Goal: Browse casually: Explore the website without a specific task or goal

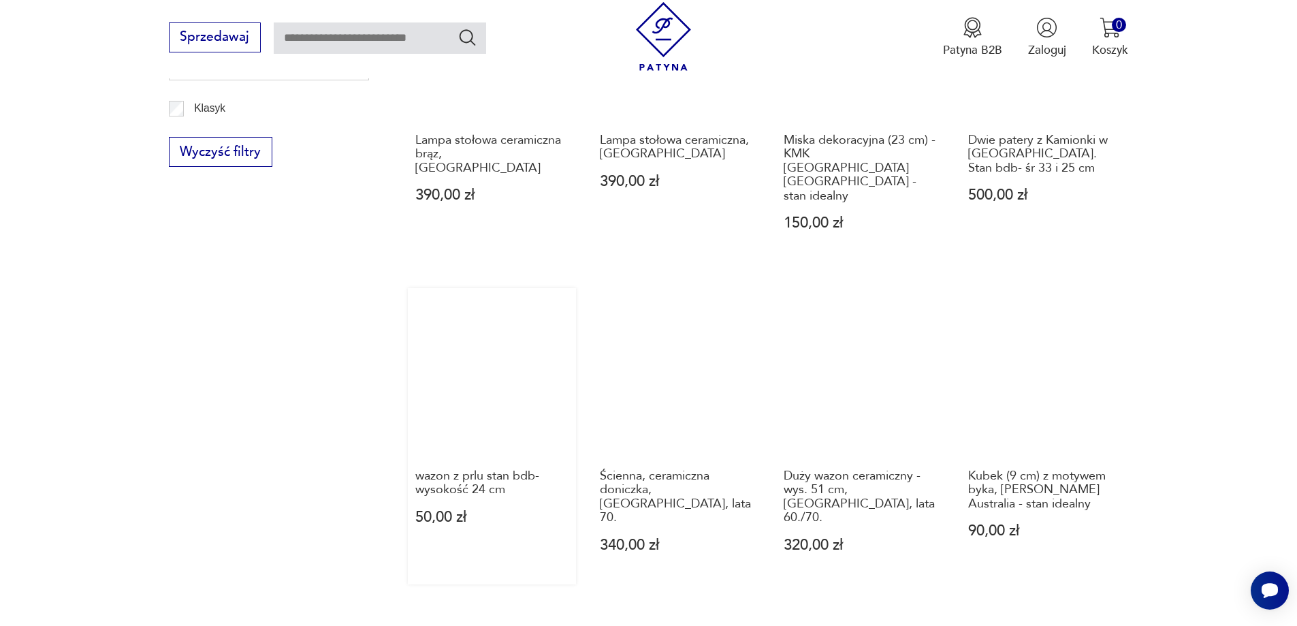
scroll to position [1102, 0]
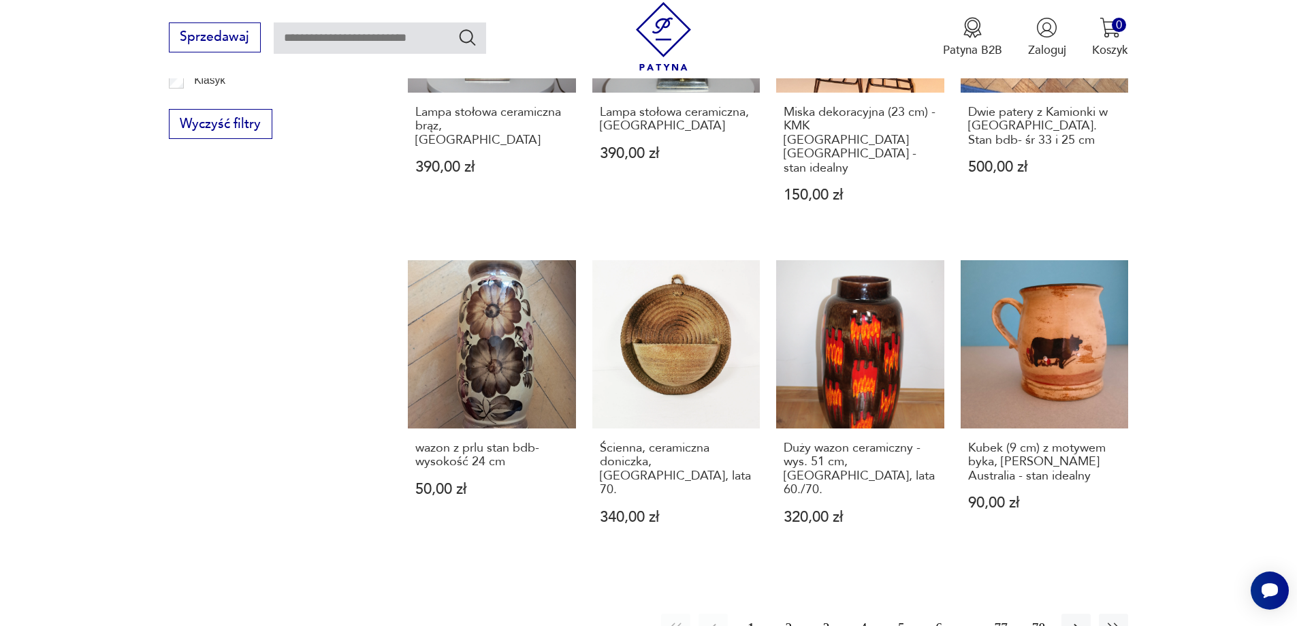
click at [787, 613] on button "2" at bounding box center [788, 627] width 29 height 29
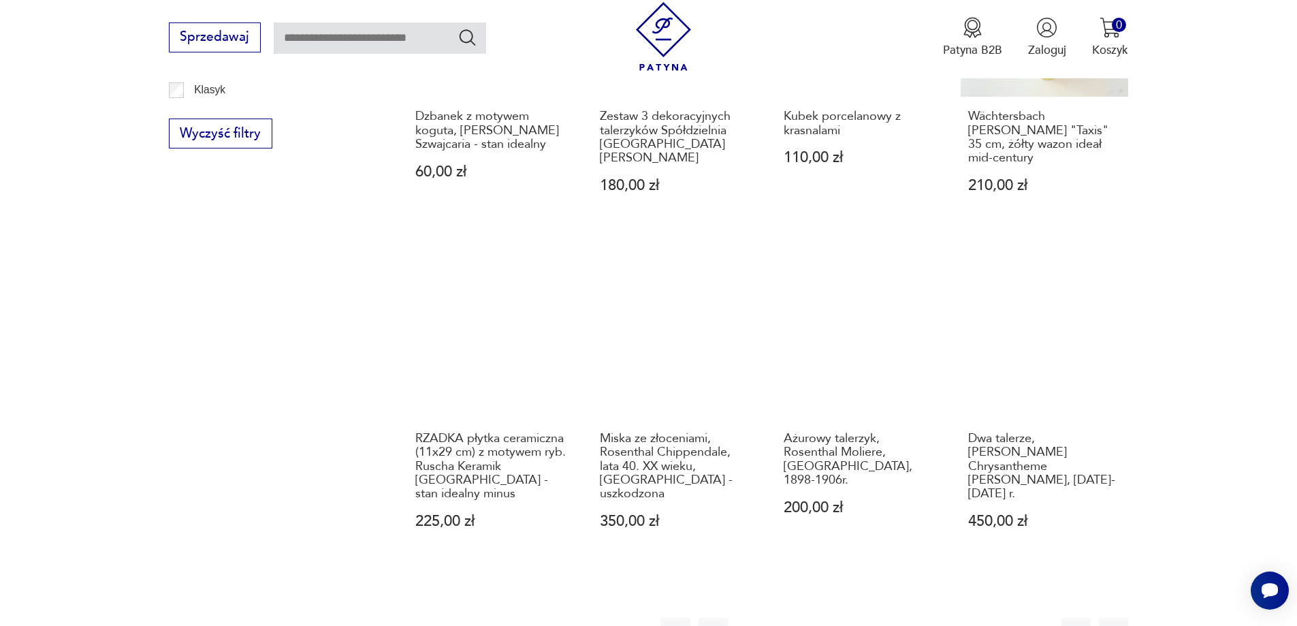
scroll to position [1374, 0]
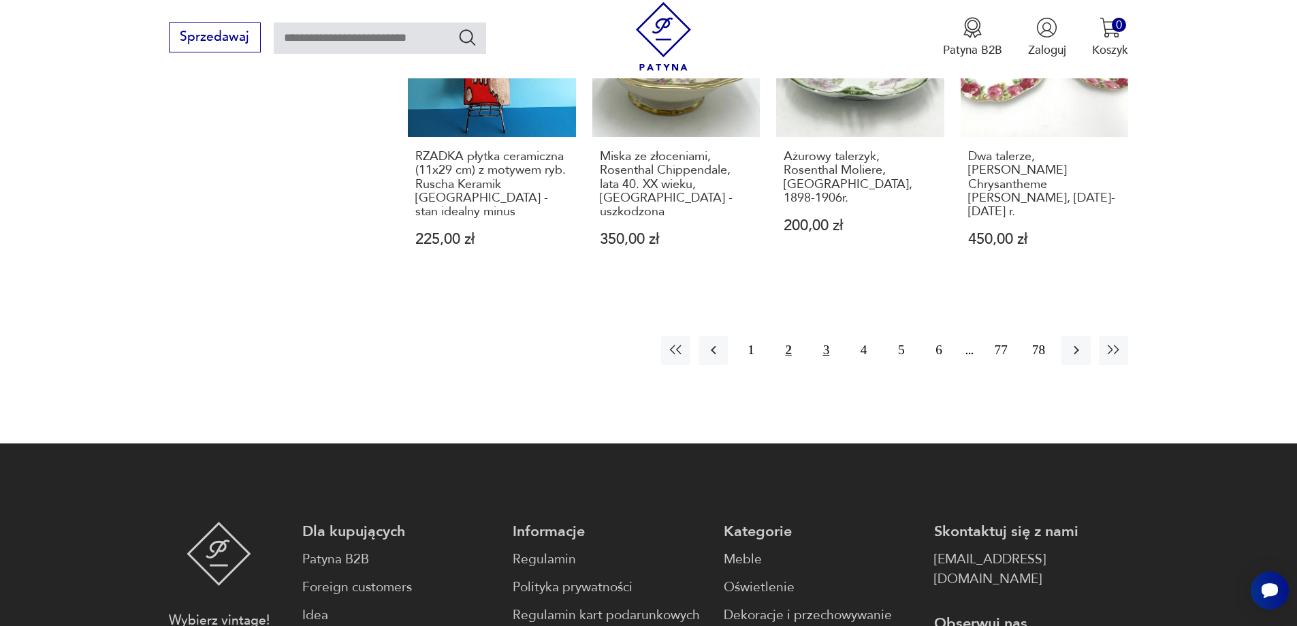
click at [825, 336] on button "3" at bounding box center [825, 350] width 29 height 29
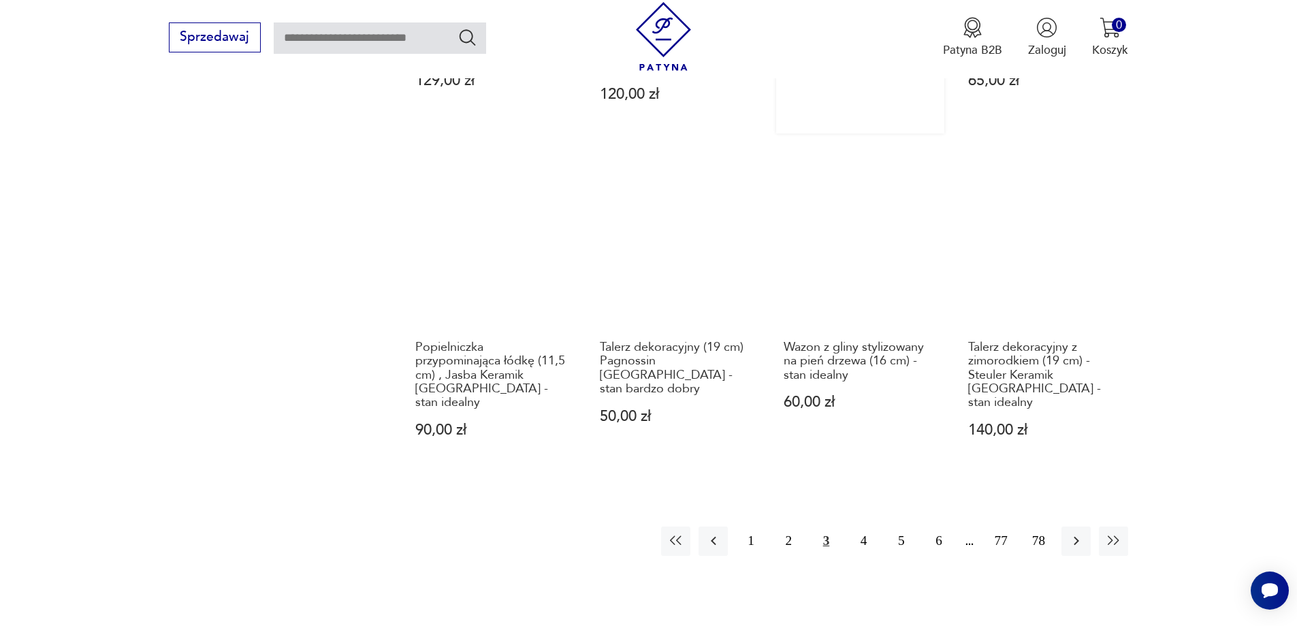
scroll to position [1238, 0]
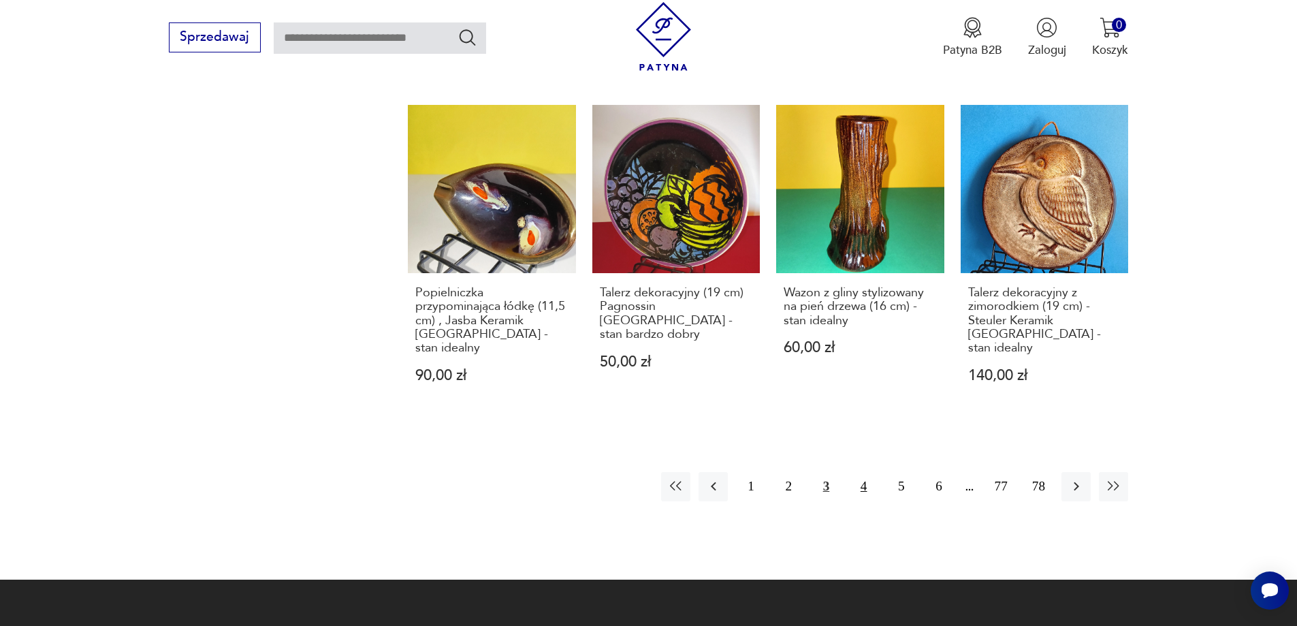
click at [863, 472] on button "4" at bounding box center [863, 486] width 29 height 29
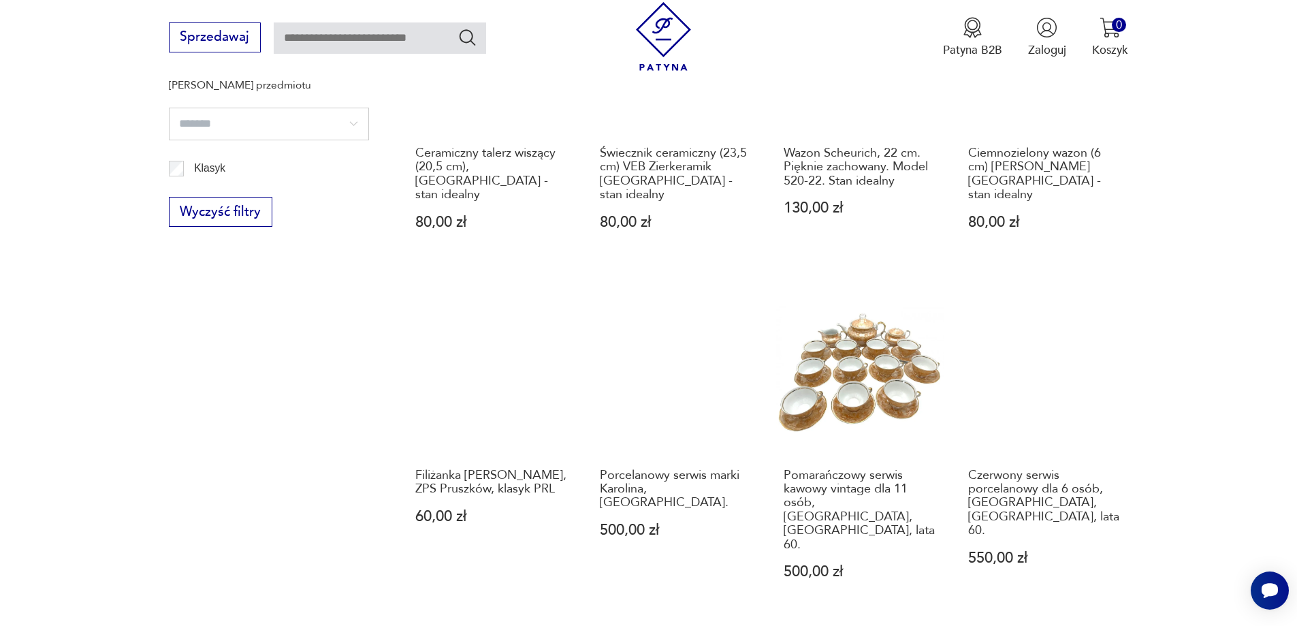
scroll to position [1238, 0]
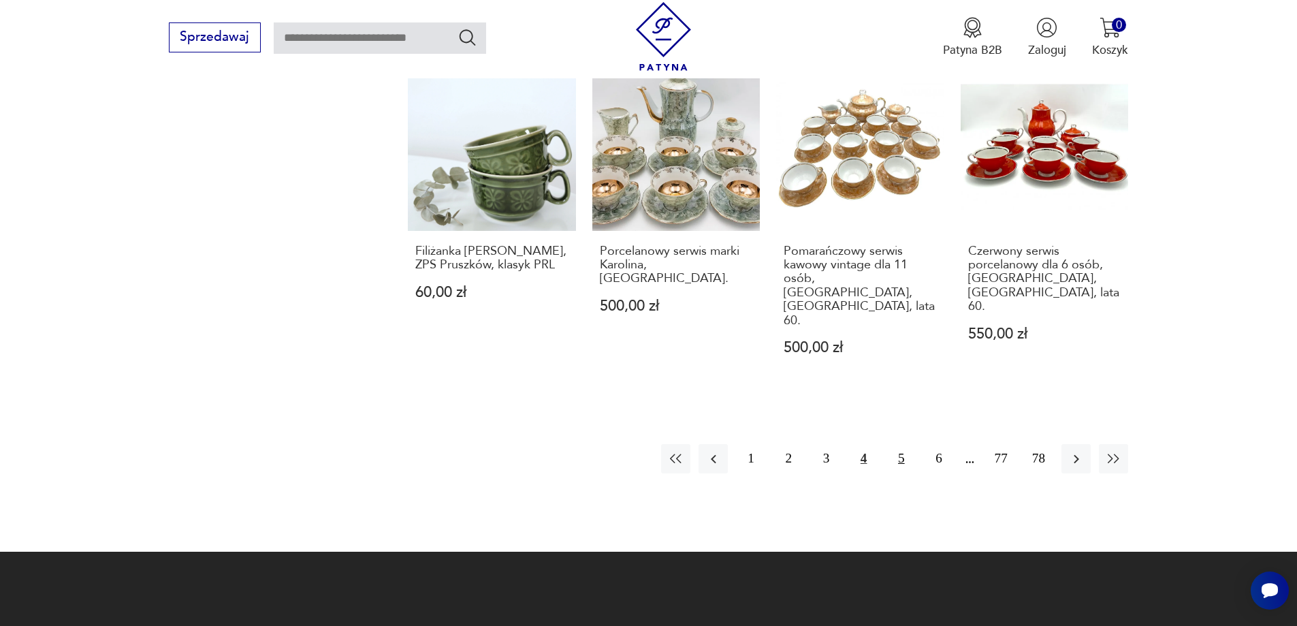
click at [901, 444] on button "5" at bounding box center [900, 458] width 29 height 29
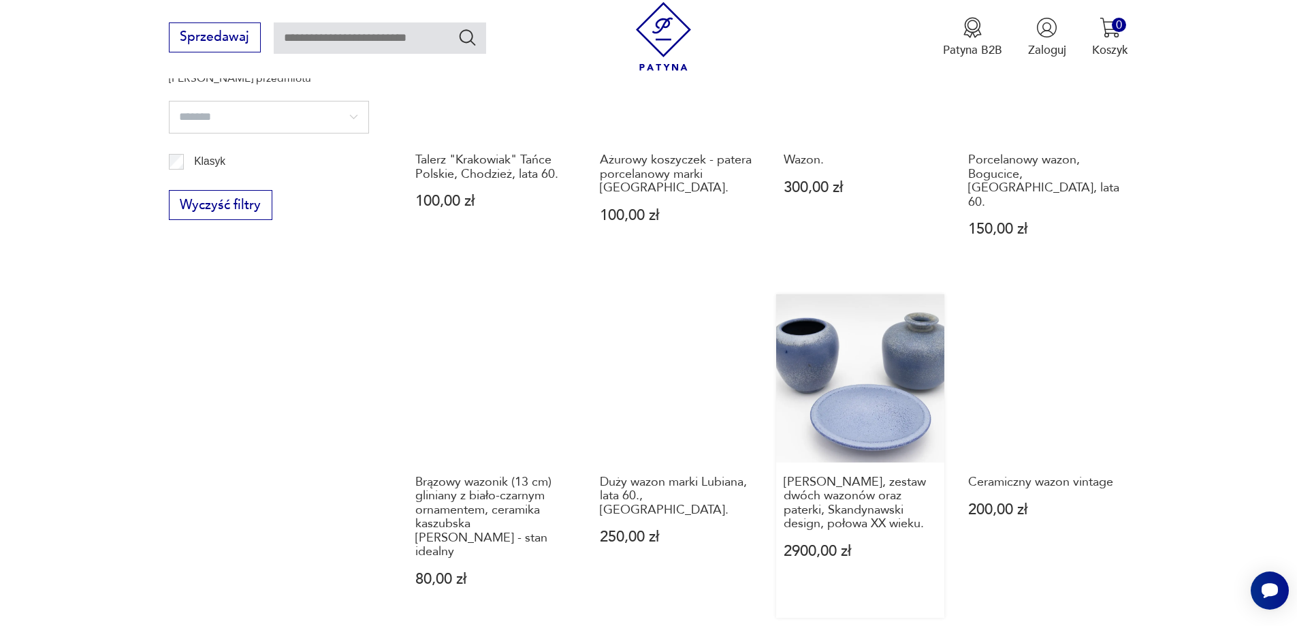
scroll to position [1238, 0]
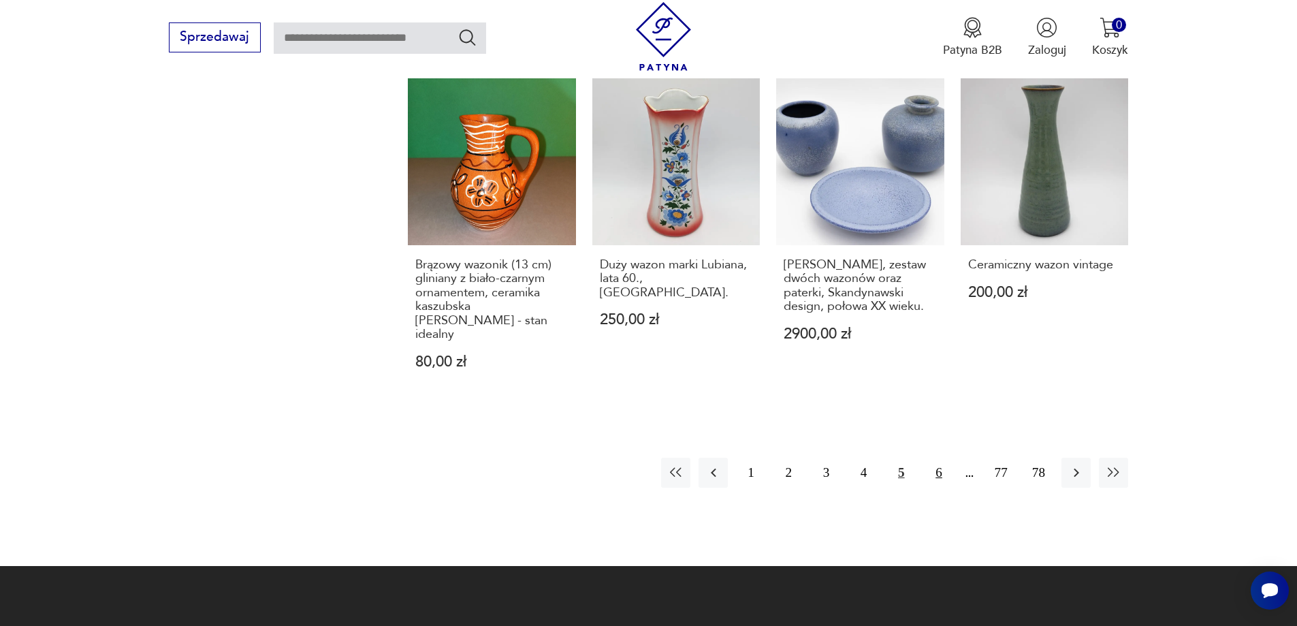
click at [938, 457] on button "6" at bounding box center [938, 471] width 29 height 29
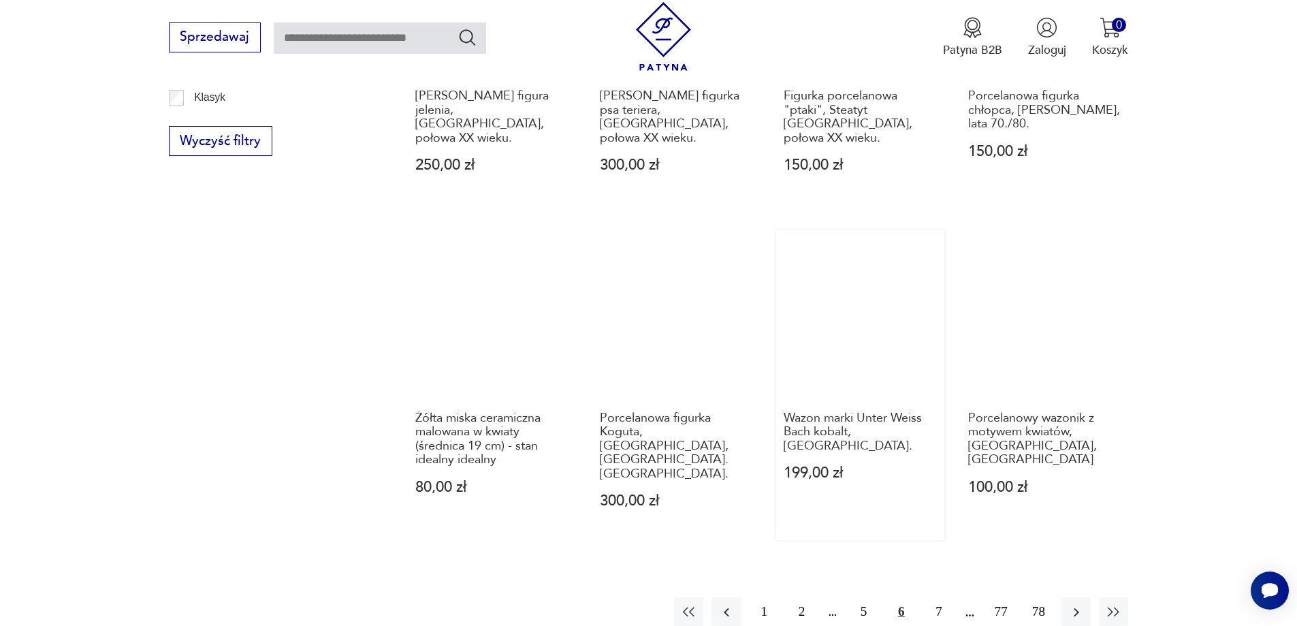
scroll to position [1102, 0]
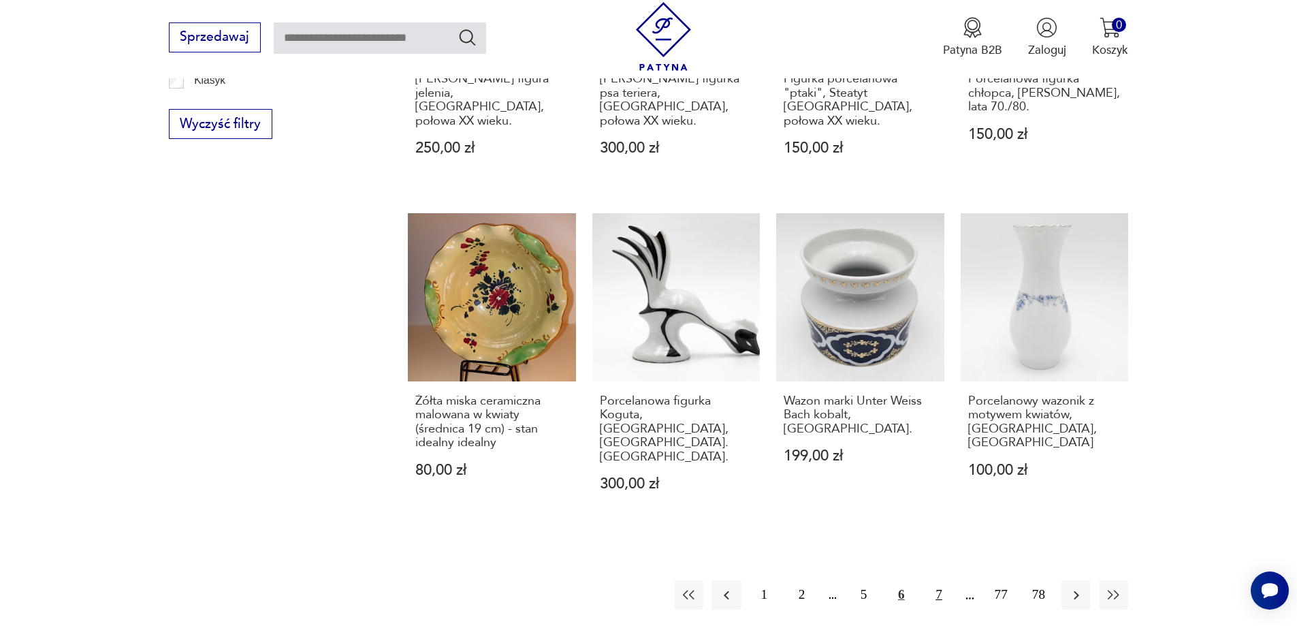
click at [937, 580] on button "7" at bounding box center [938, 594] width 29 height 29
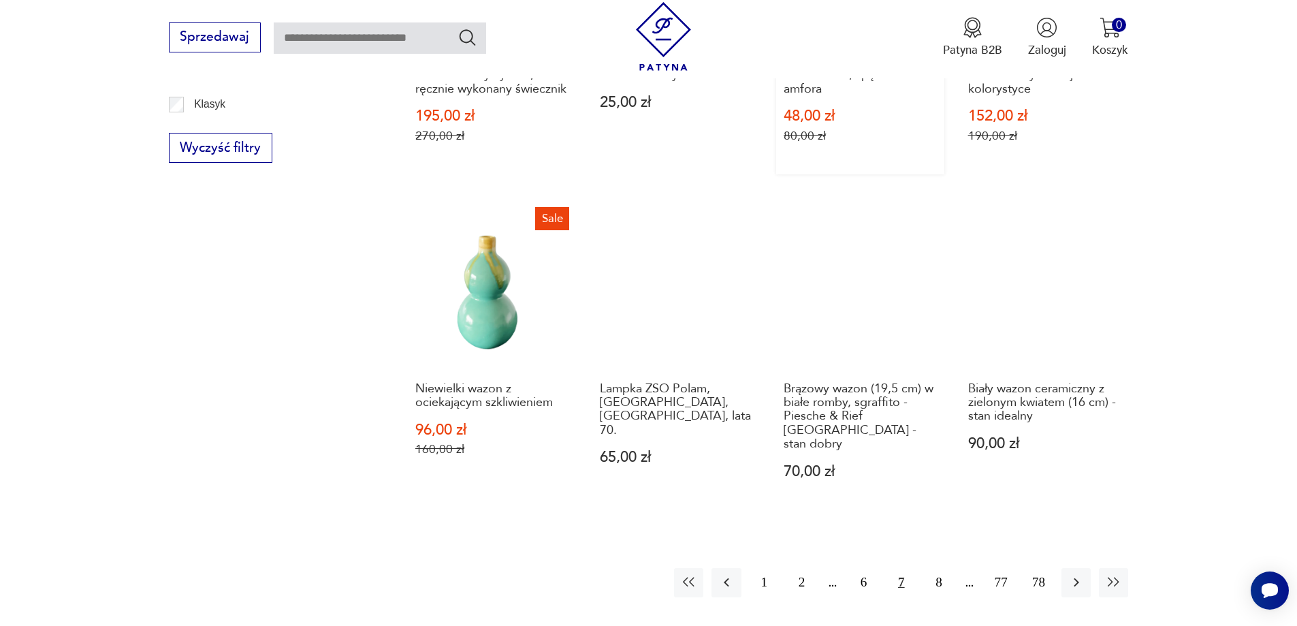
scroll to position [1102, 0]
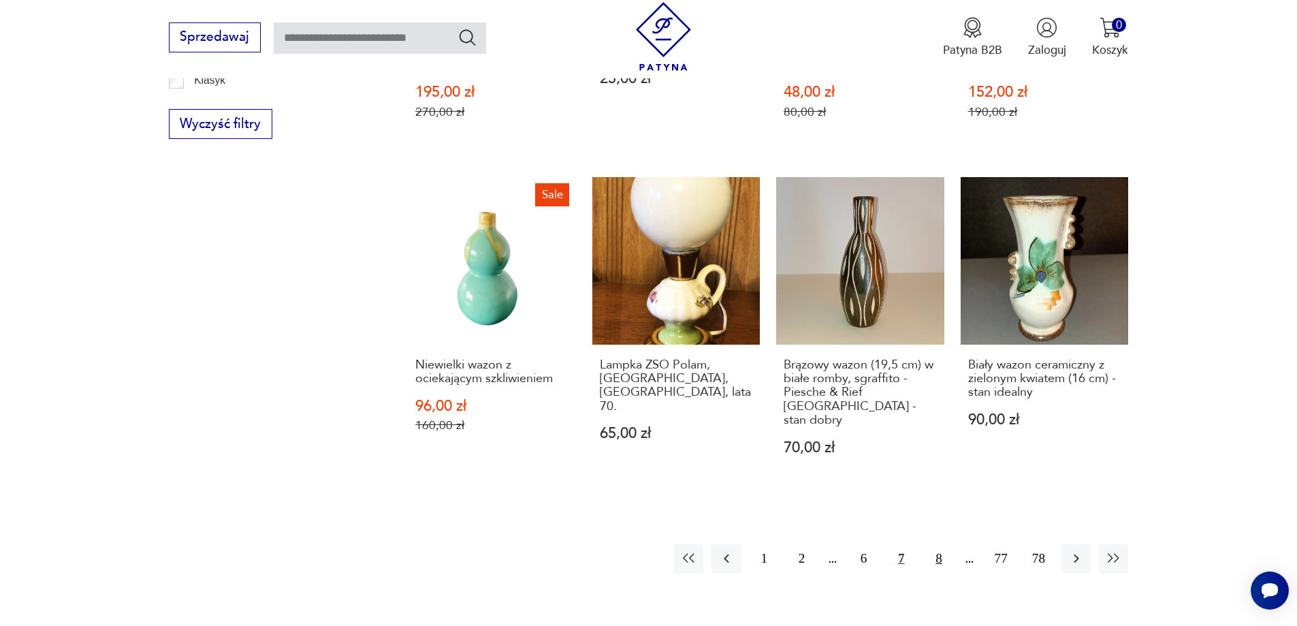
click at [936, 544] on button "8" at bounding box center [938, 558] width 29 height 29
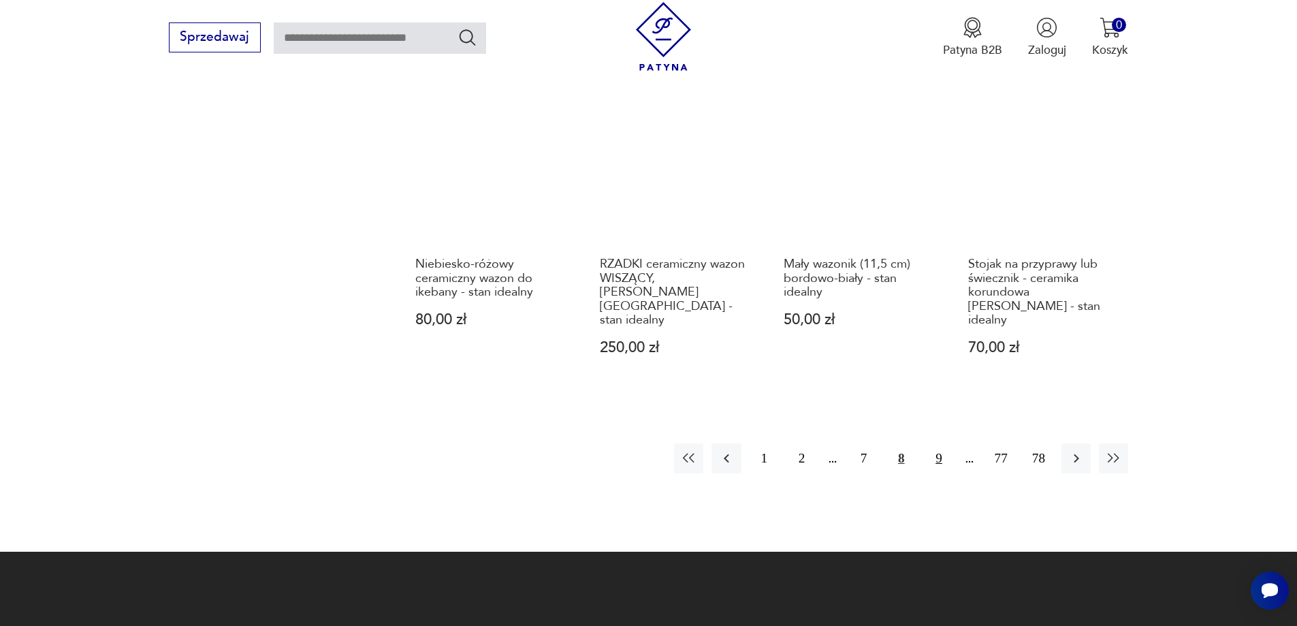
scroll to position [1238, 0]
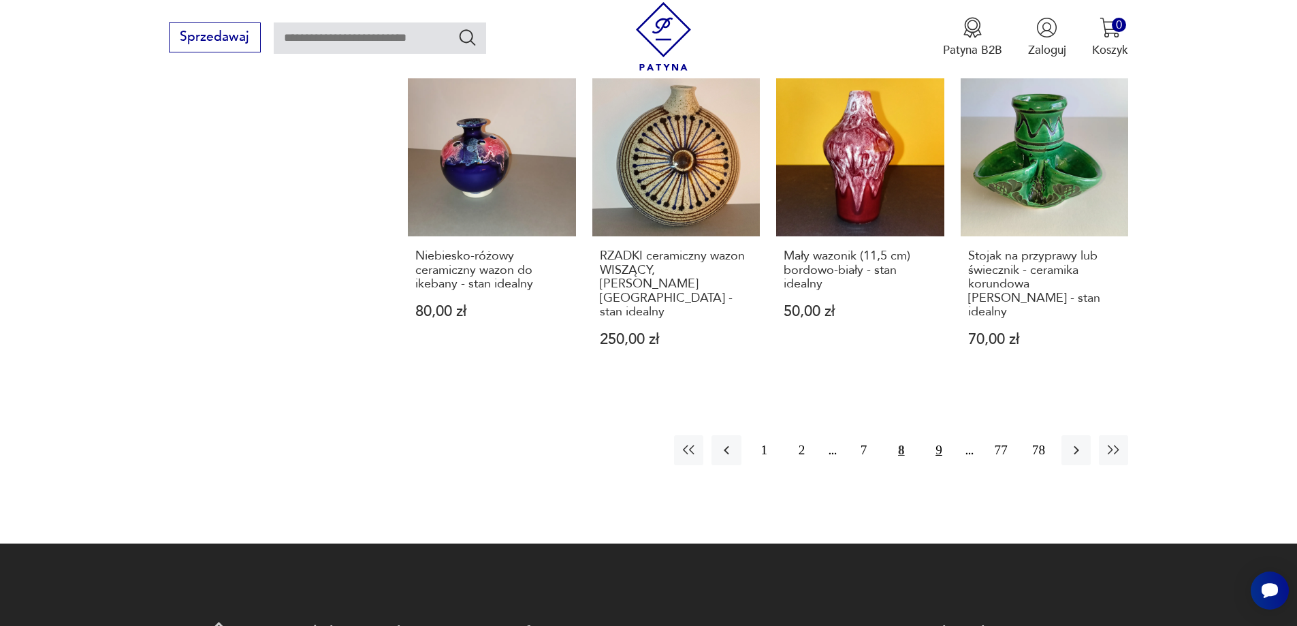
click at [936, 435] on button "9" at bounding box center [938, 449] width 29 height 29
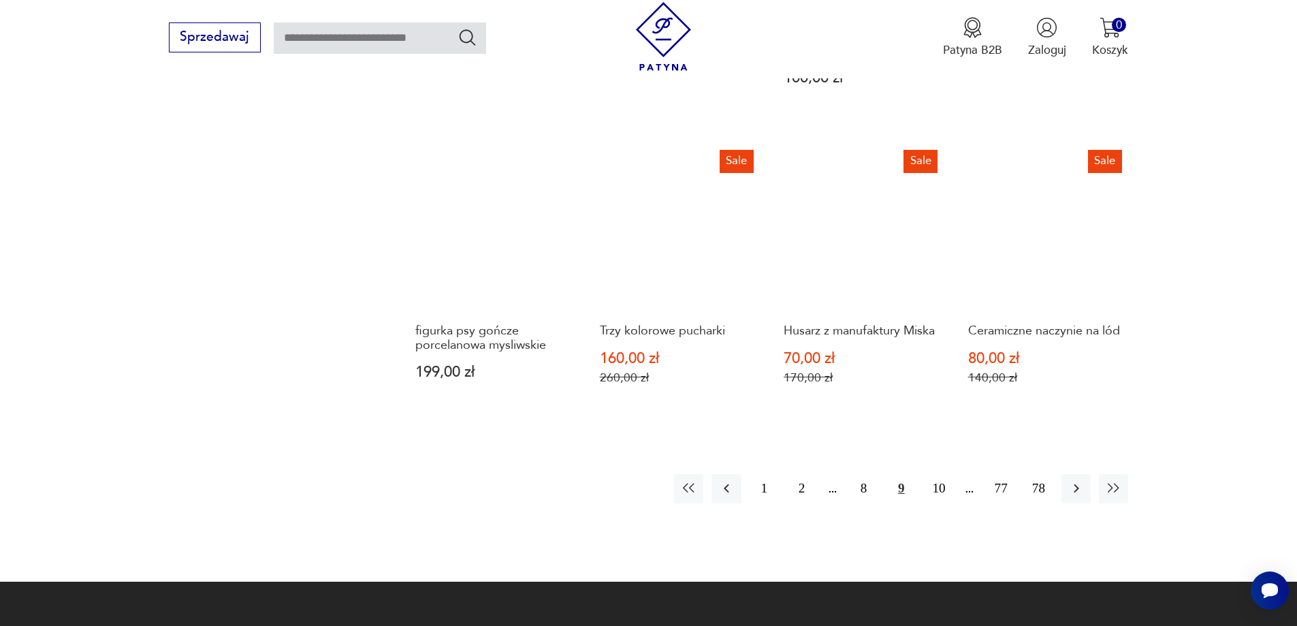
scroll to position [1238, 0]
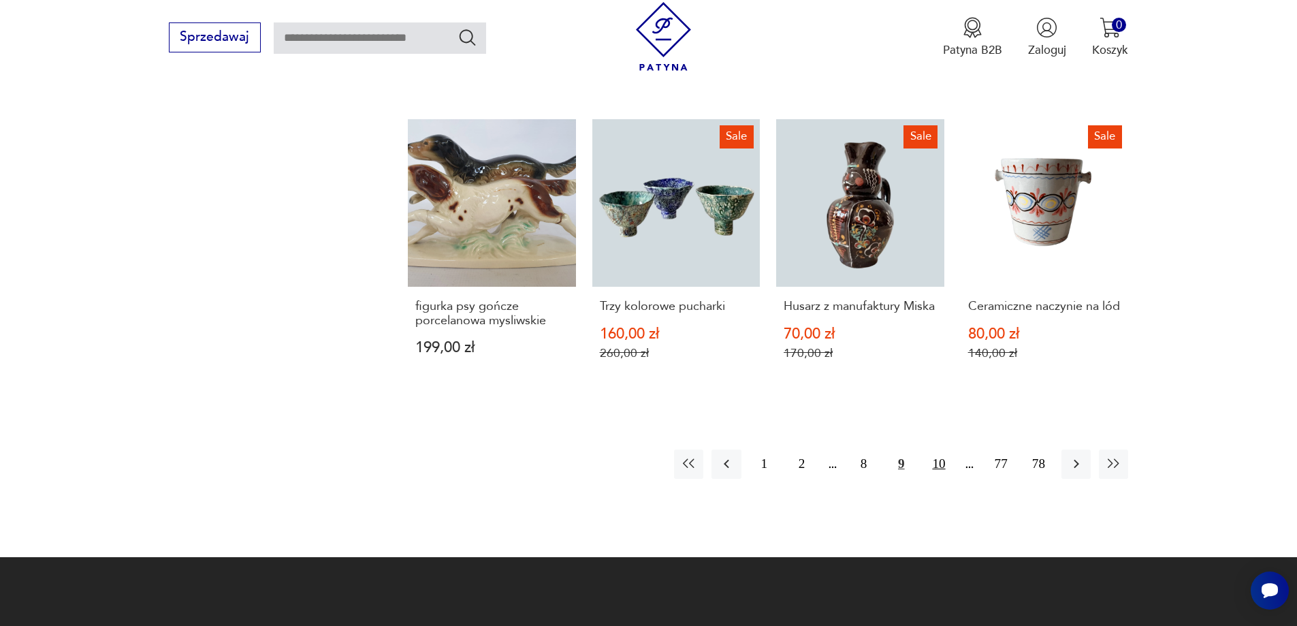
click at [938, 449] on button "10" at bounding box center [938, 463] width 29 height 29
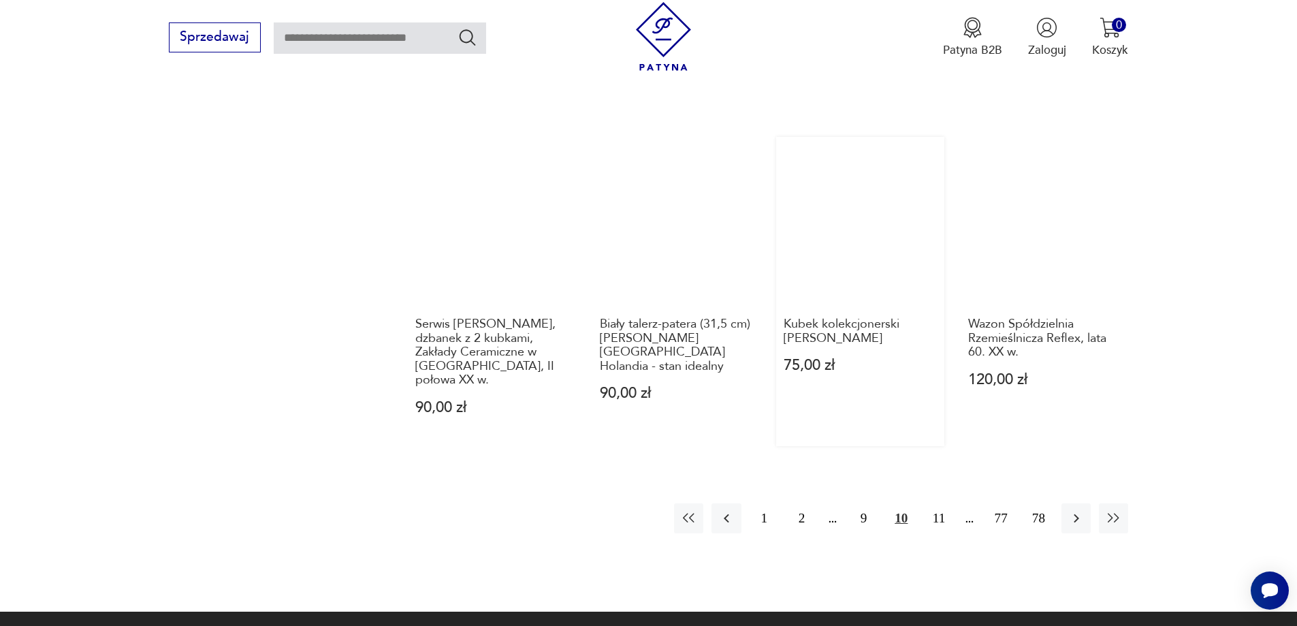
scroll to position [1238, 0]
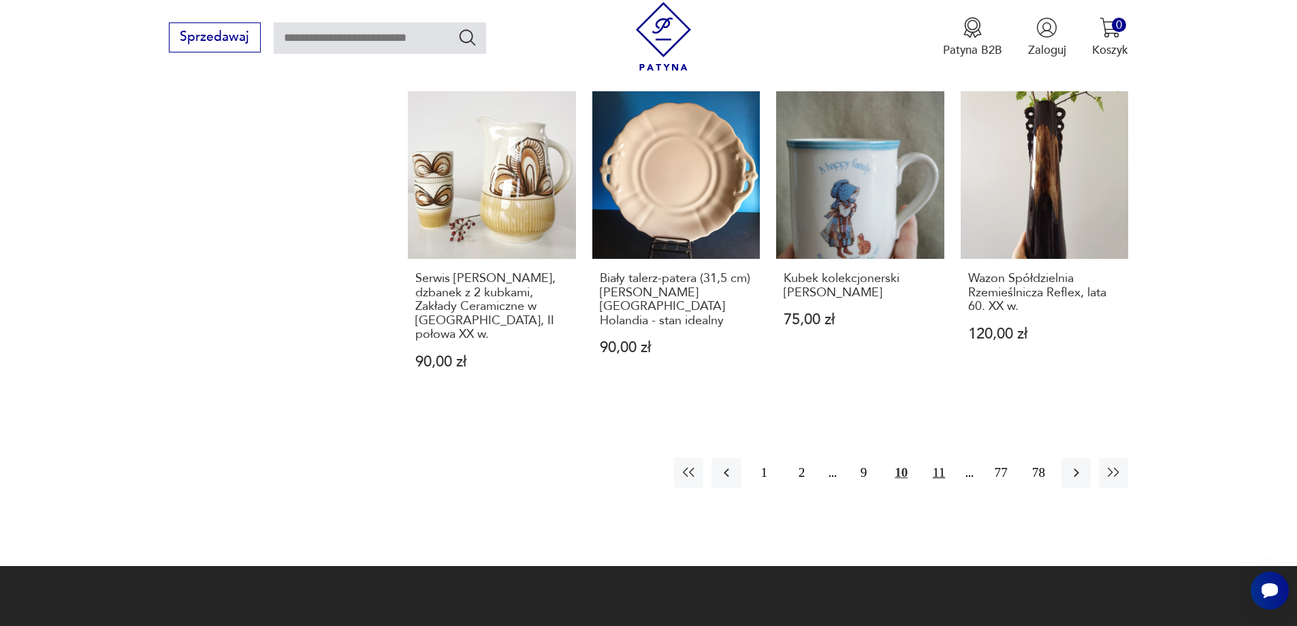
click at [937, 457] on button "11" at bounding box center [938, 471] width 29 height 29
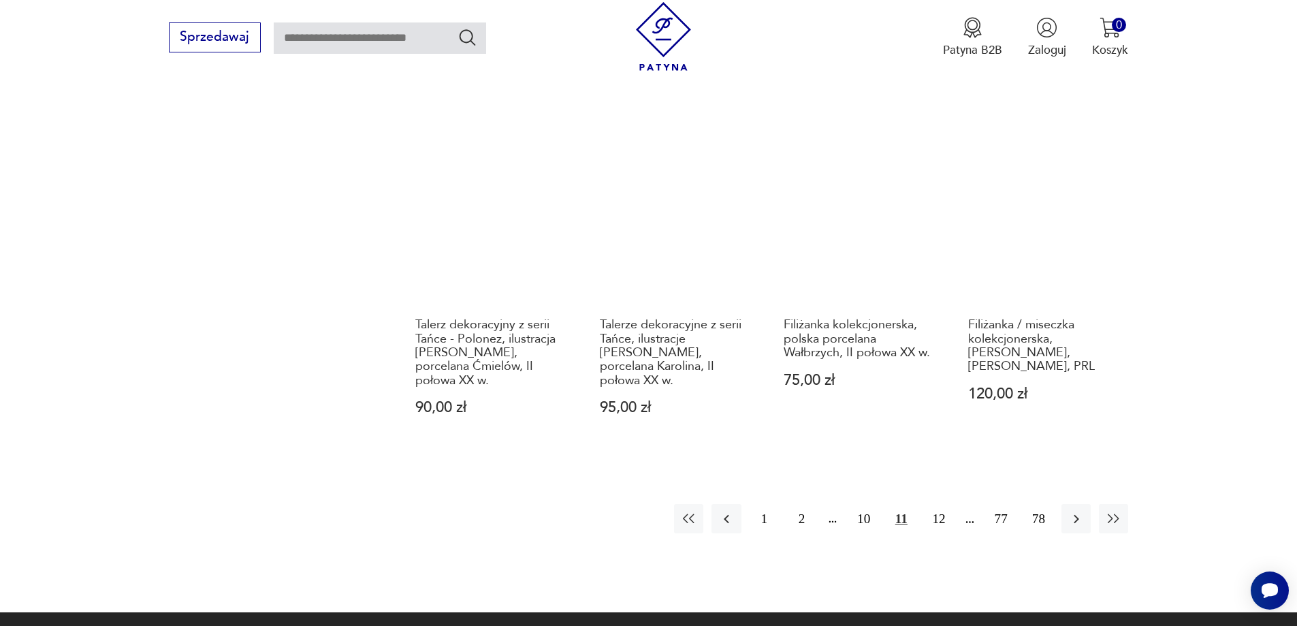
scroll to position [1238, 0]
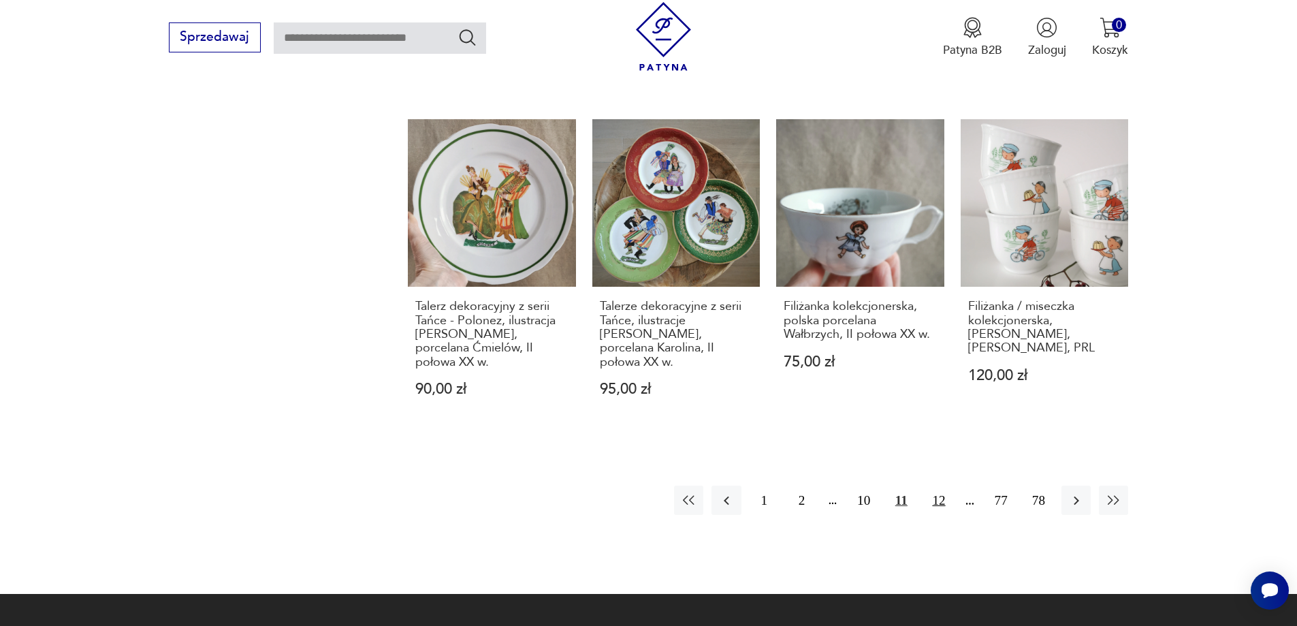
click at [941, 485] on button "12" at bounding box center [938, 499] width 29 height 29
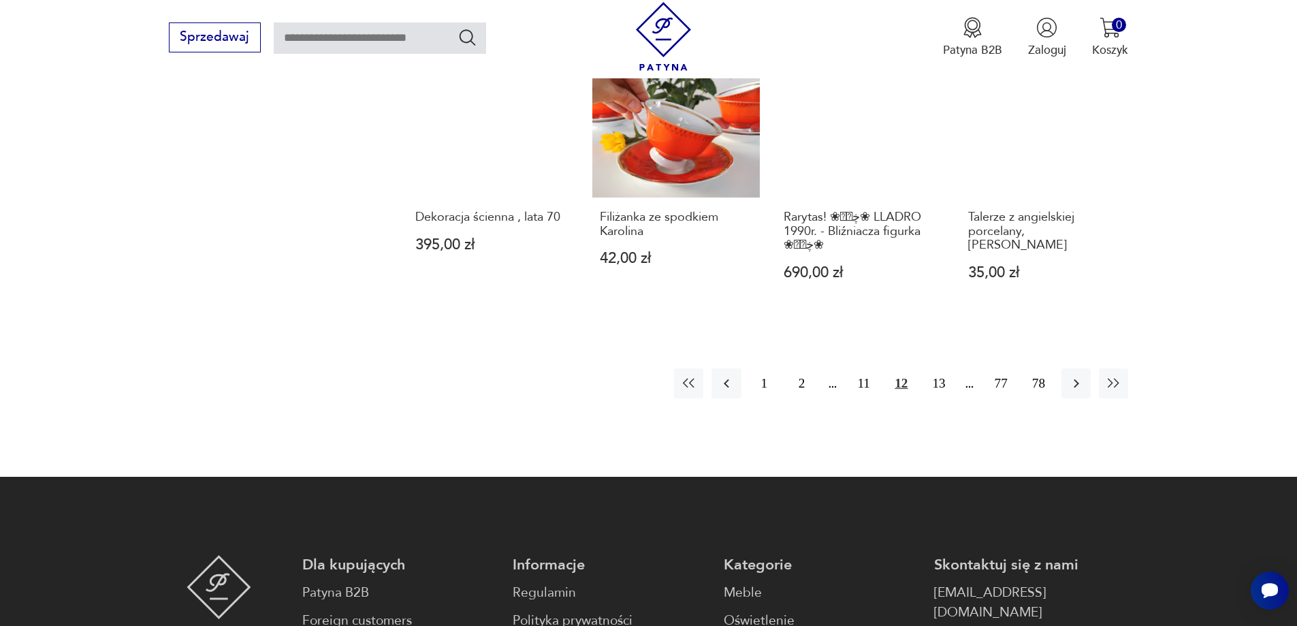
scroll to position [1306, 0]
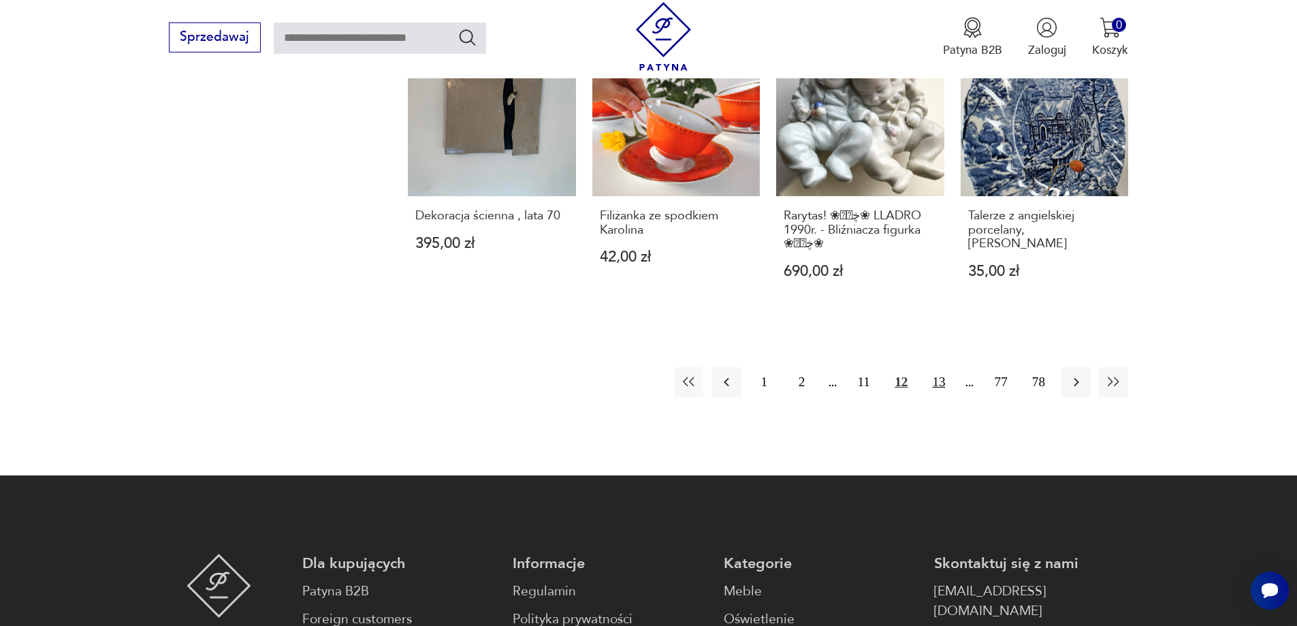
click at [937, 367] on button "13" at bounding box center [938, 381] width 29 height 29
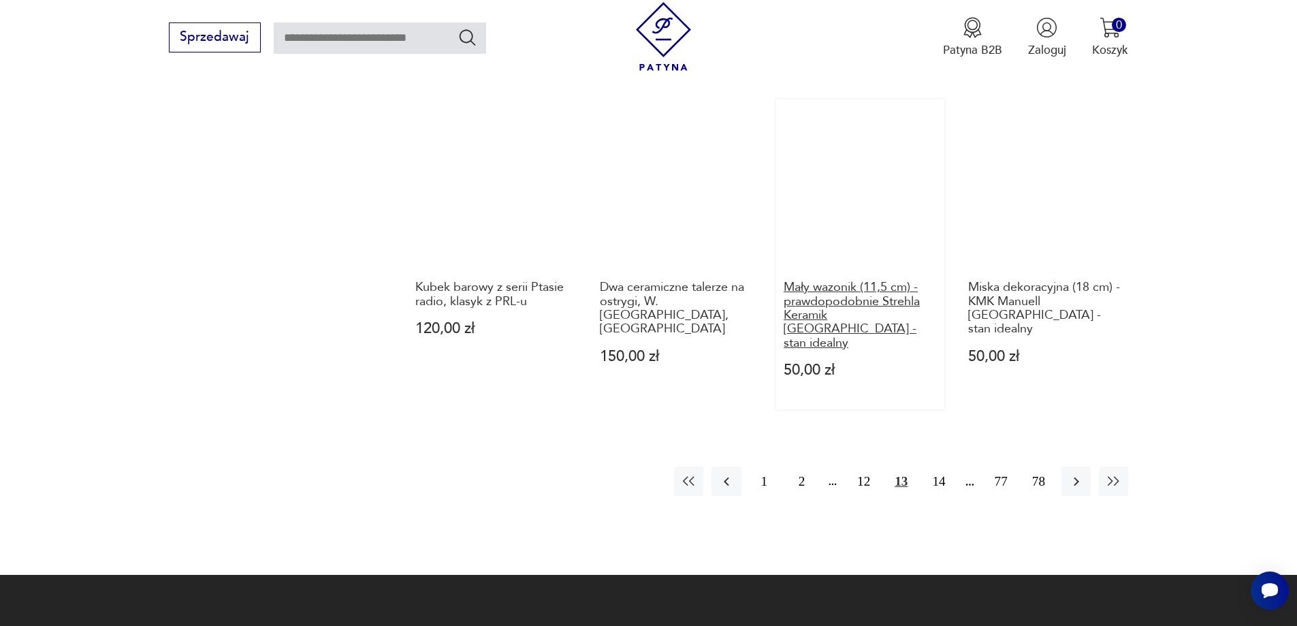
scroll to position [1238, 0]
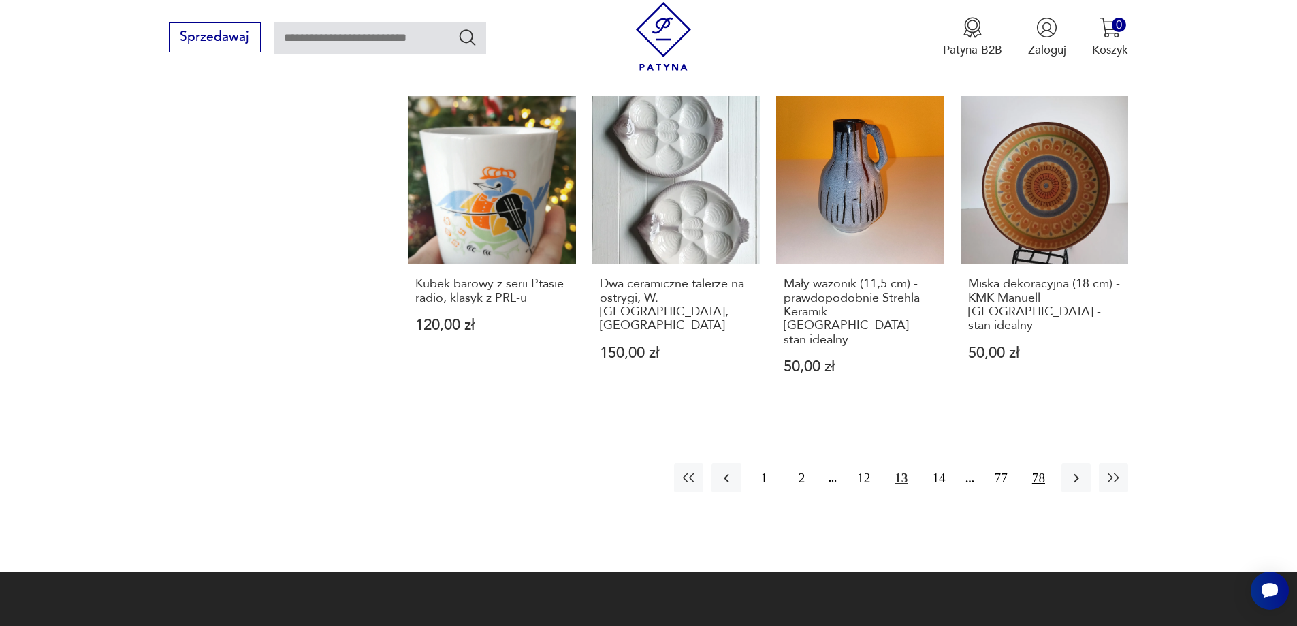
click at [1037, 463] on button "78" at bounding box center [1038, 477] width 29 height 29
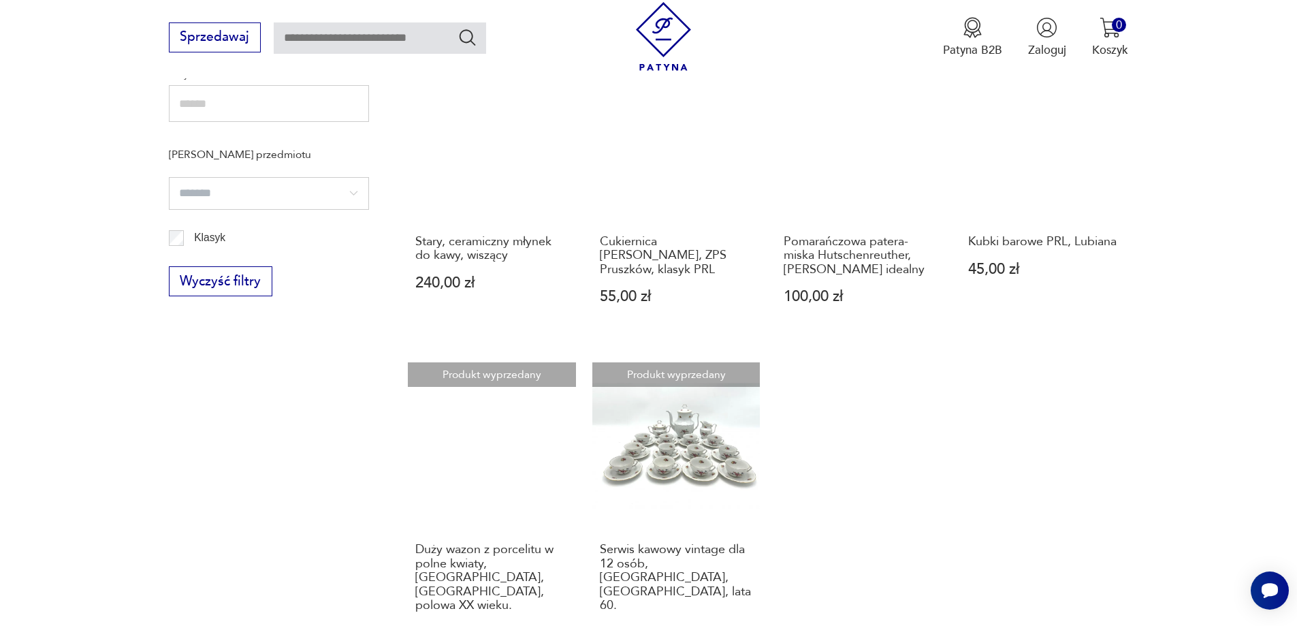
scroll to position [1034, 0]
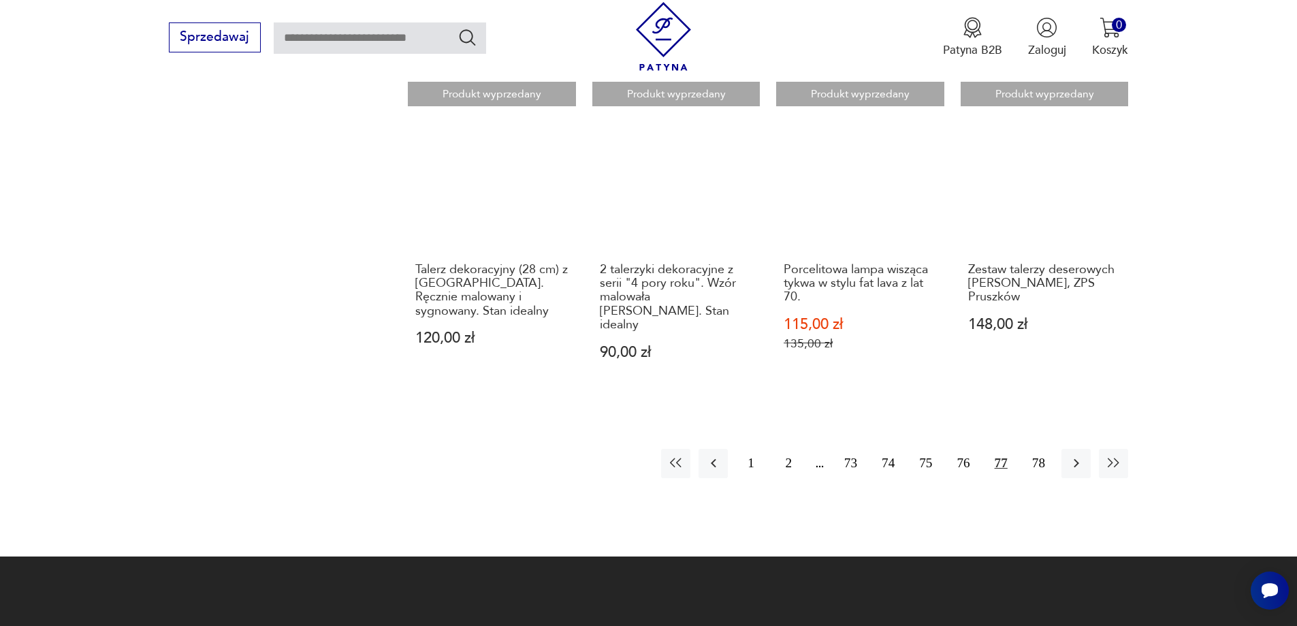
scroll to position [1238, 0]
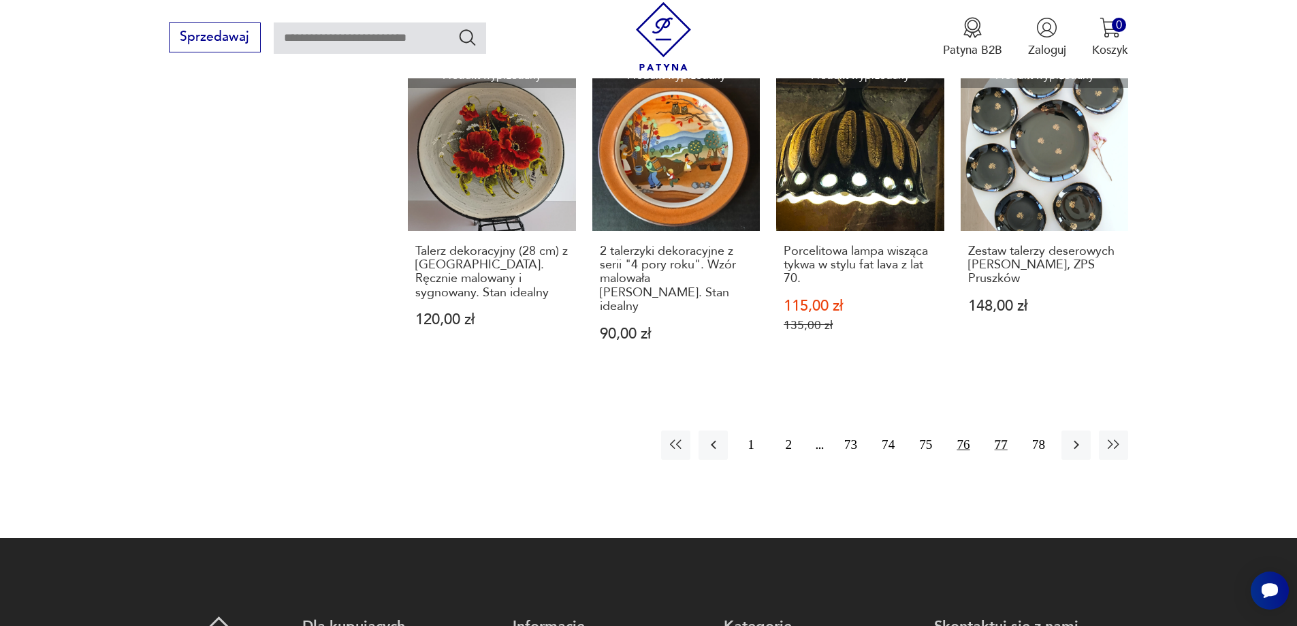
click at [964, 434] on button "76" at bounding box center [962, 444] width 29 height 29
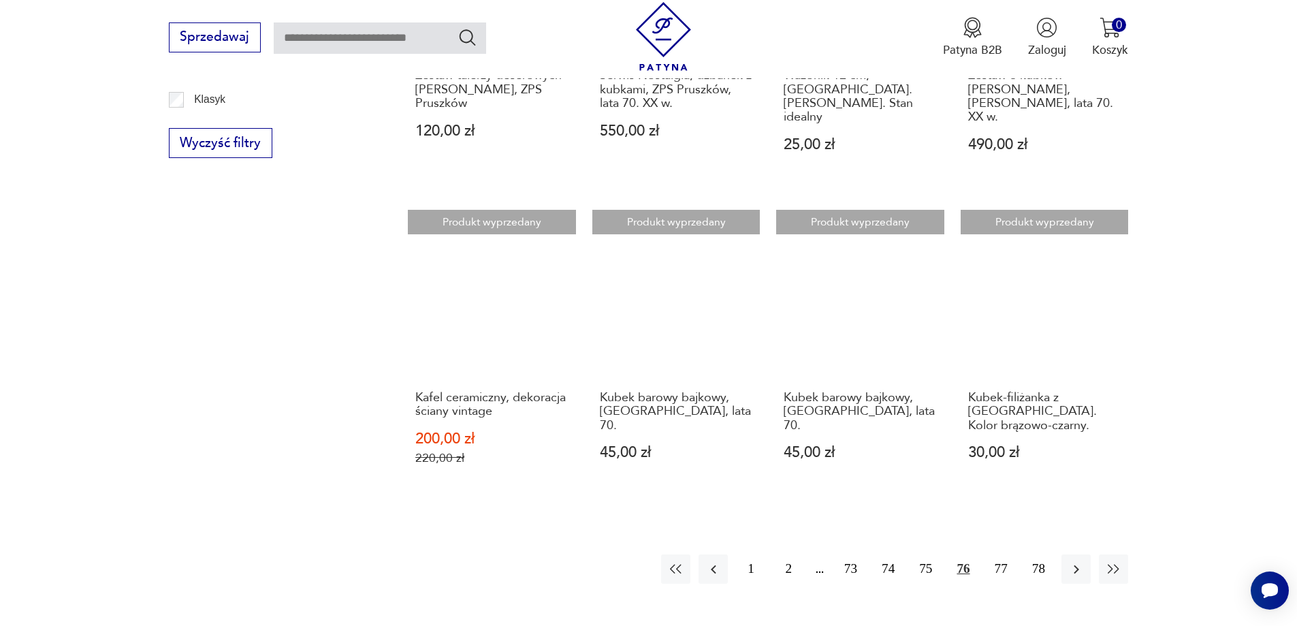
scroll to position [1102, 0]
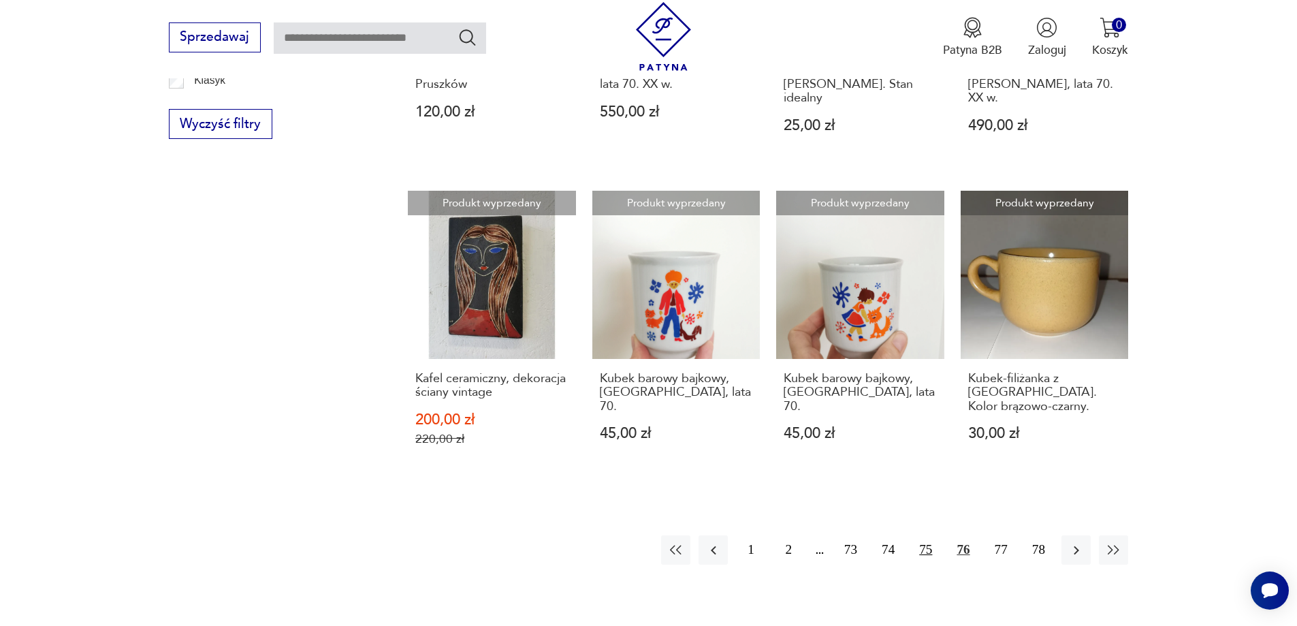
click at [926, 535] on button "75" at bounding box center [925, 549] width 29 height 29
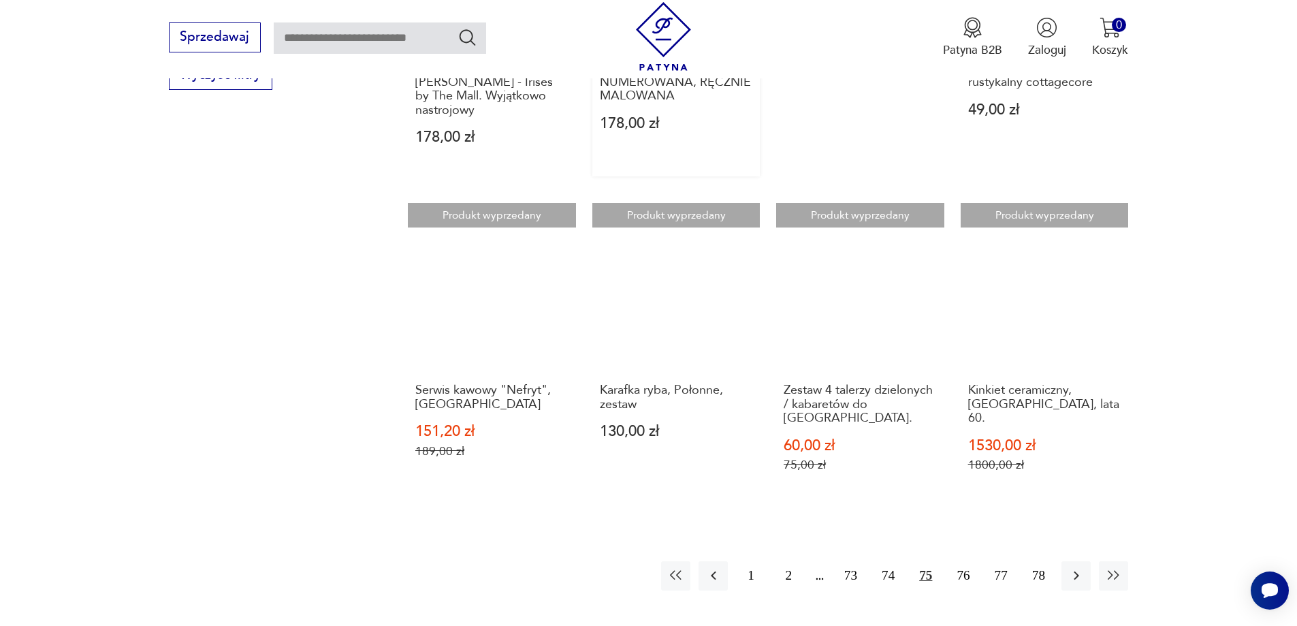
scroll to position [1170, 0]
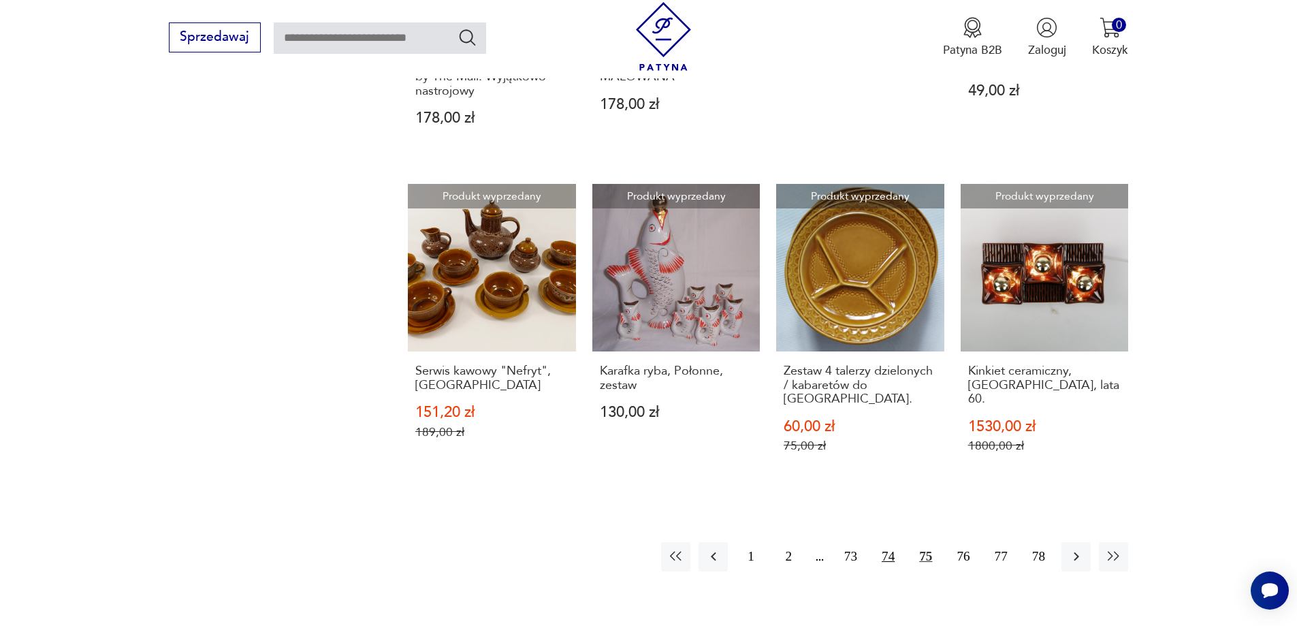
click at [886, 542] on button "74" at bounding box center [887, 556] width 29 height 29
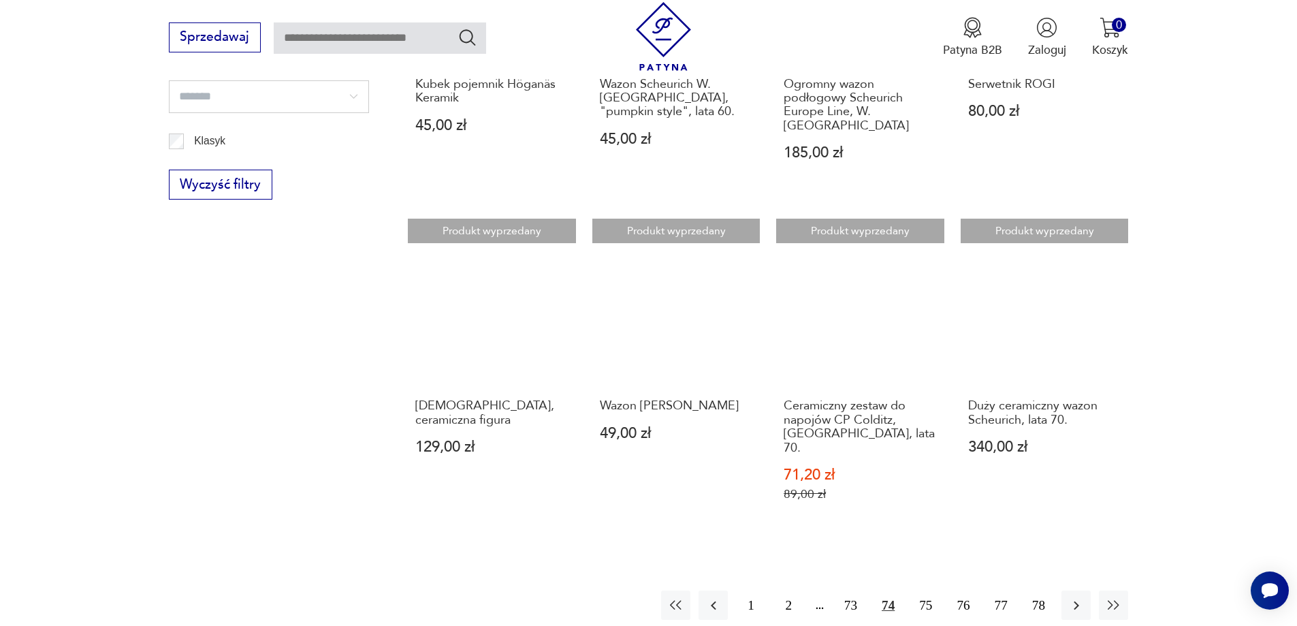
scroll to position [1102, 0]
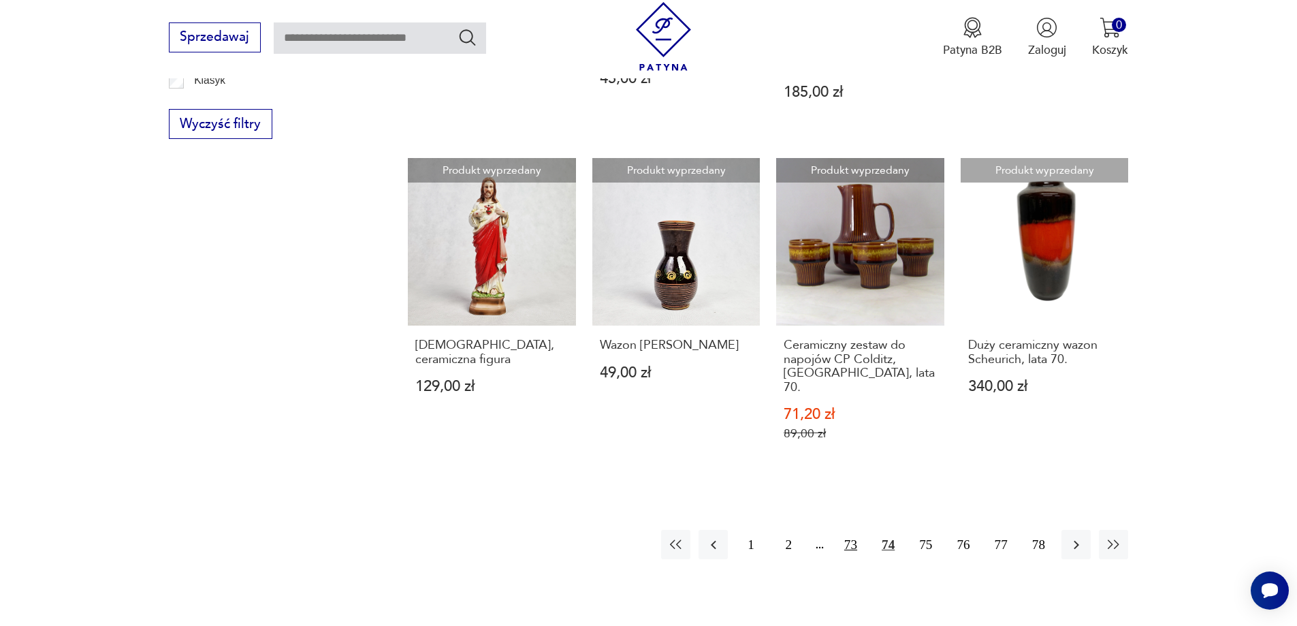
click at [850, 530] on button "73" at bounding box center [850, 544] width 29 height 29
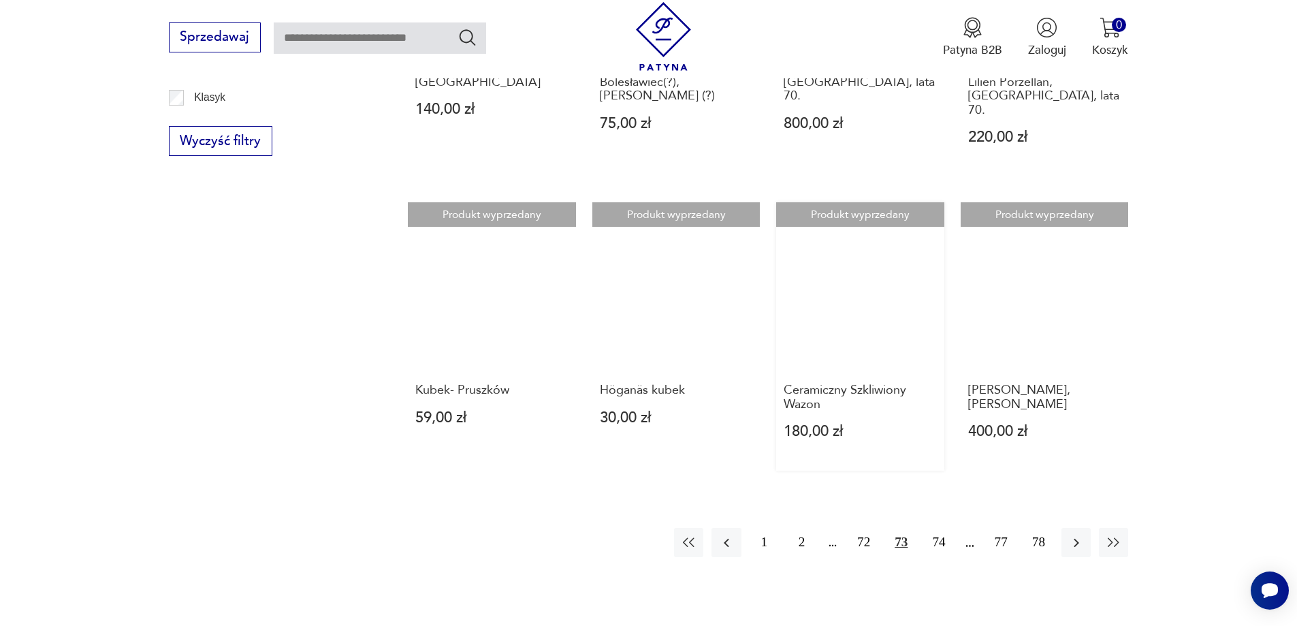
scroll to position [1102, 0]
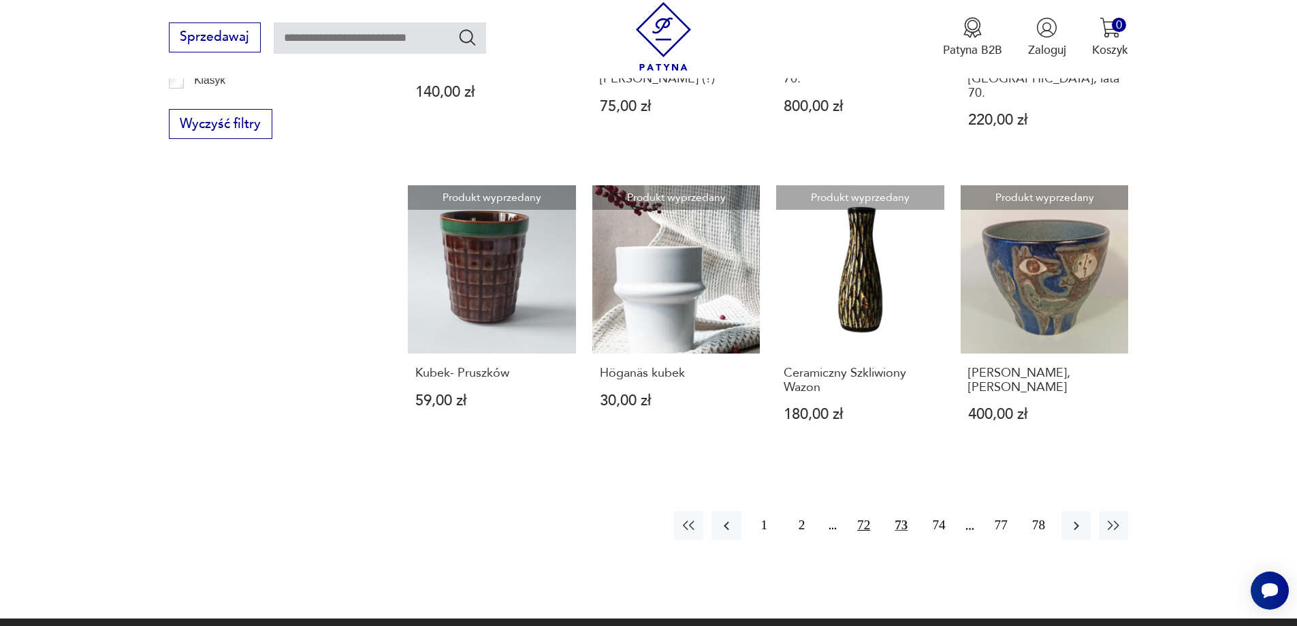
click at [862, 510] on button "72" at bounding box center [863, 524] width 29 height 29
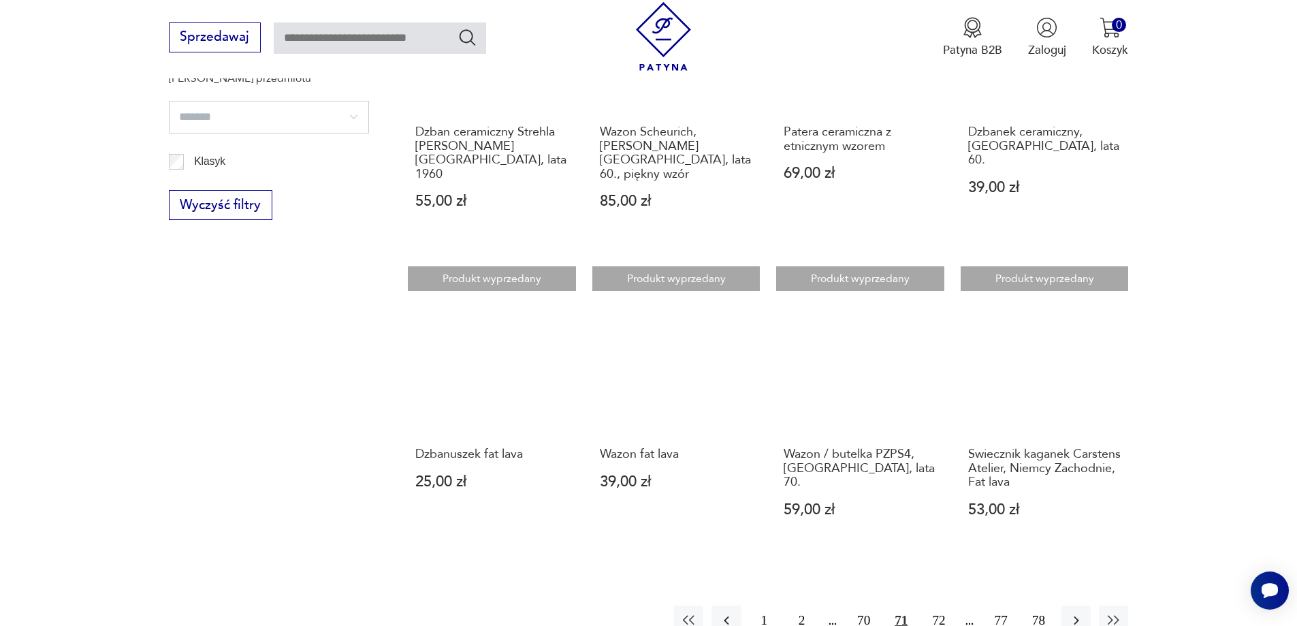
scroll to position [1170, 0]
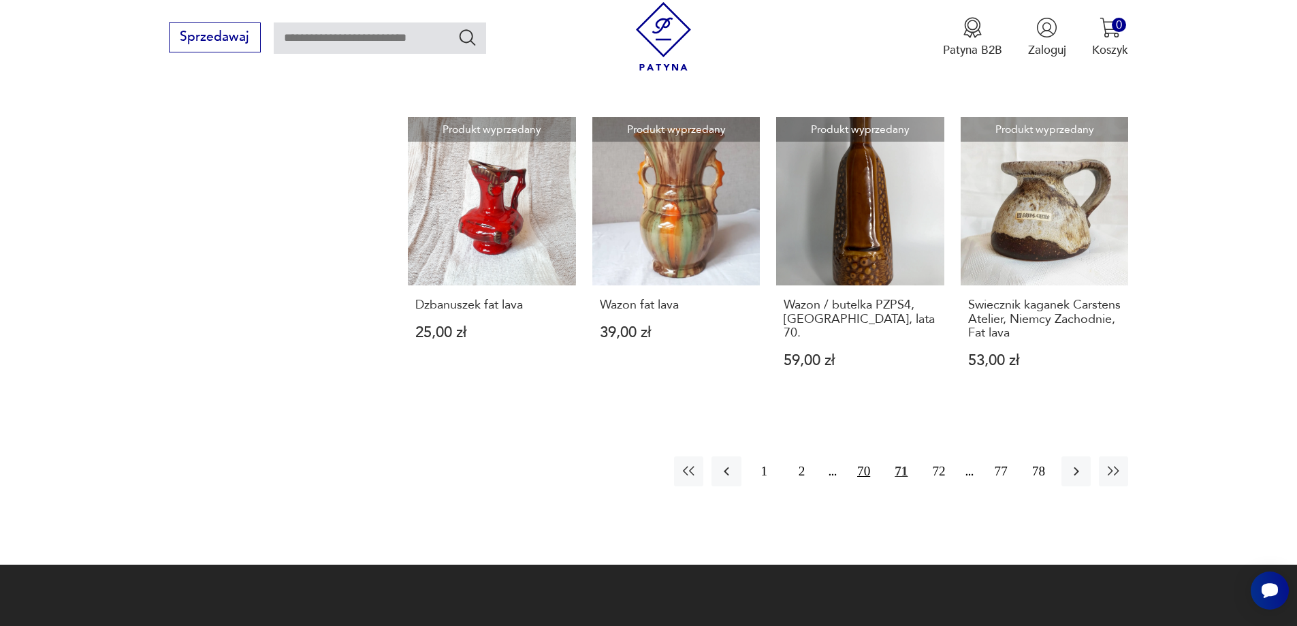
click at [861, 456] on button "70" at bounding box center [863, 470] width 29 height 29
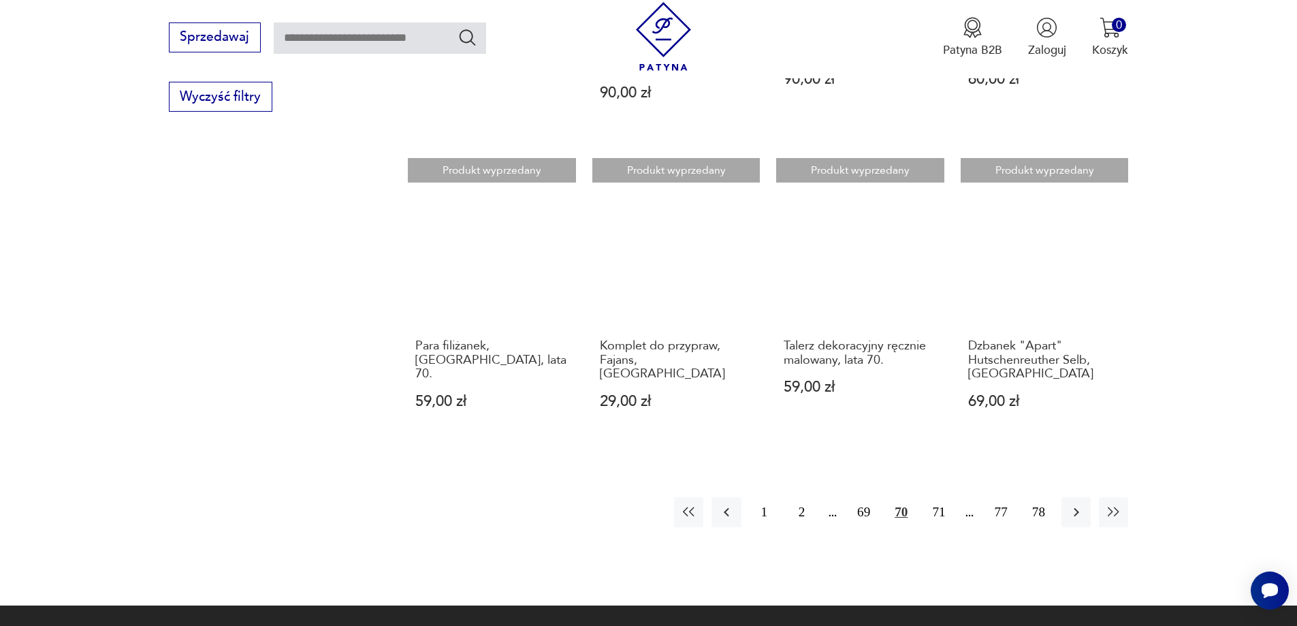
scroll to position [1170, 0]
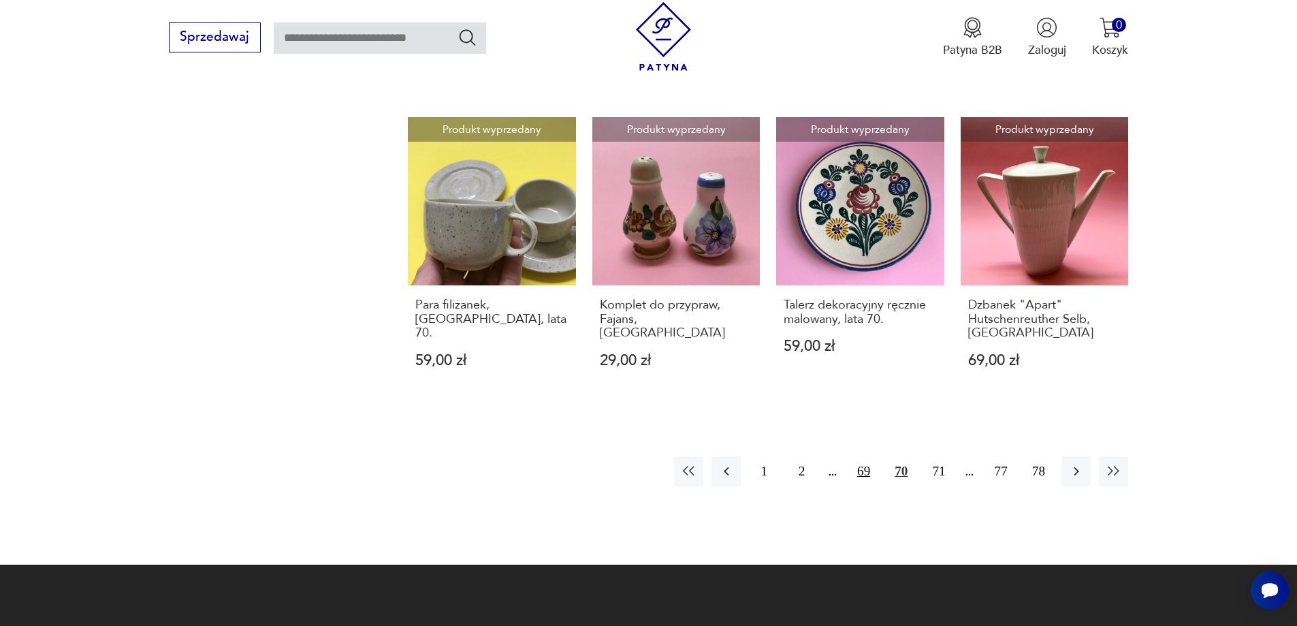
click at [864, 457] on button "69" at bounding box center [863, 470] width 29 height 29
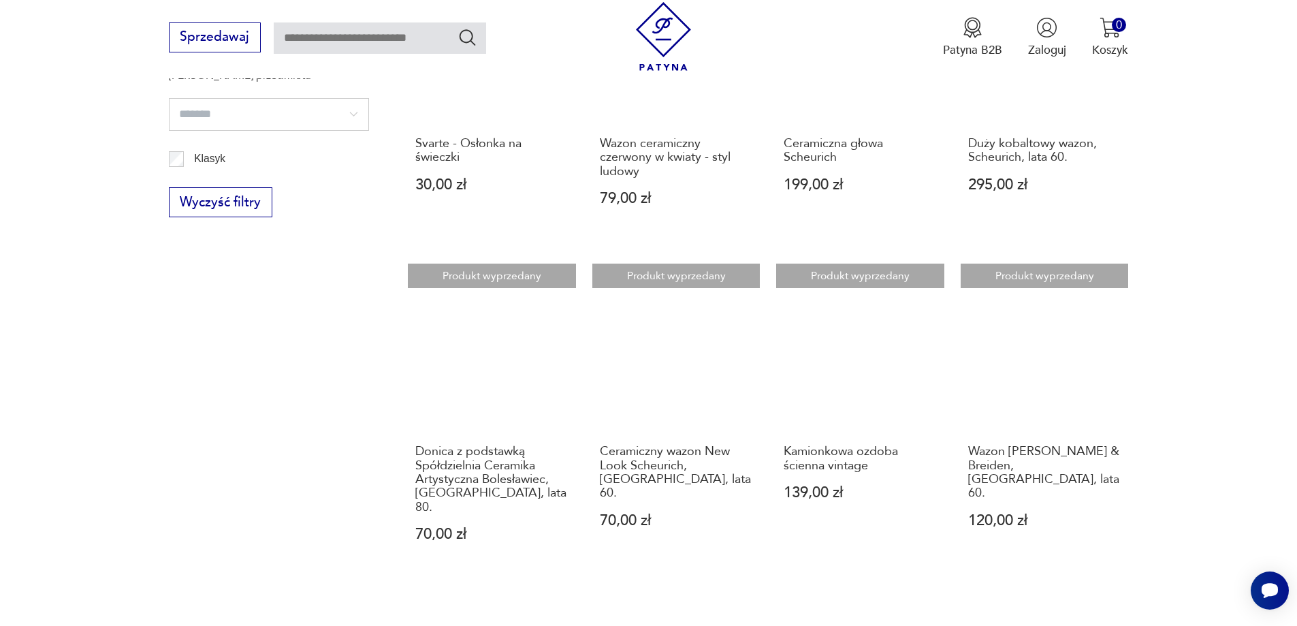
scroll to position [1170, 0]
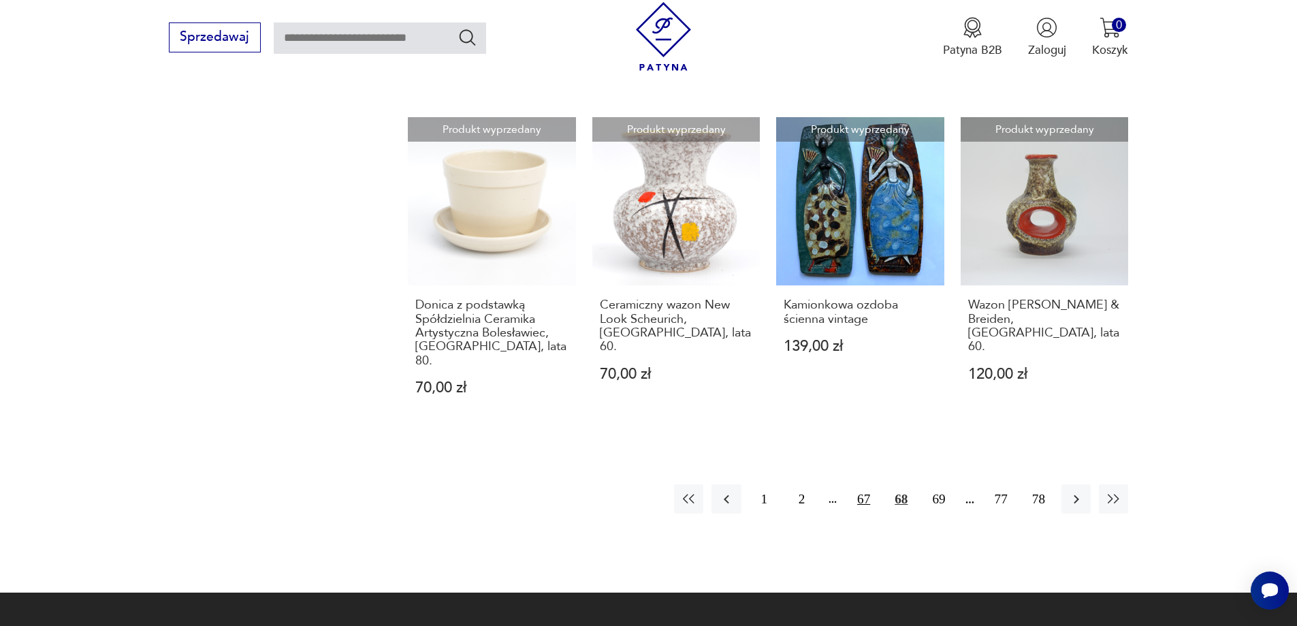
click at [861, 484] on button "67" at bounding box center [863, 498] width 29 height 29
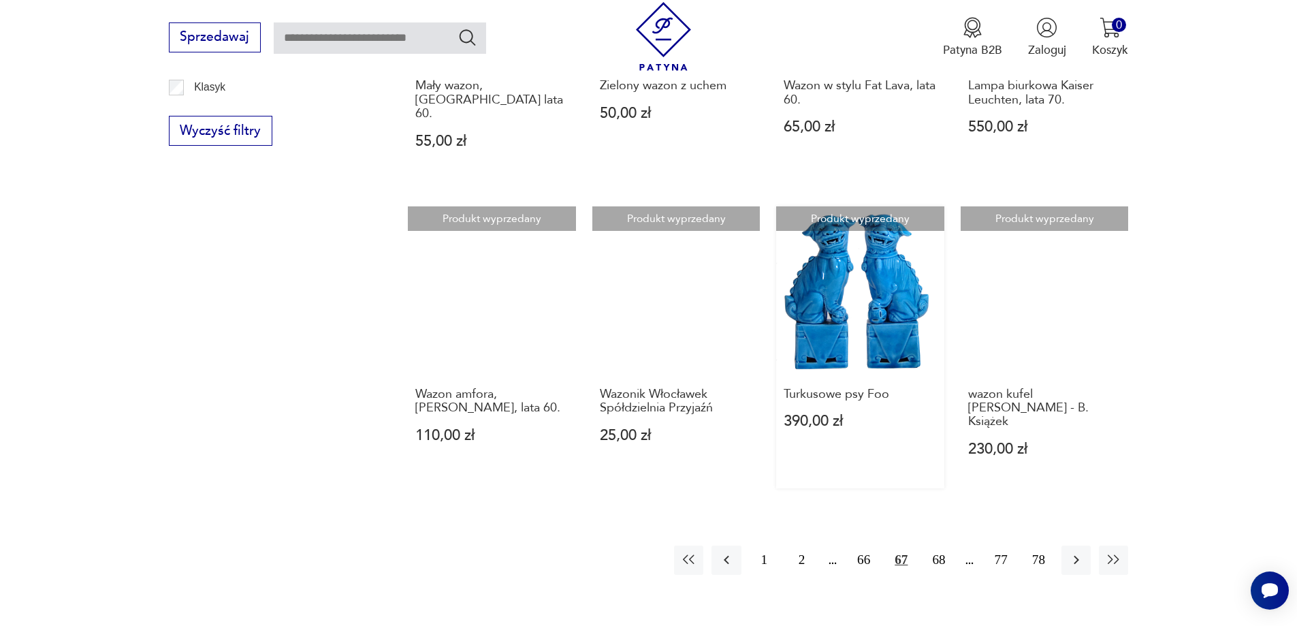
scroll to position [1102, 0]
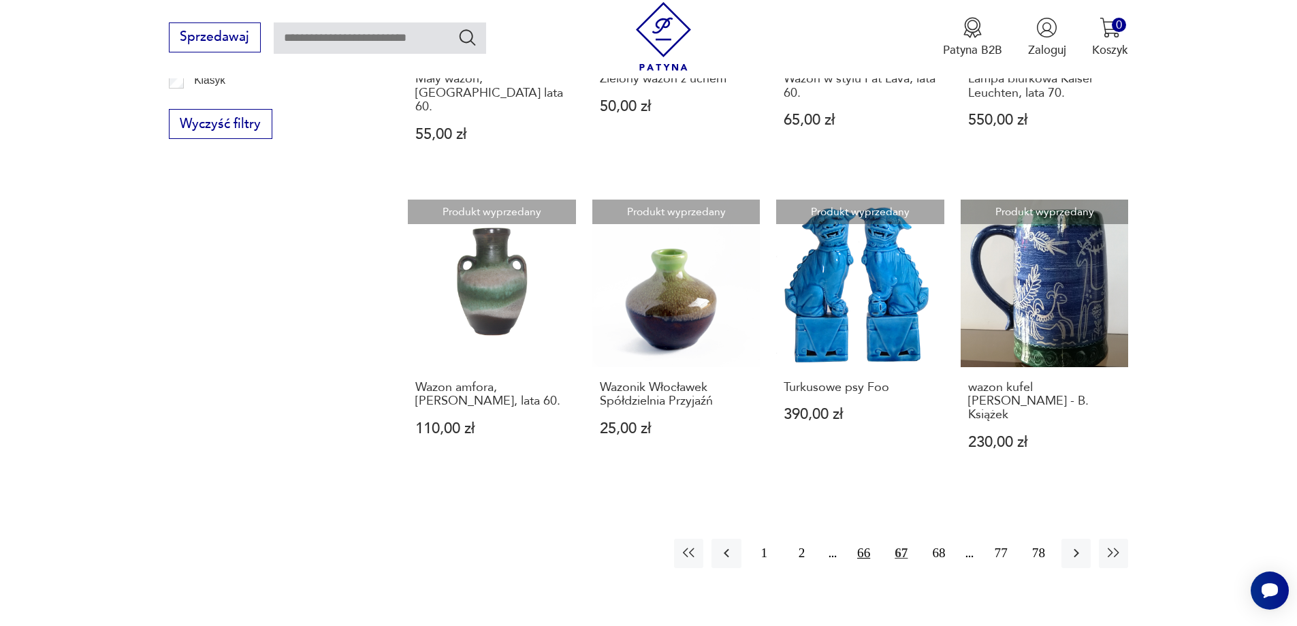
click at [860, 538] on button "66" at bounding box center [863, 552] width 29 height 29
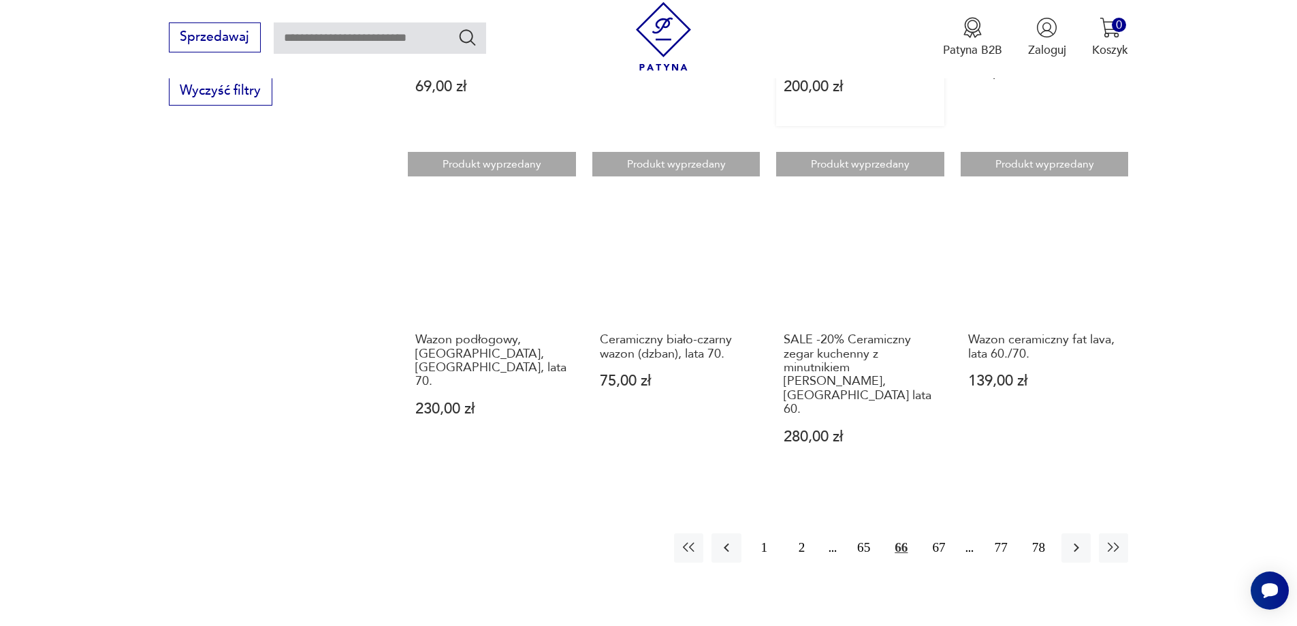
scroll to position [1170, 0]
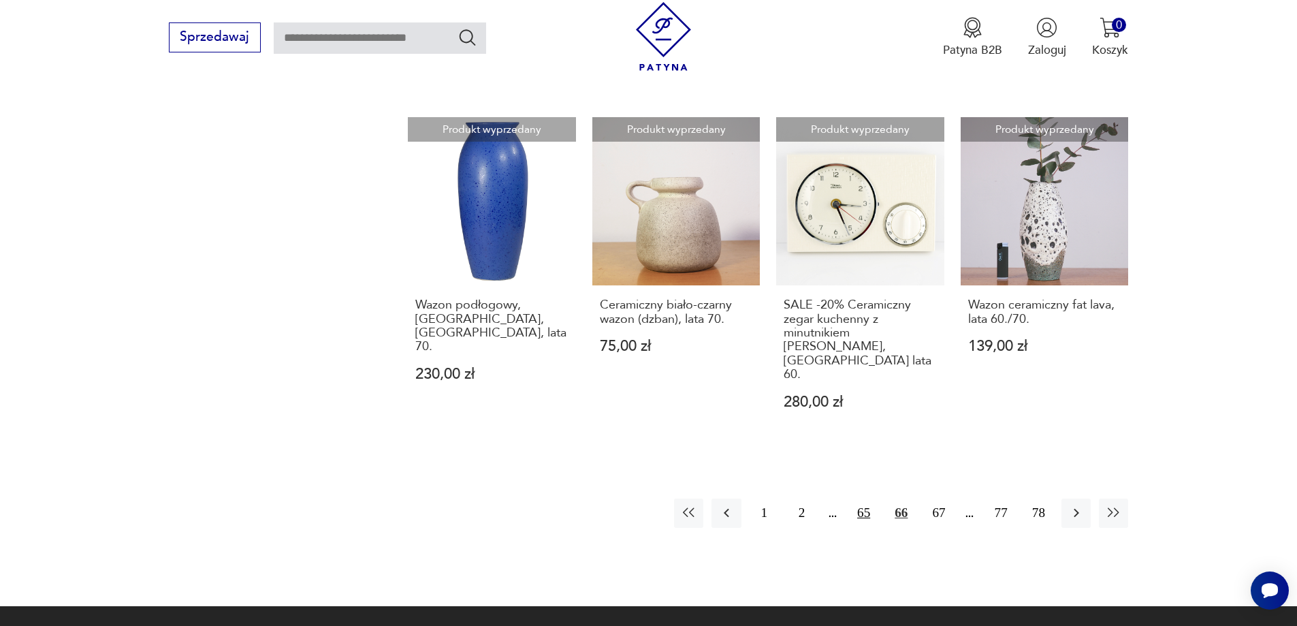
click at [863, 498] on button "65" at bounding box center [863, 512] width 29 height 29
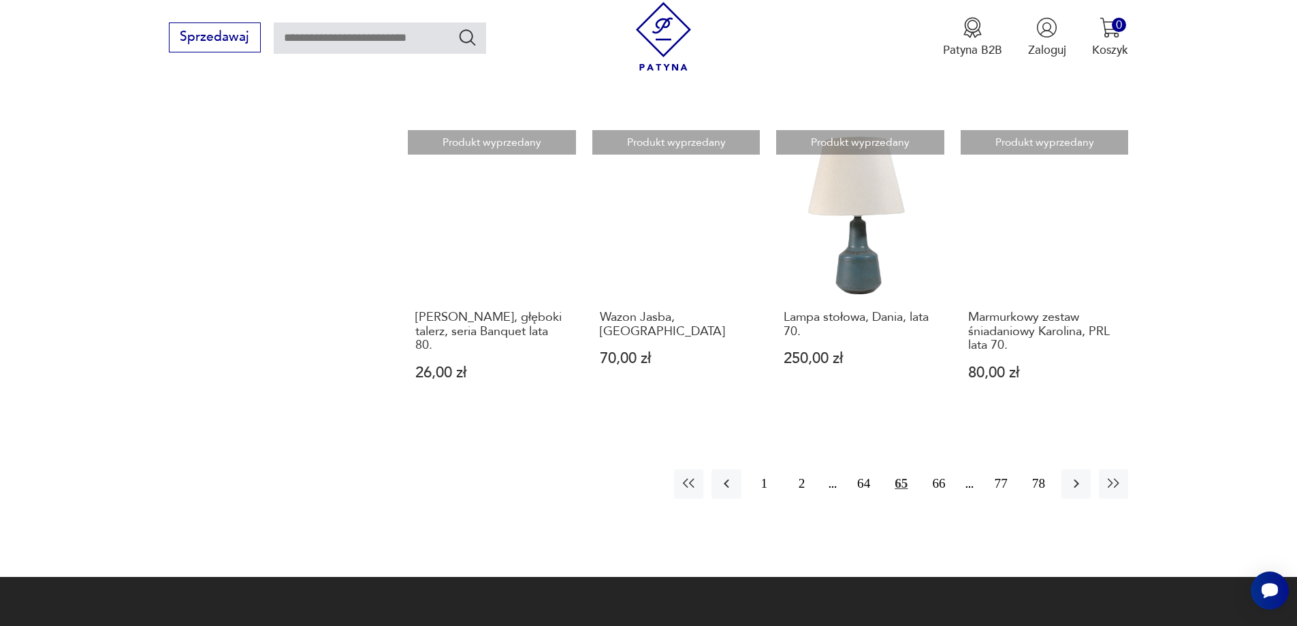
scroll to position [1238, 0]
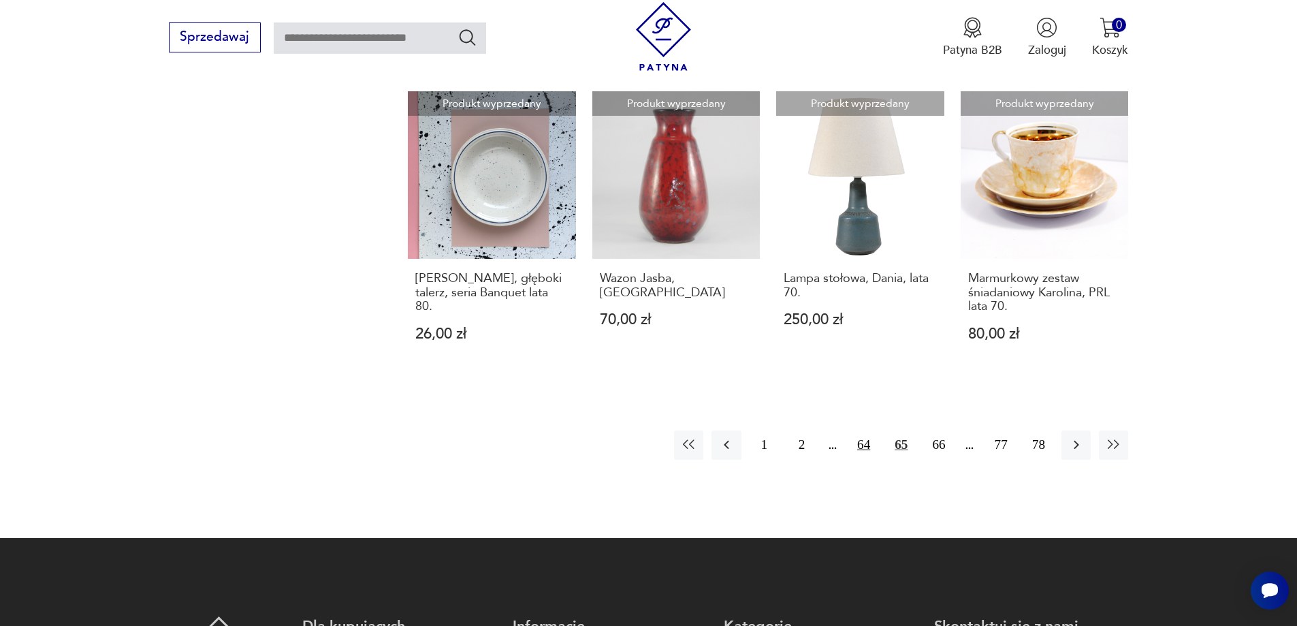
click at [864, 430] on button "64" at bounding box center [863, 444] width 29 height 29
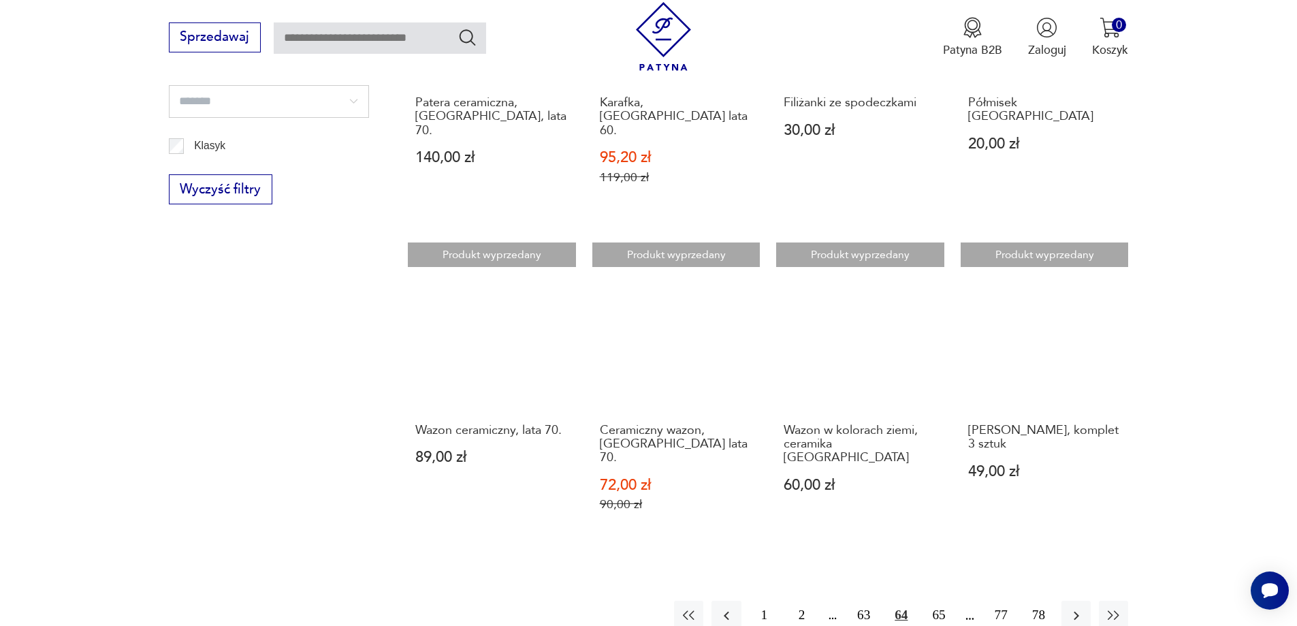
scroll to position [1102, 0]
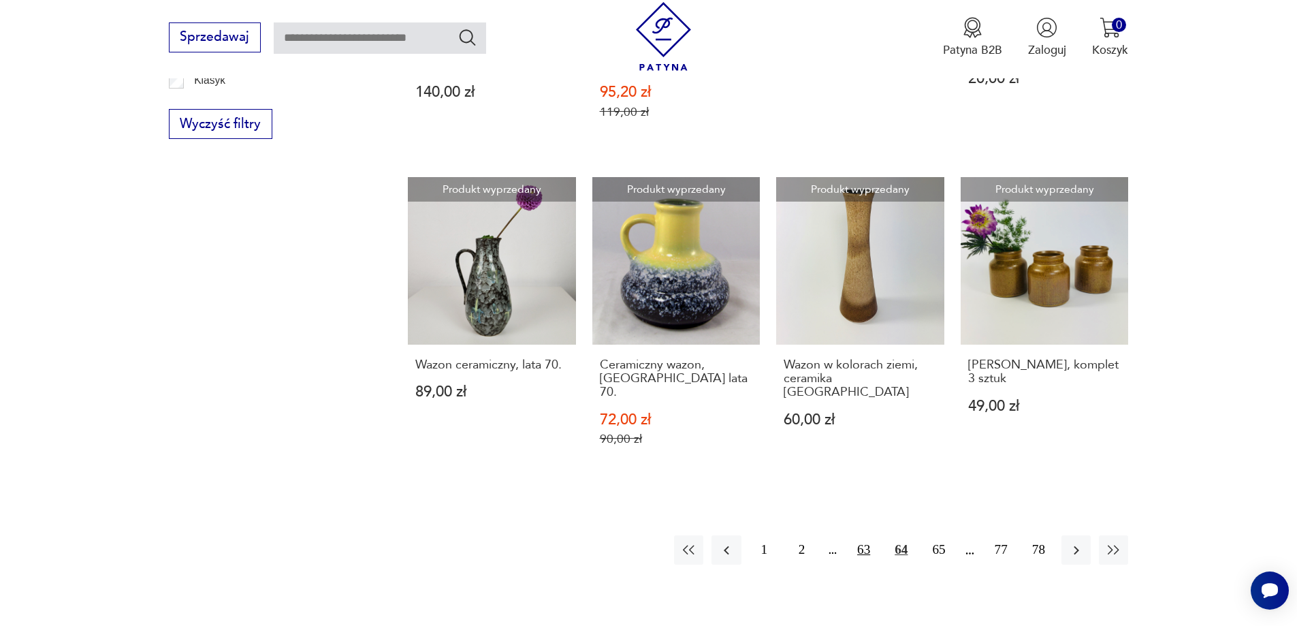
click at [864, 535] on button "63" at bounding box center [863, 549] width 29 height 29
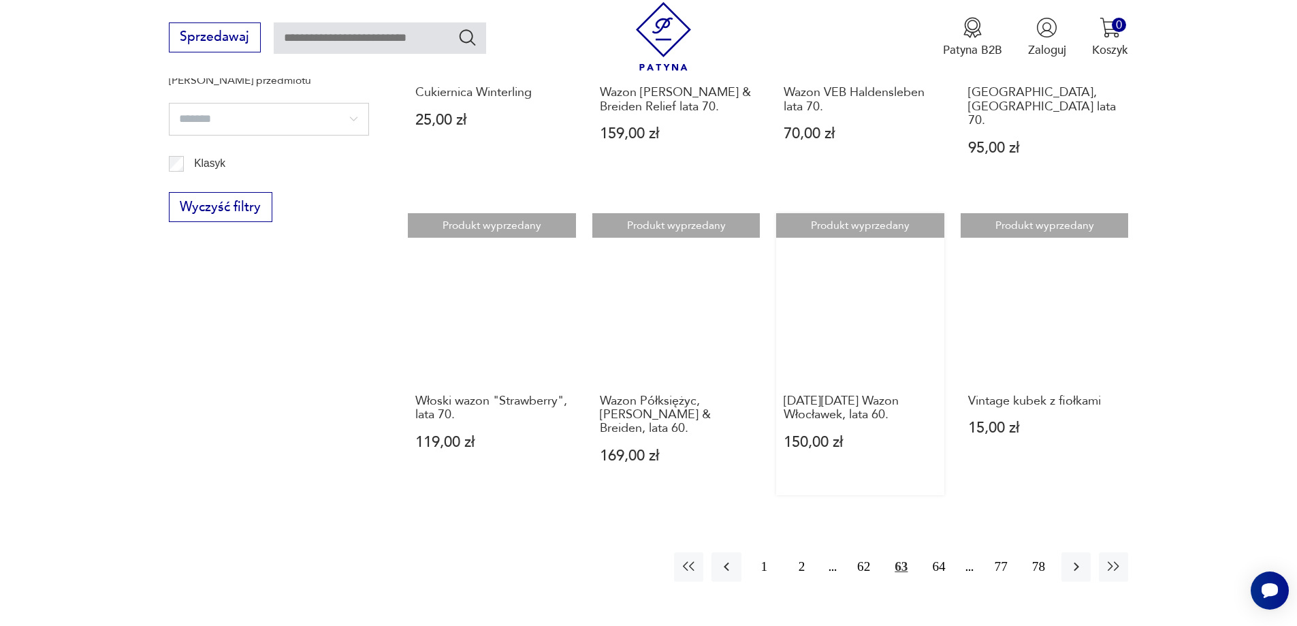
scroll to position [1170, 0]
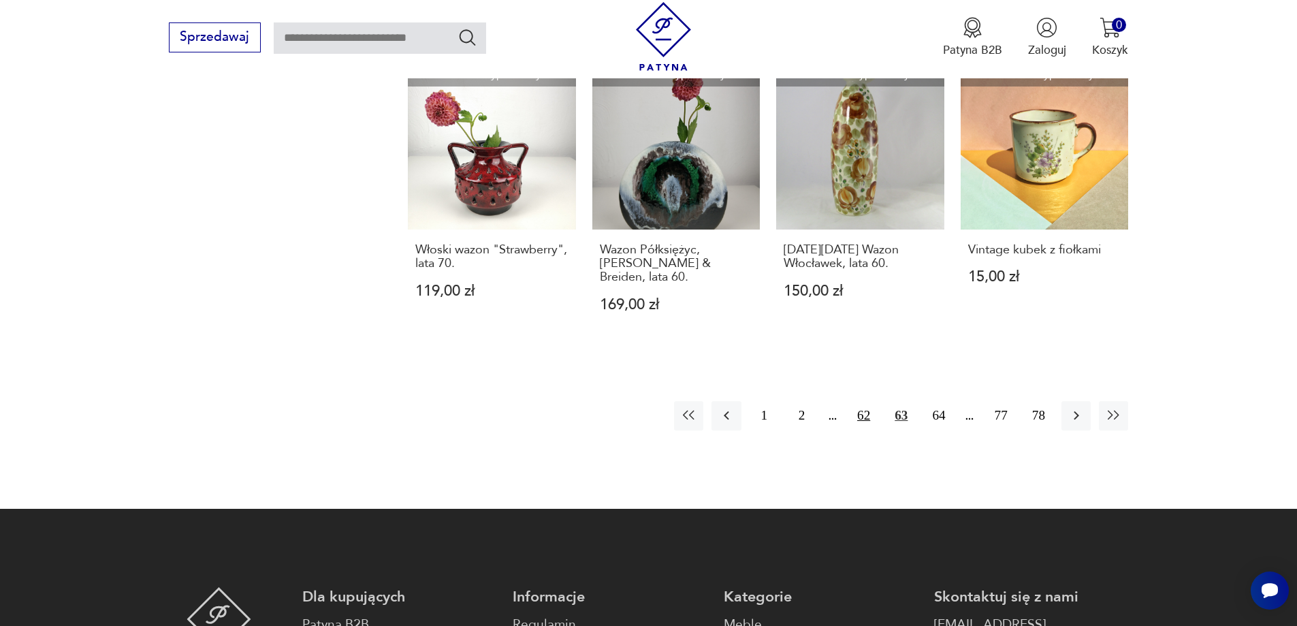
click at [858, 401] on button "62" at bounding box center [863, 415] width 29 height 29
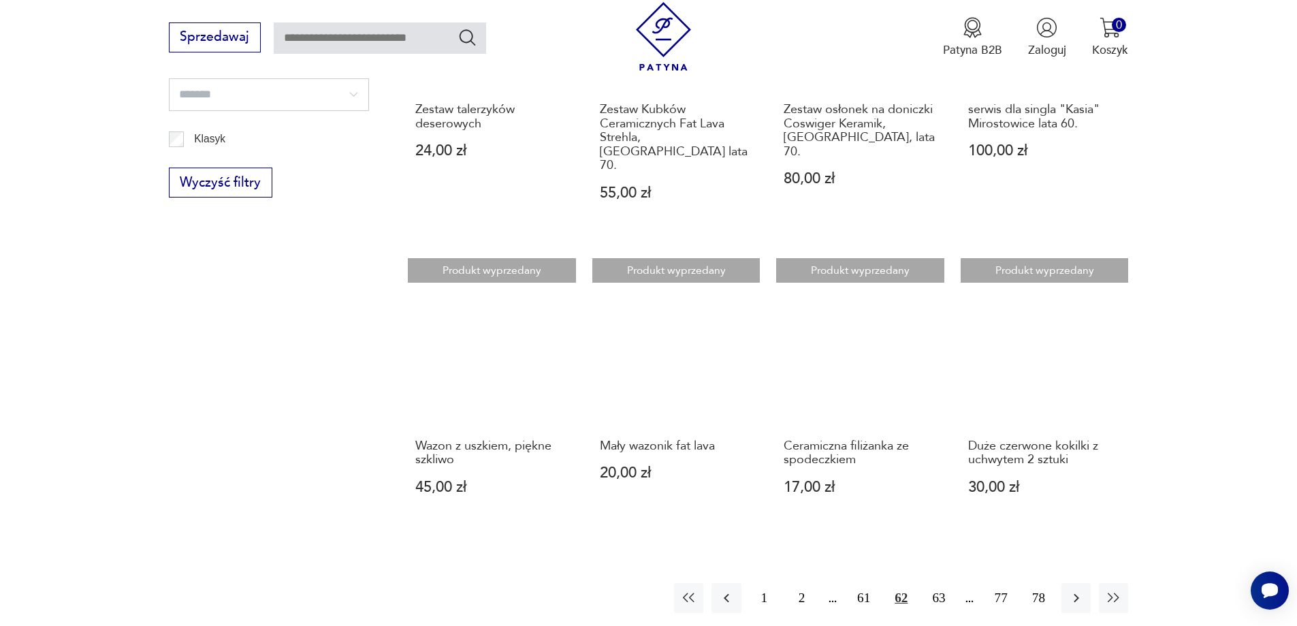
scroll to position [1102, 0]
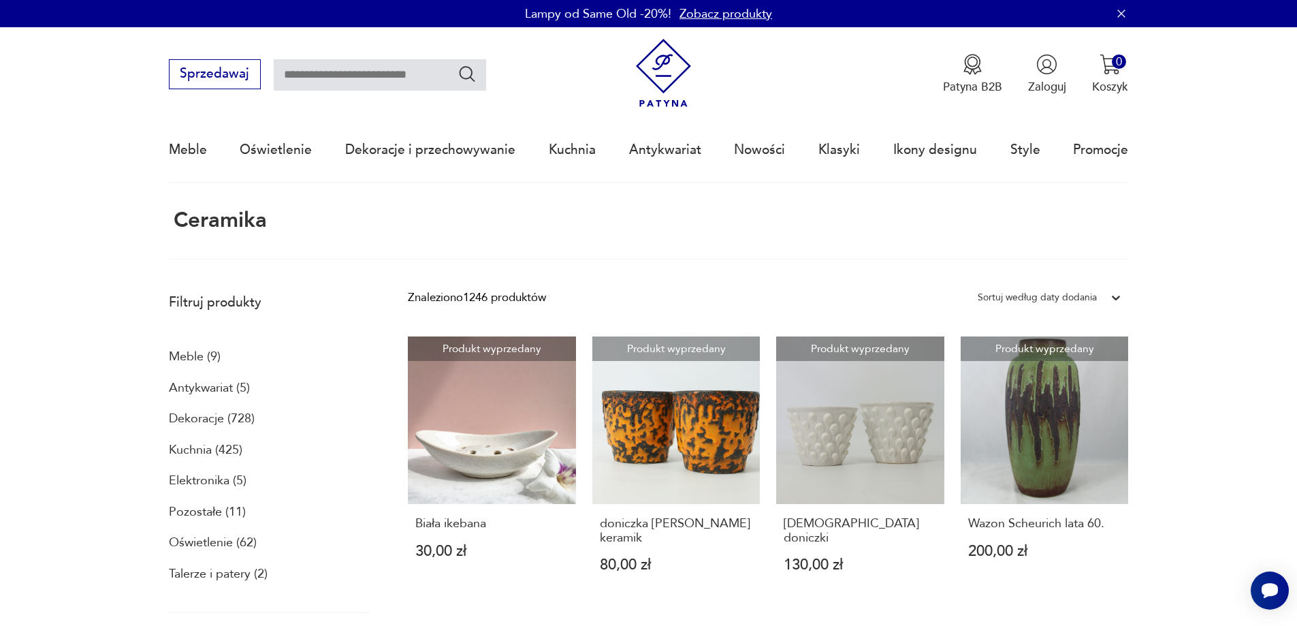
click at [225, 570] on p "Talerze i patery (2)" at bounding box center [218, 573] width 99 height 23
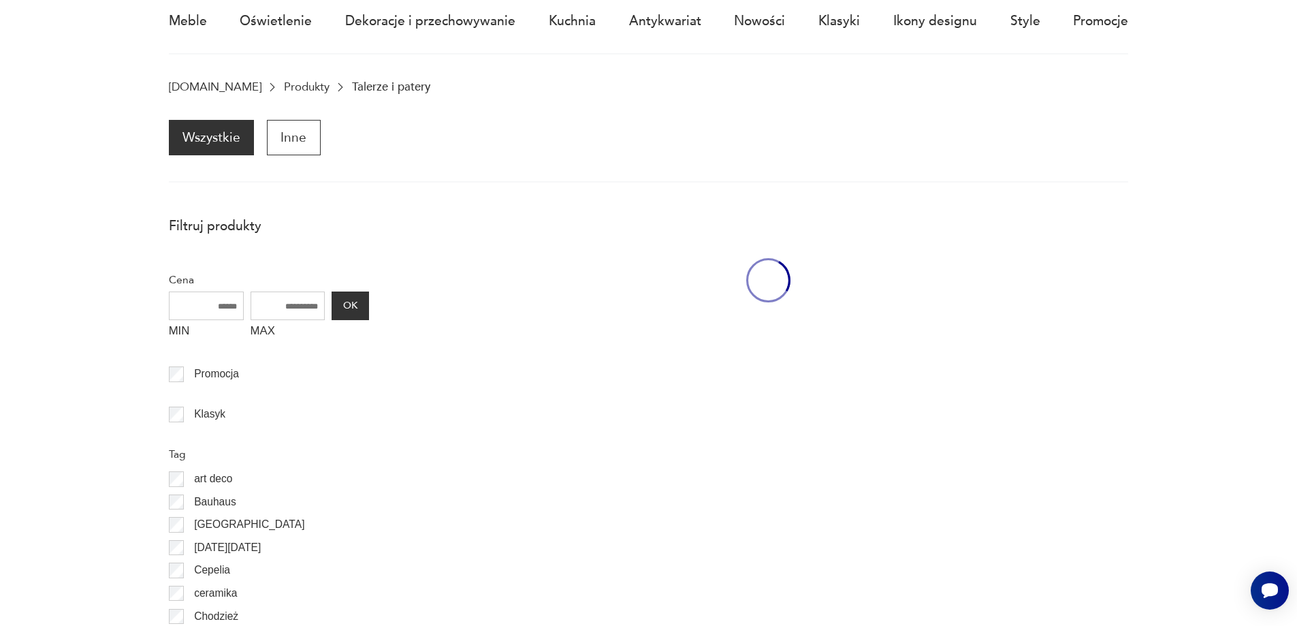
scroll to position [133, 0]
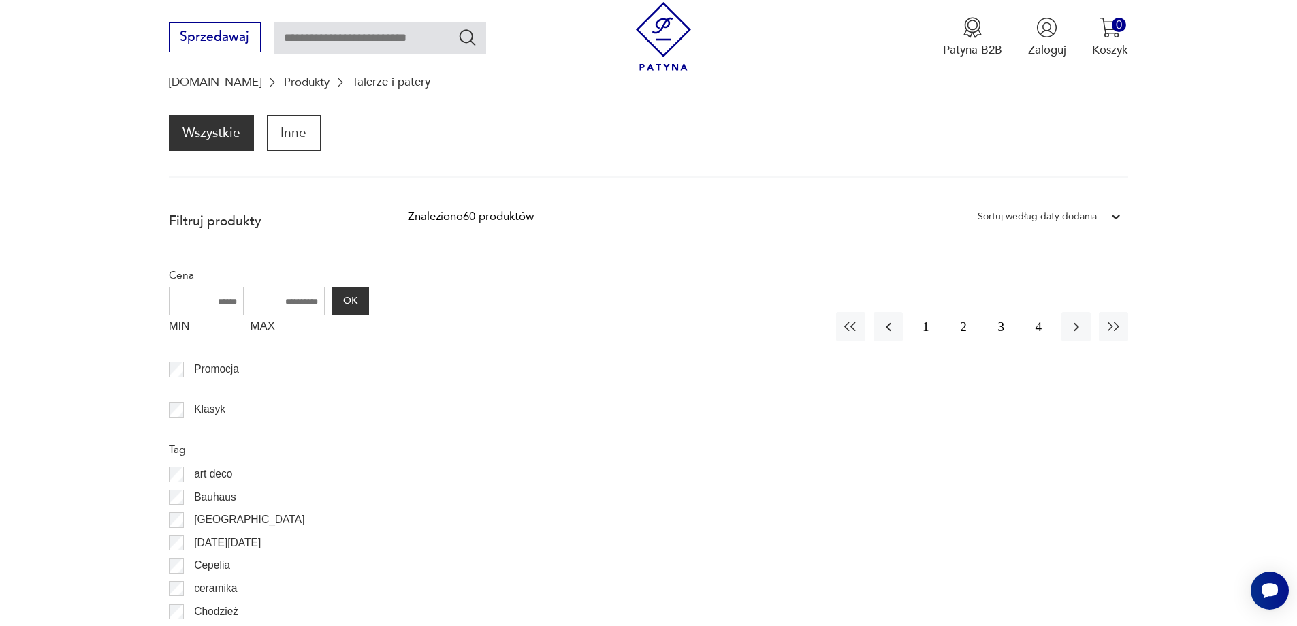
click at [922, 322] on button "1" at bounding box center [925, 326] width 29 height 29
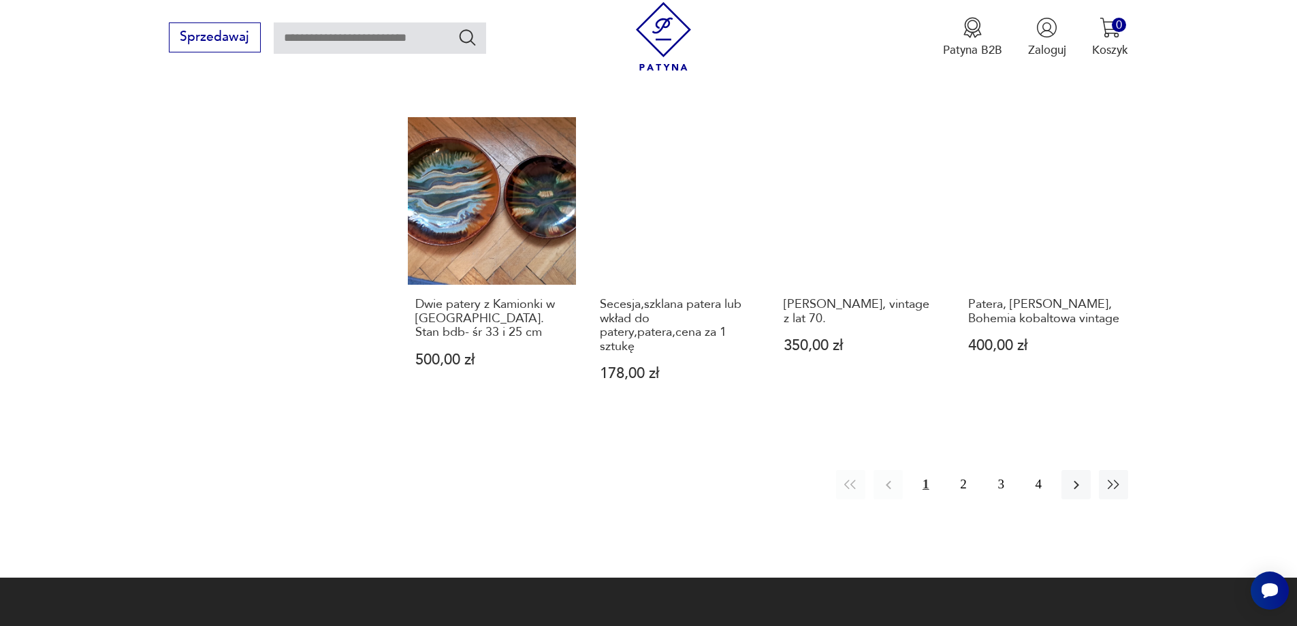
scroll to position [1359, 0]
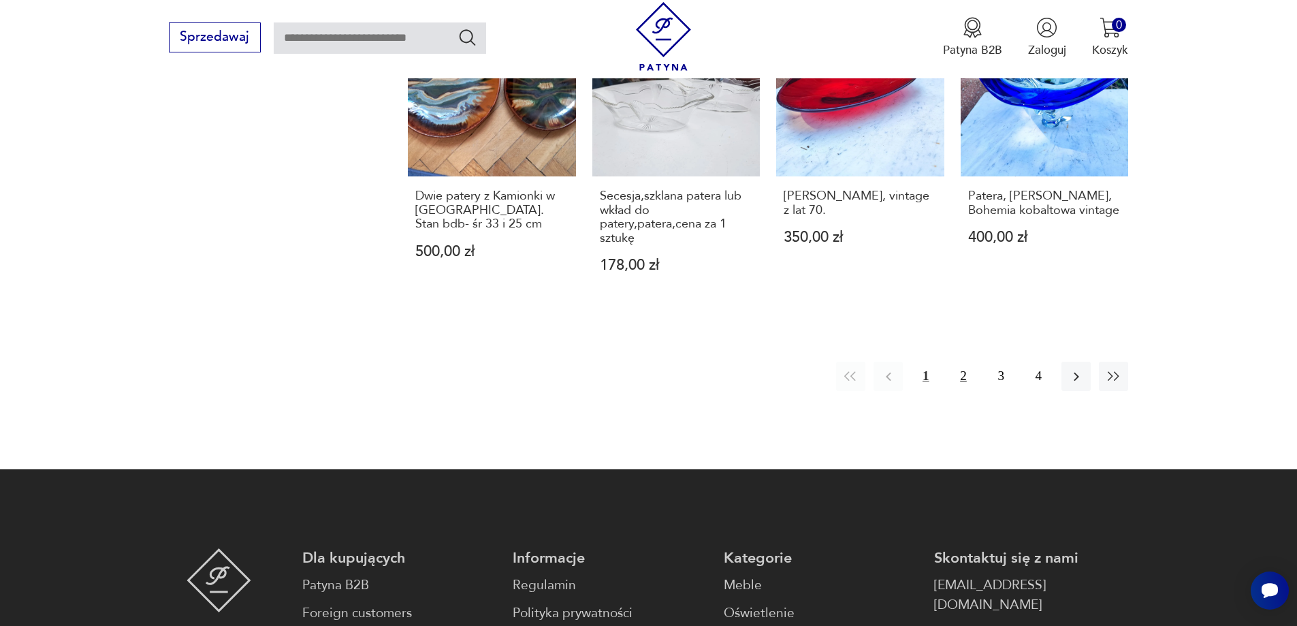
click at [963, 361] on button "2" at bounding box center [962, 375] width 29 height 29
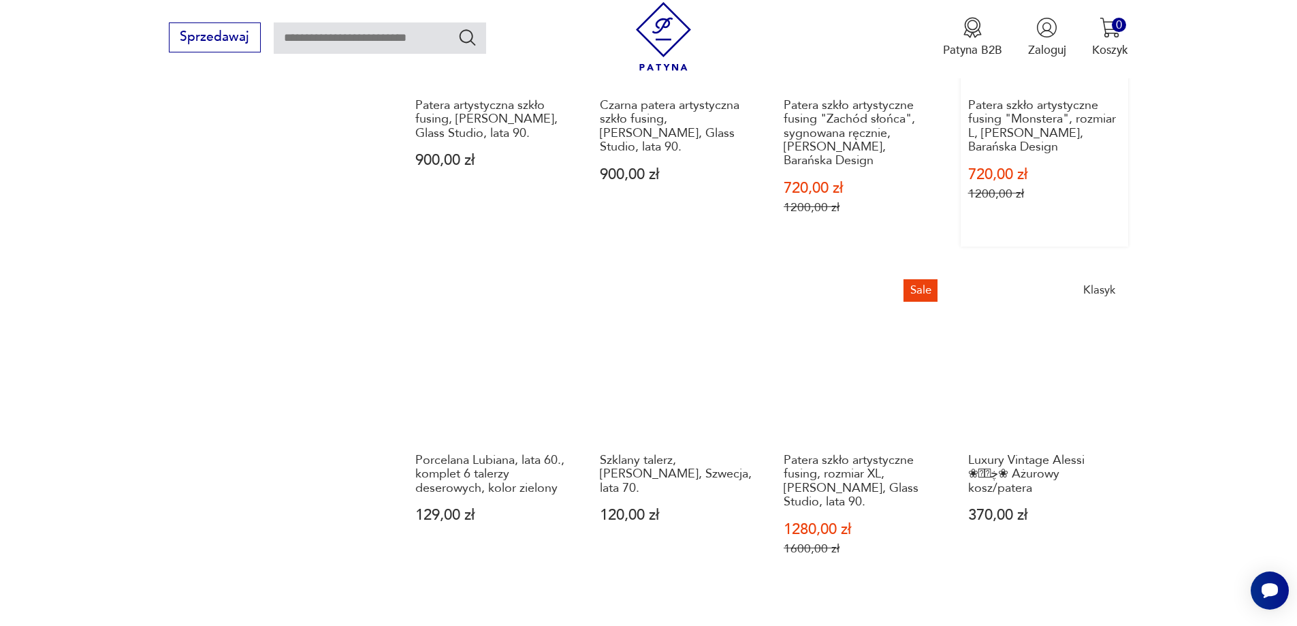
scroll to position [1427, 0]
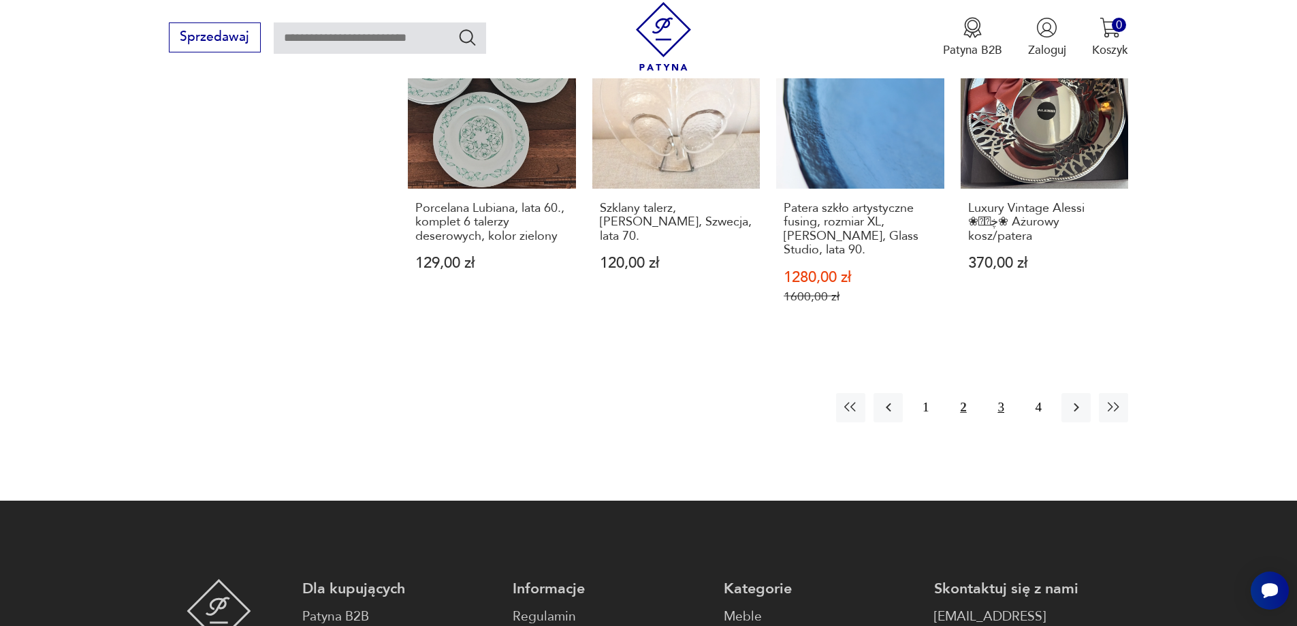
click at [1002, 393] on button "3" at bounding box center [1000, 407] width 29 height 29
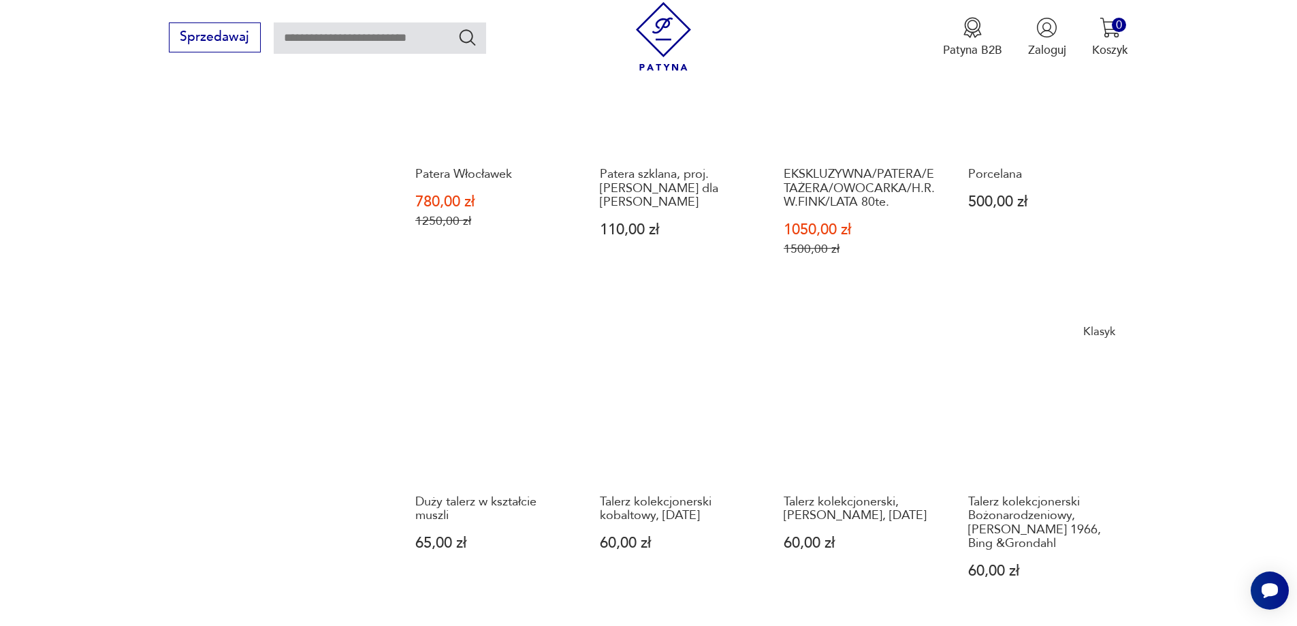
scroll to position [1290, 0]
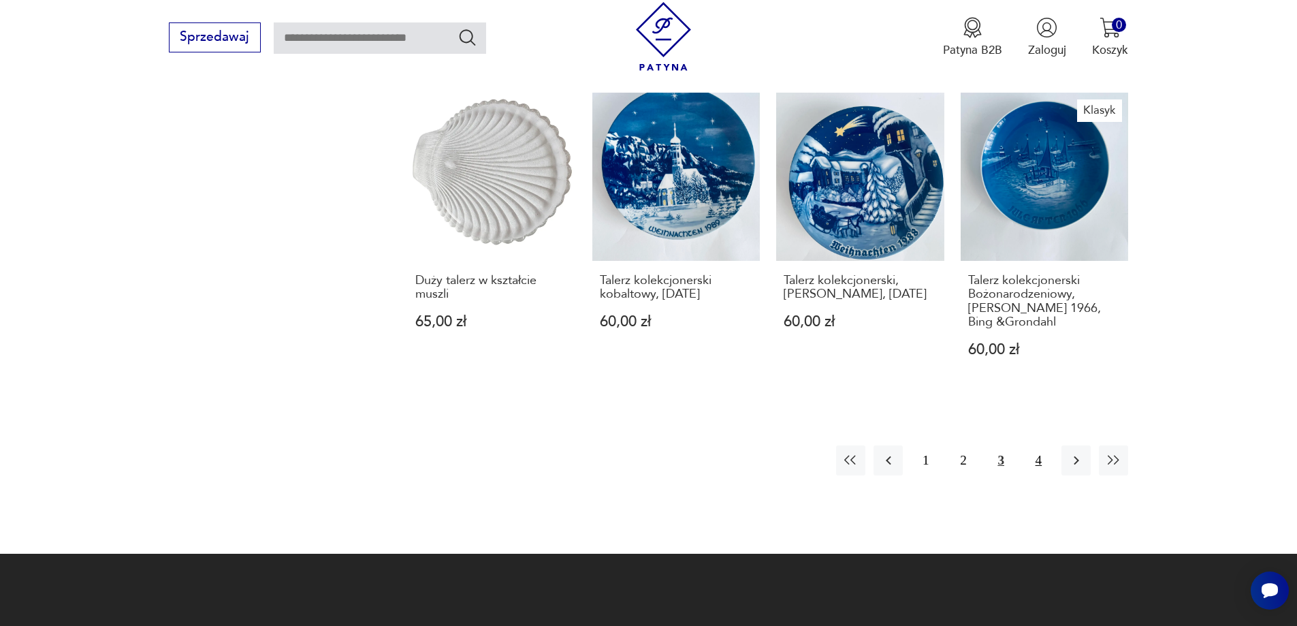
click at [1035, 445] on button "4" at bounding box center [1038, 459] width 29 height 29
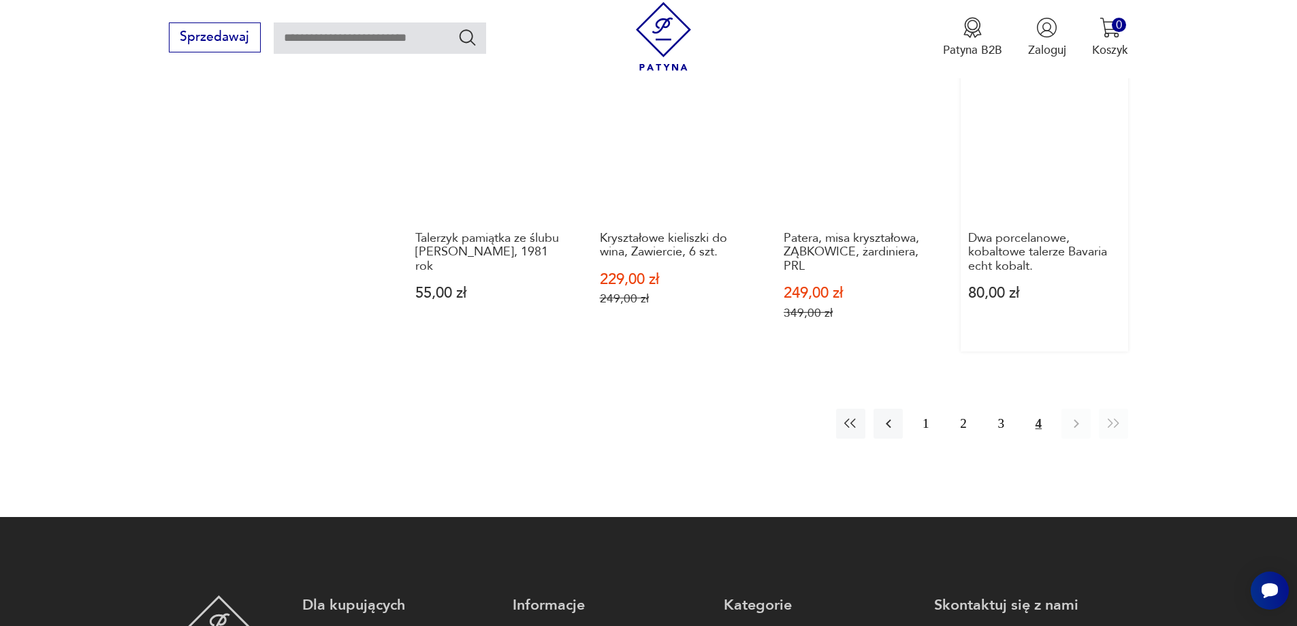
scroll to position [1018, 0]
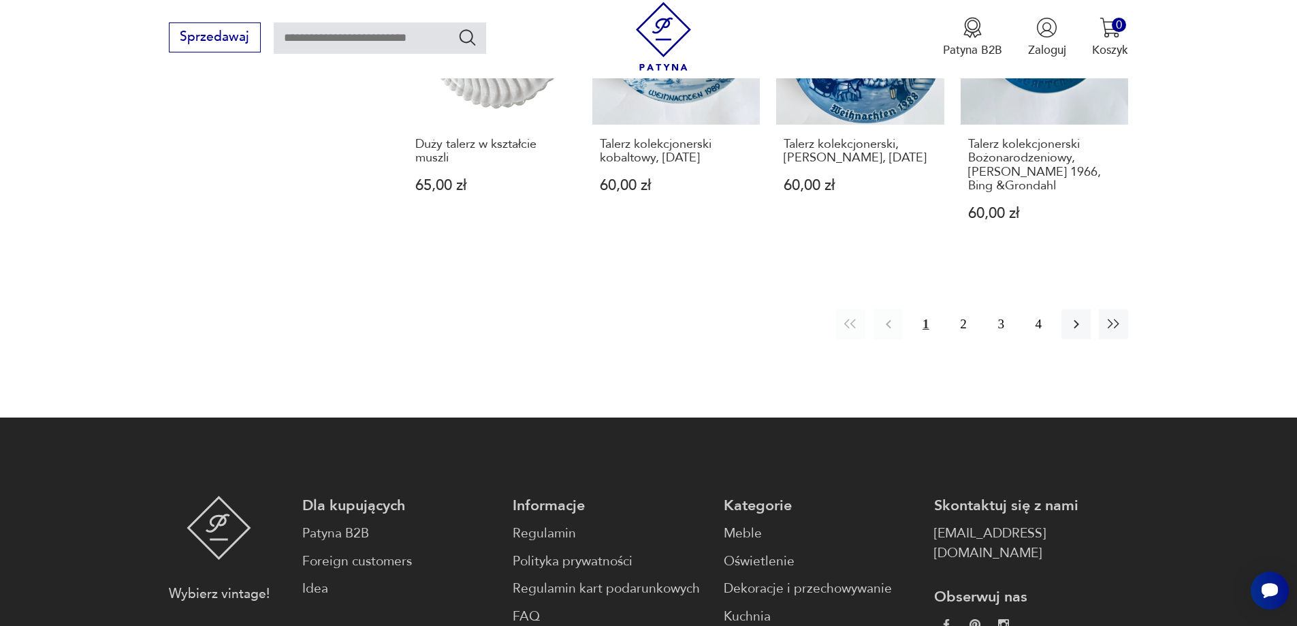
scroll to position [1359, 0]
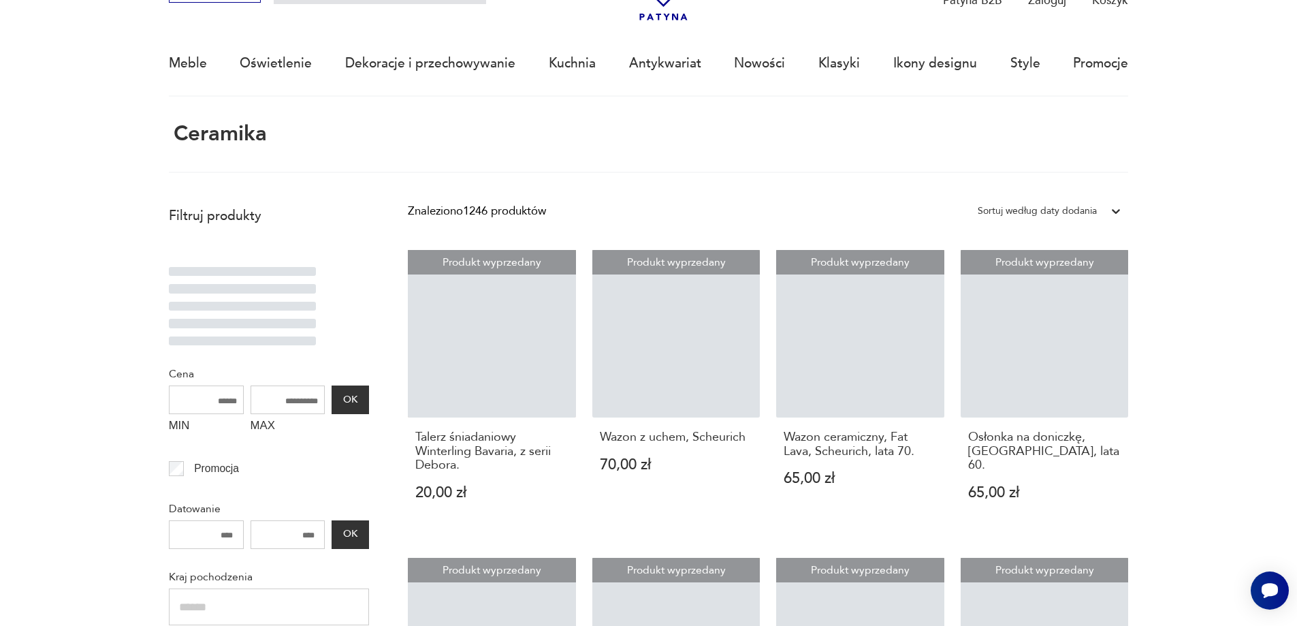
scroll to position [81, 0]
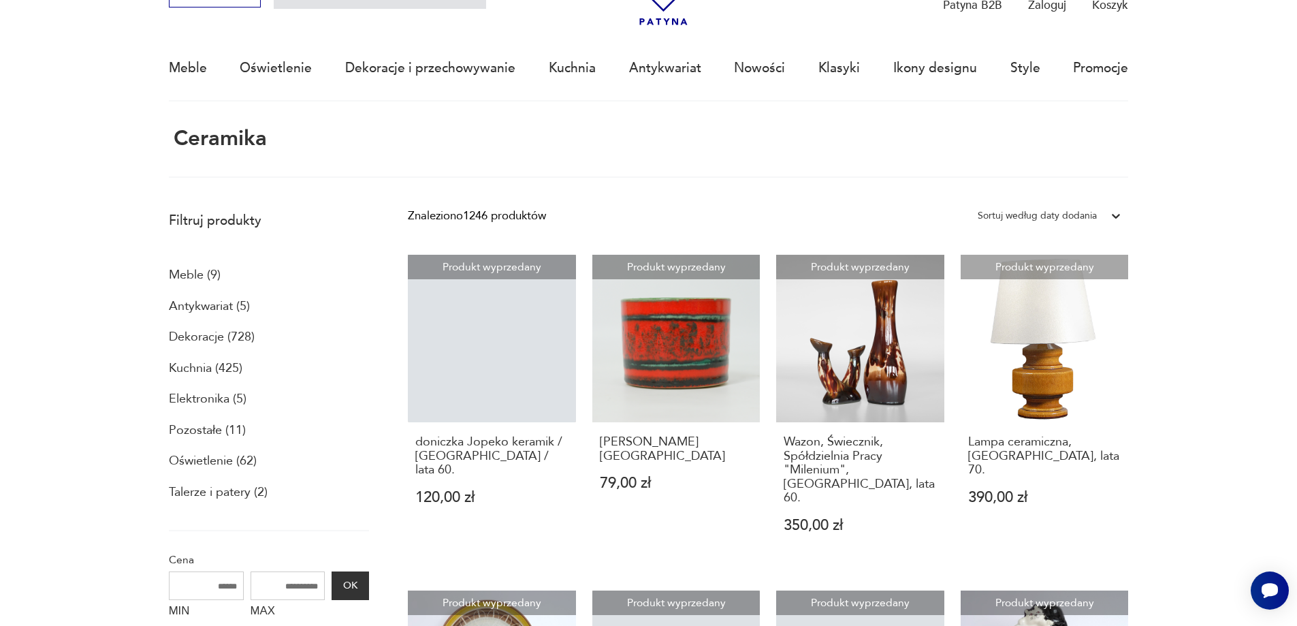
scroll to position [81, 0]
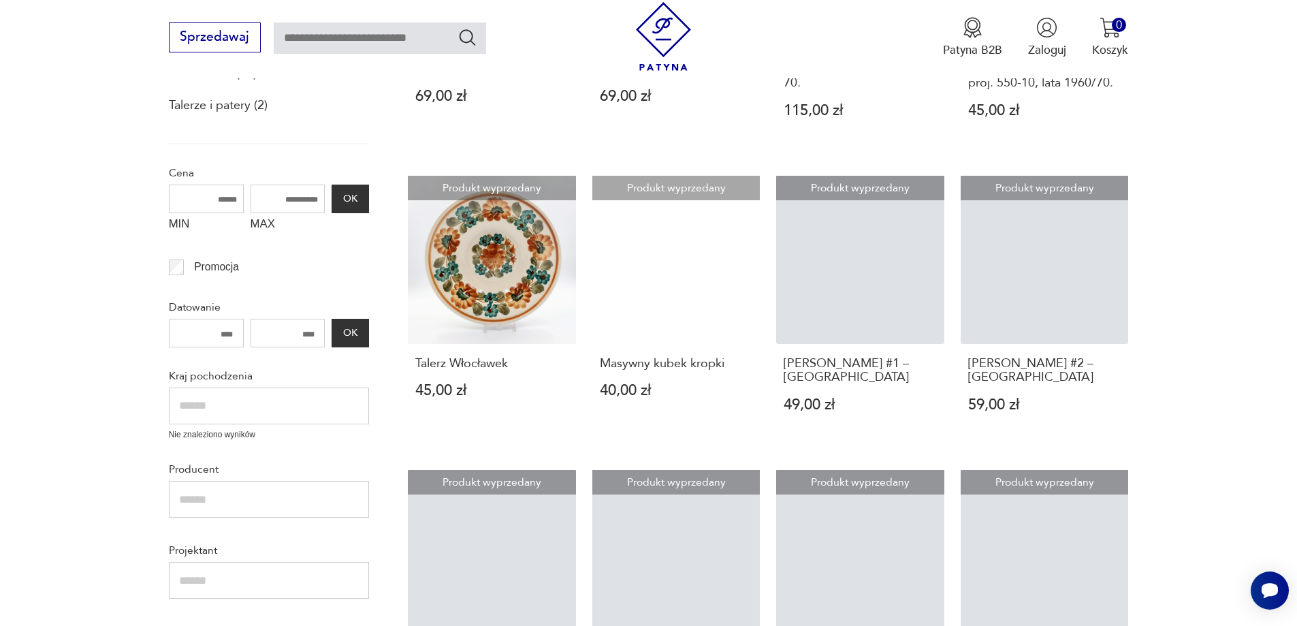
scroll to position [81, 0]
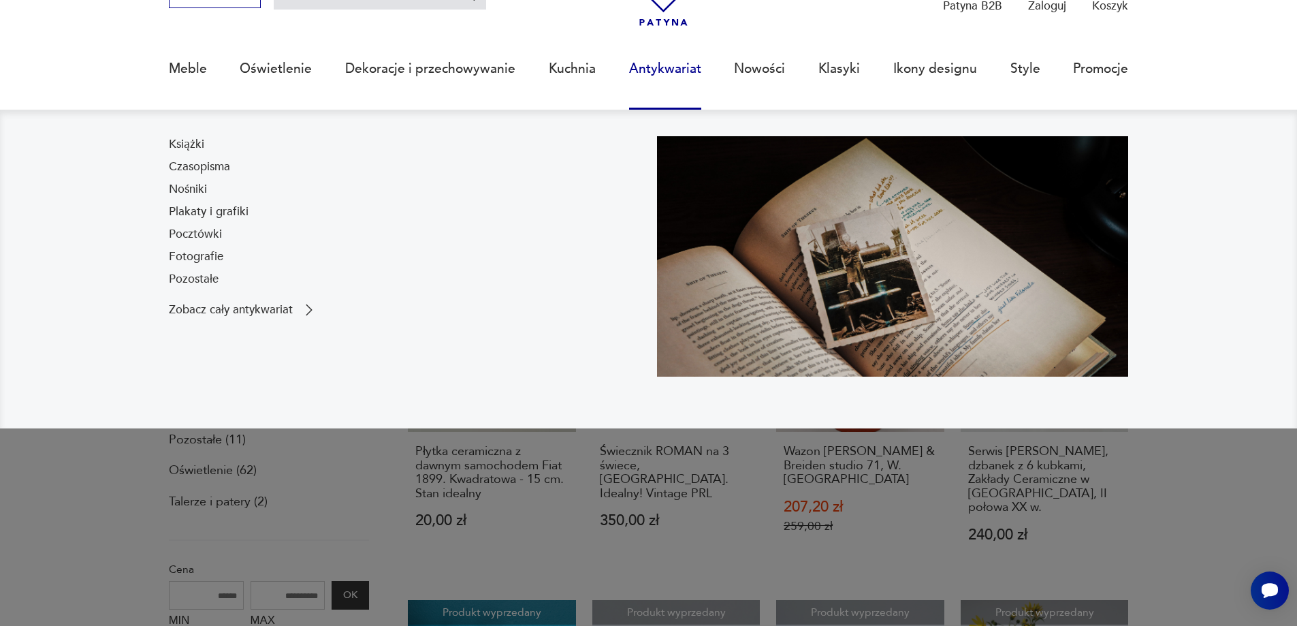
click at [649, 69] on link "Antykwariat" at bounding box center [665, 68] width 72 height 63
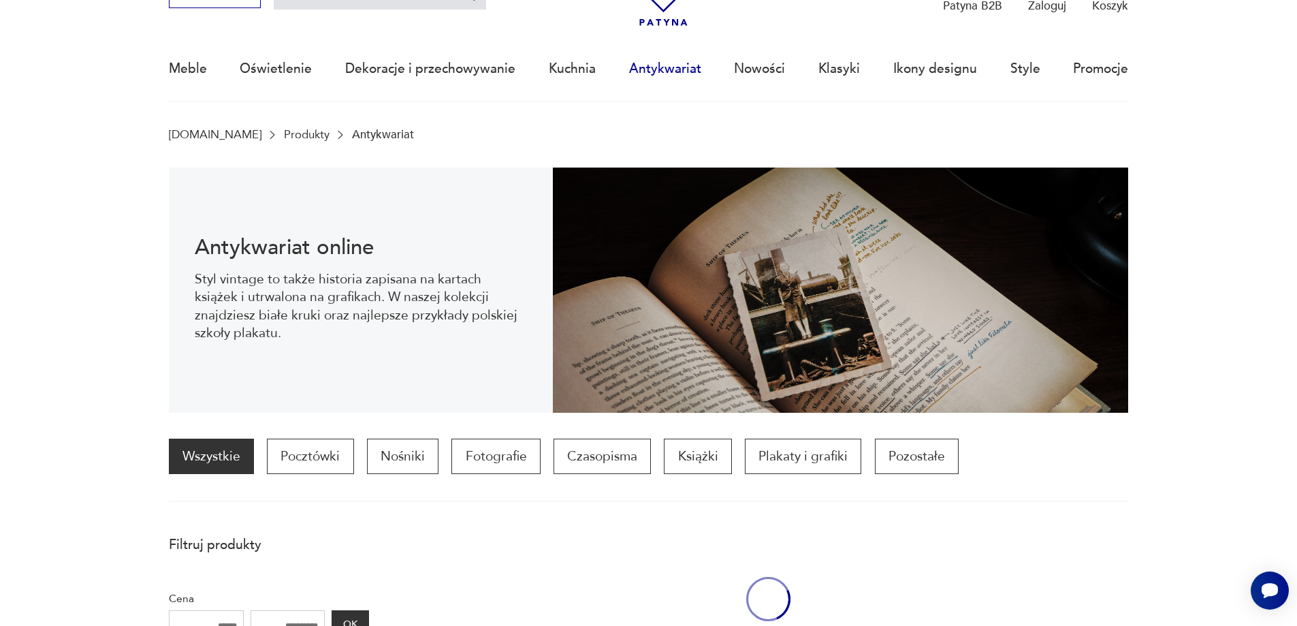
scroll to position [133, 0]
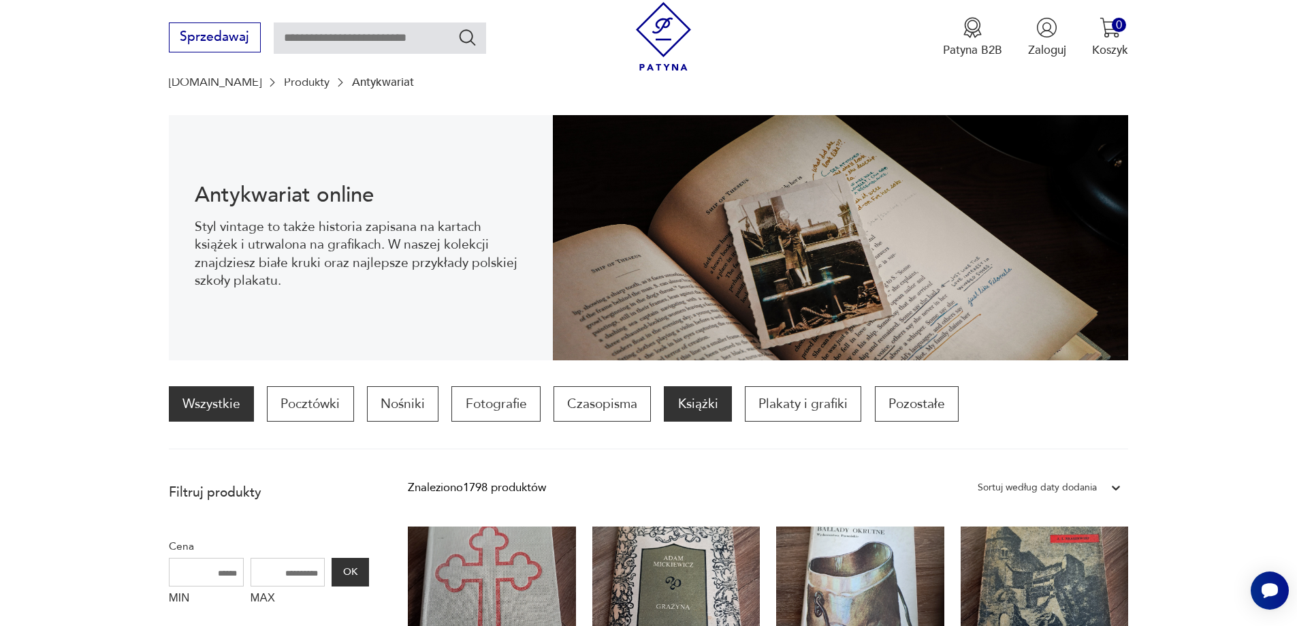
click at [701, 405] on p "Książki" at bounding box center [697, 403] width 67 height 35
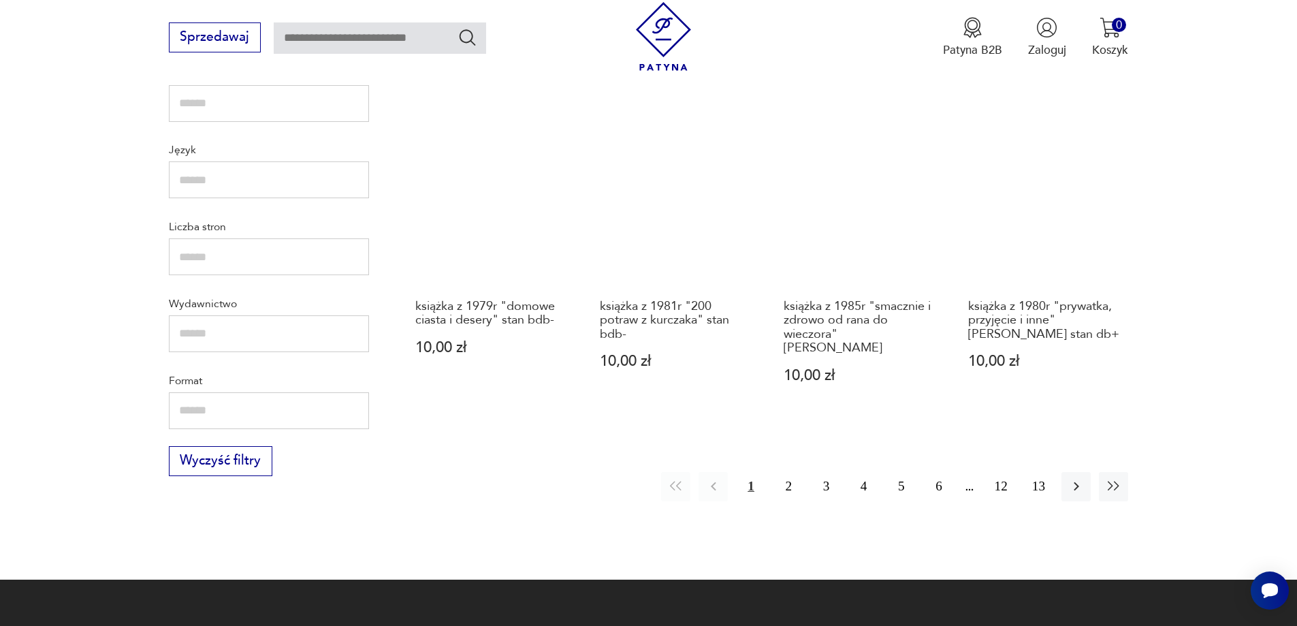
scroll to position [1493, 0]
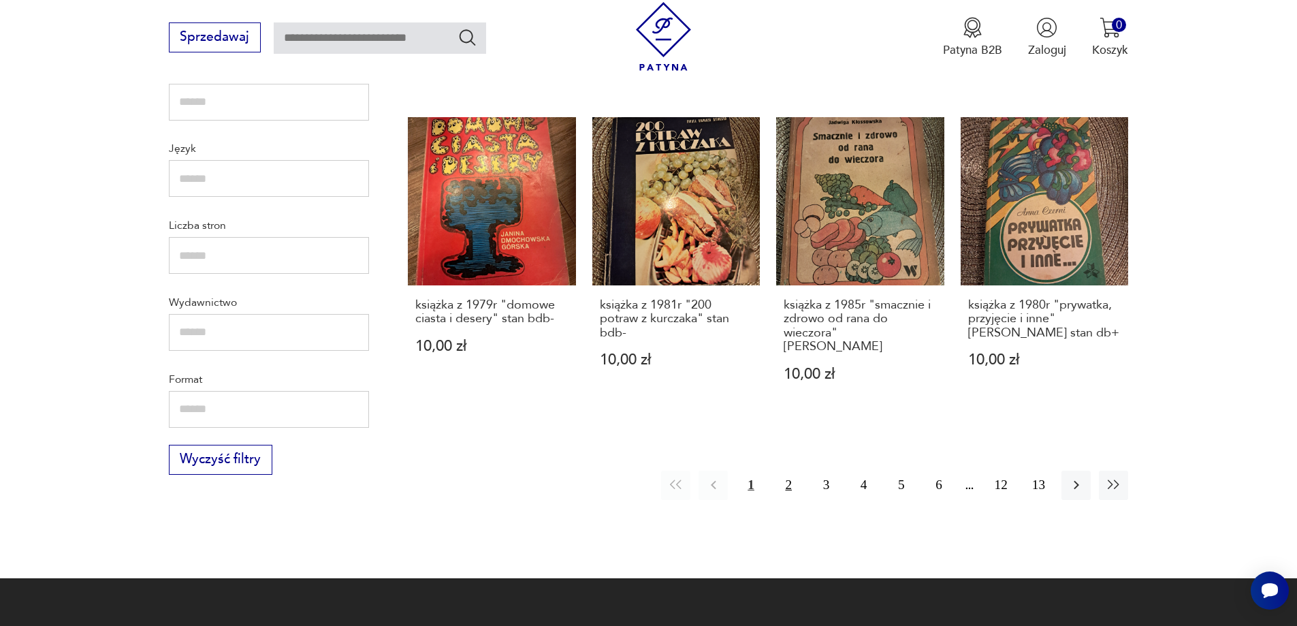
click at [787, 470] on button "2" at bounding box center [788, 484] width 29 height 29
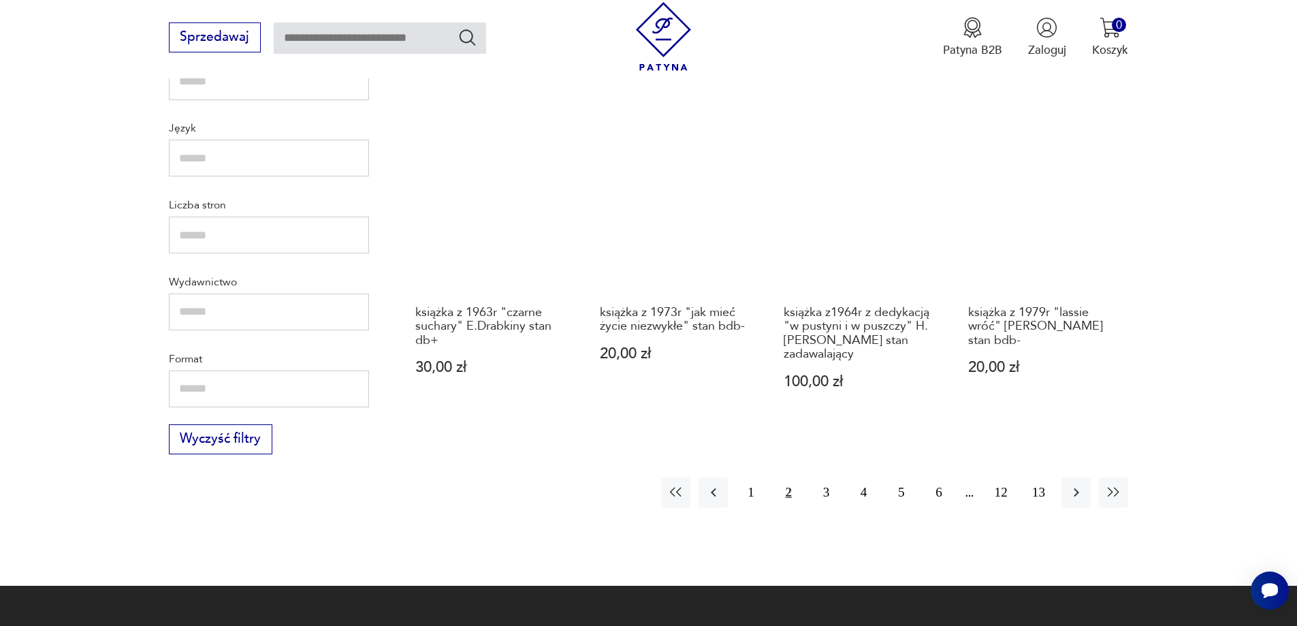
scroll to position [1561, 0]
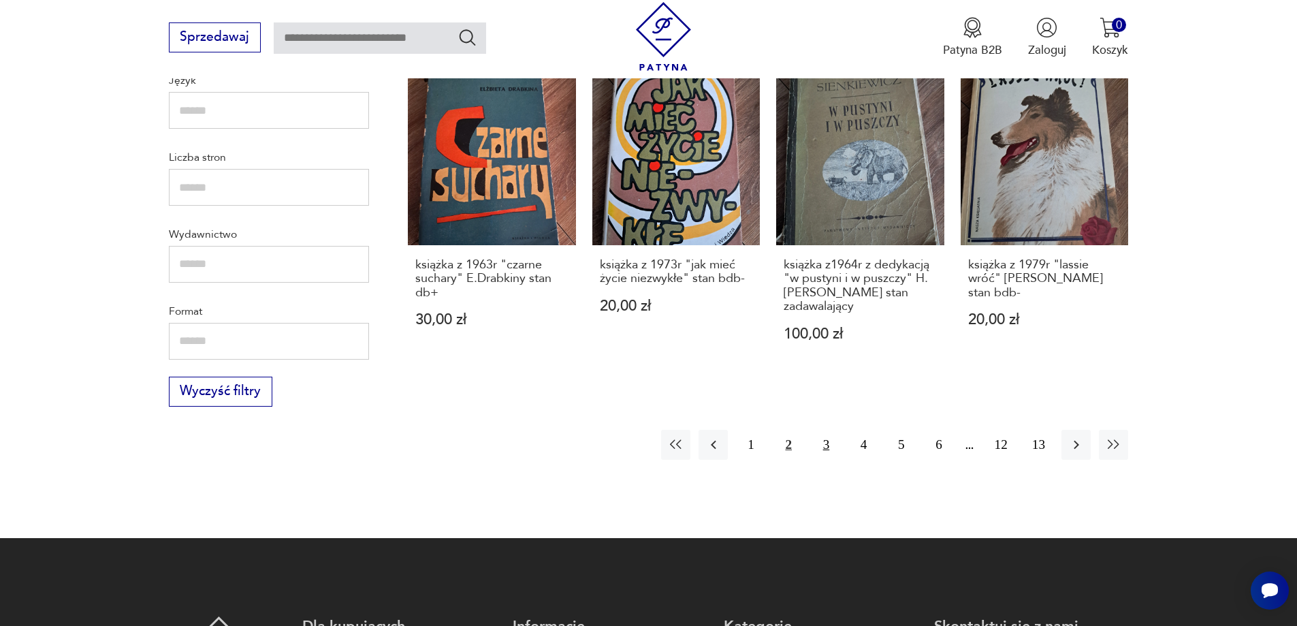
click at [824, 429] on button "3" at bounding box center [825, 443] width 29 height 29
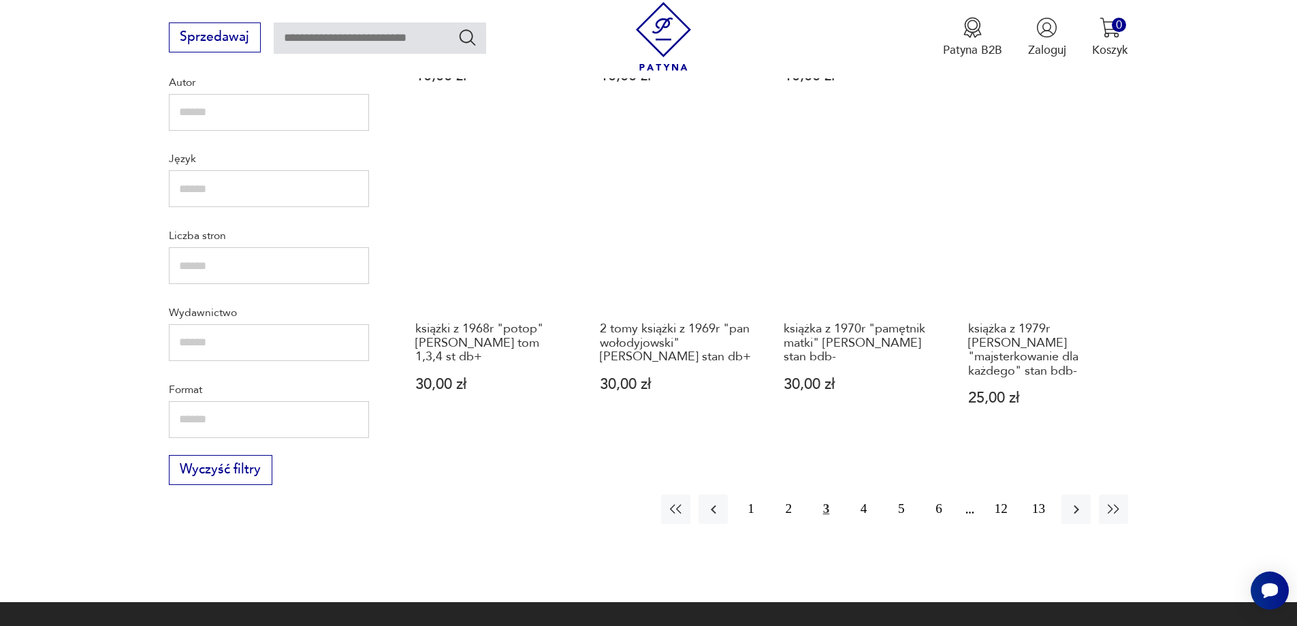
scroll to position [1153, 0]
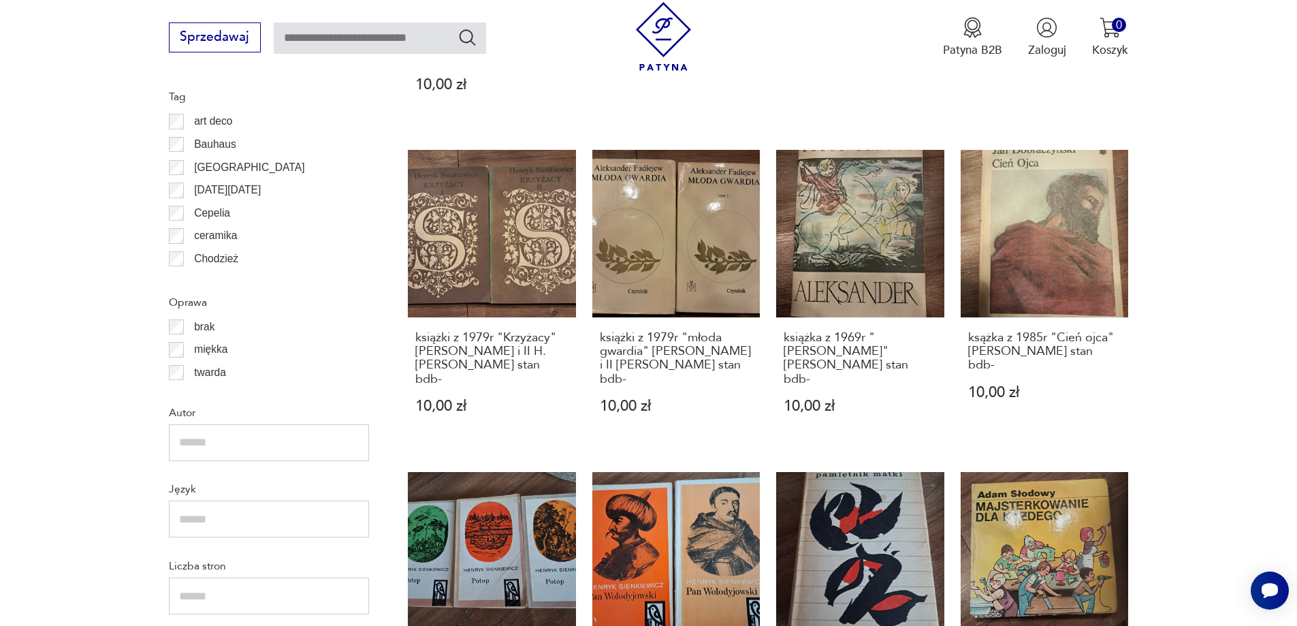
click at [210, 122] on p "art deco" at bounding box center [213, 121] width 38 height 18
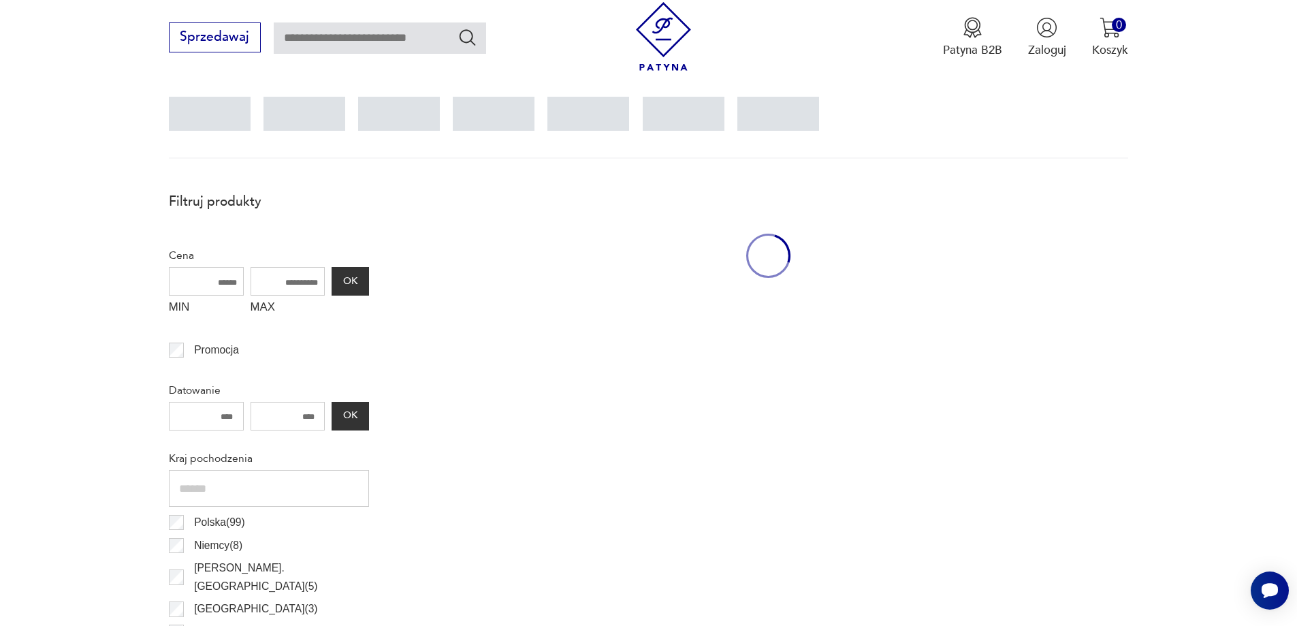
scroll to position [404, 0]
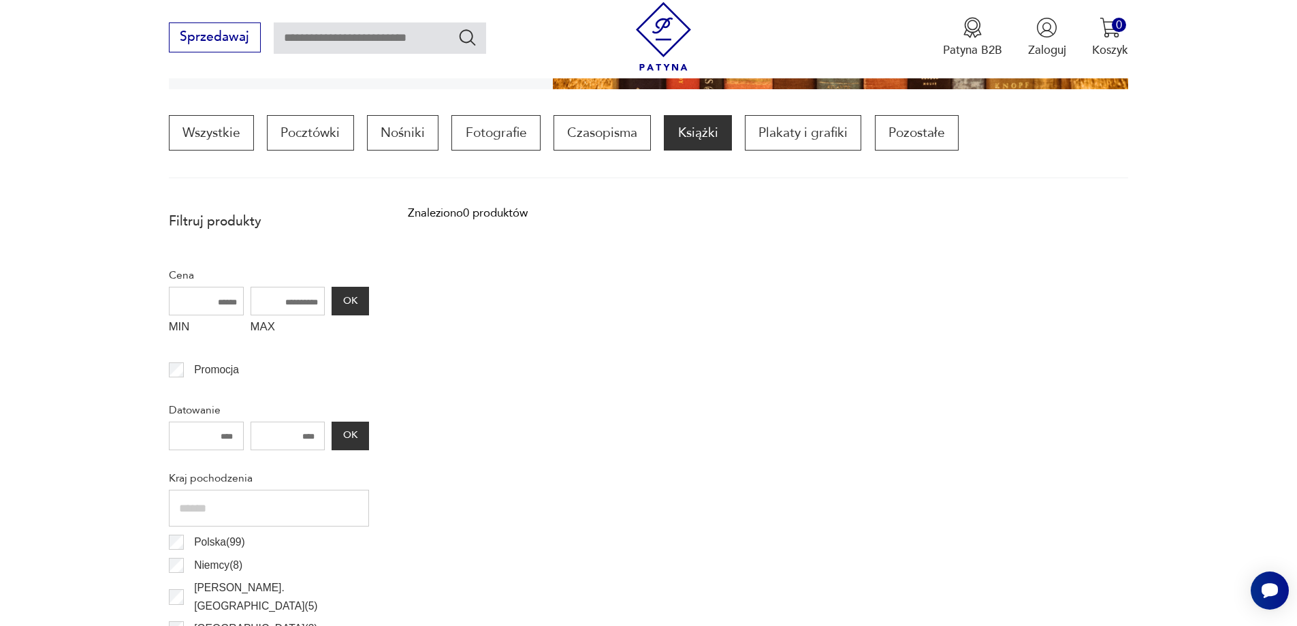
scroll to position [1153, 0]
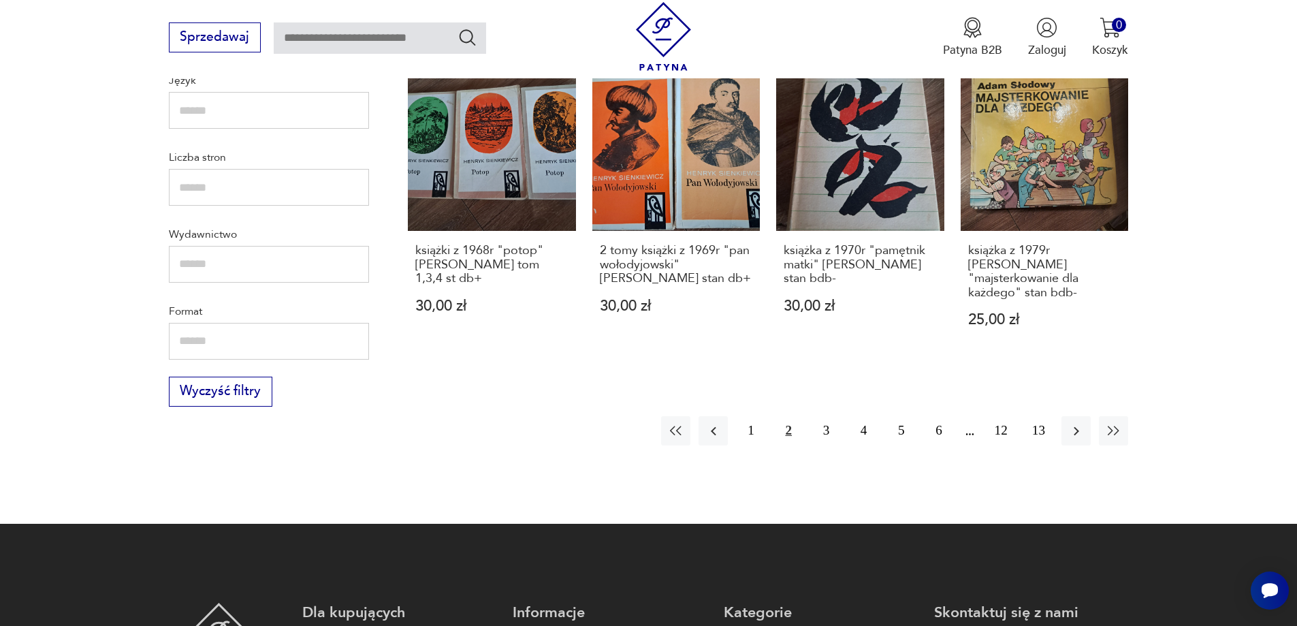
scroll to position [1560, 0]
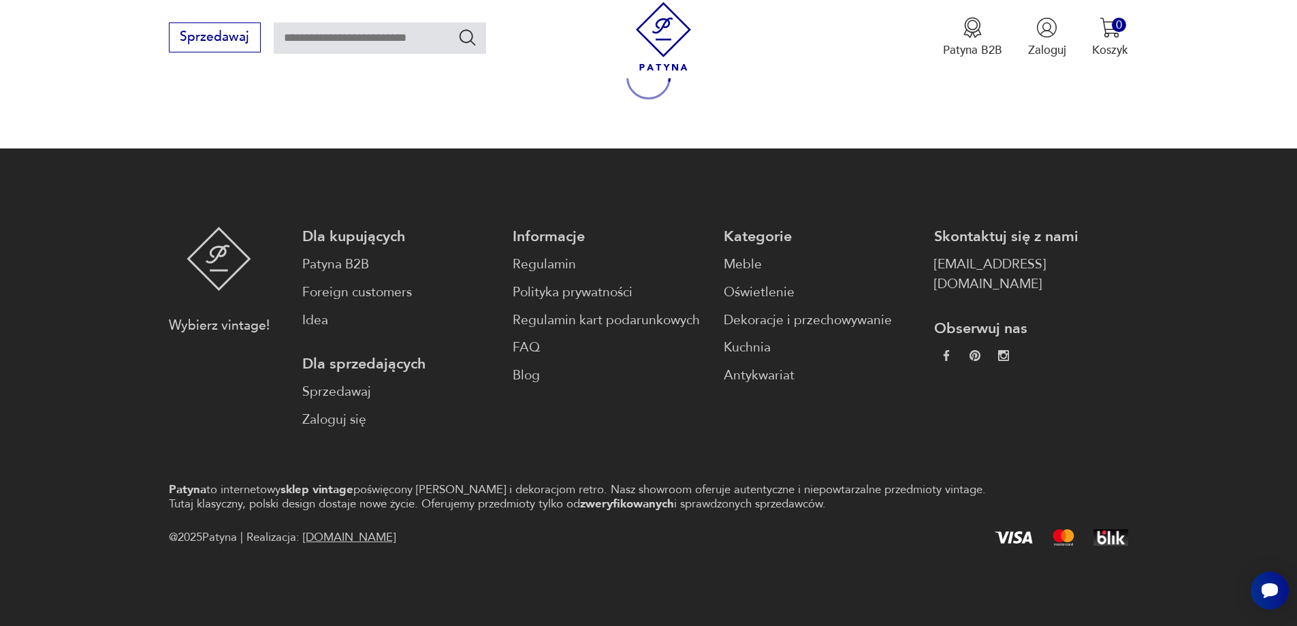
scroll to position [81, 0]
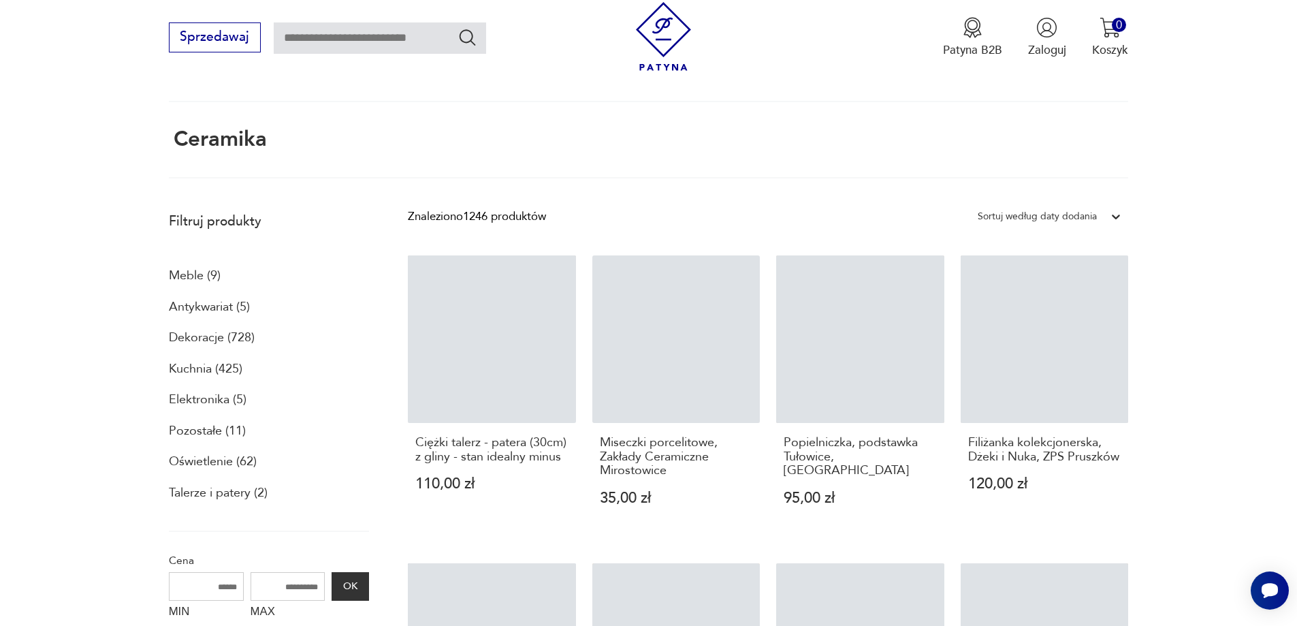
scroll to position [1238, 0]
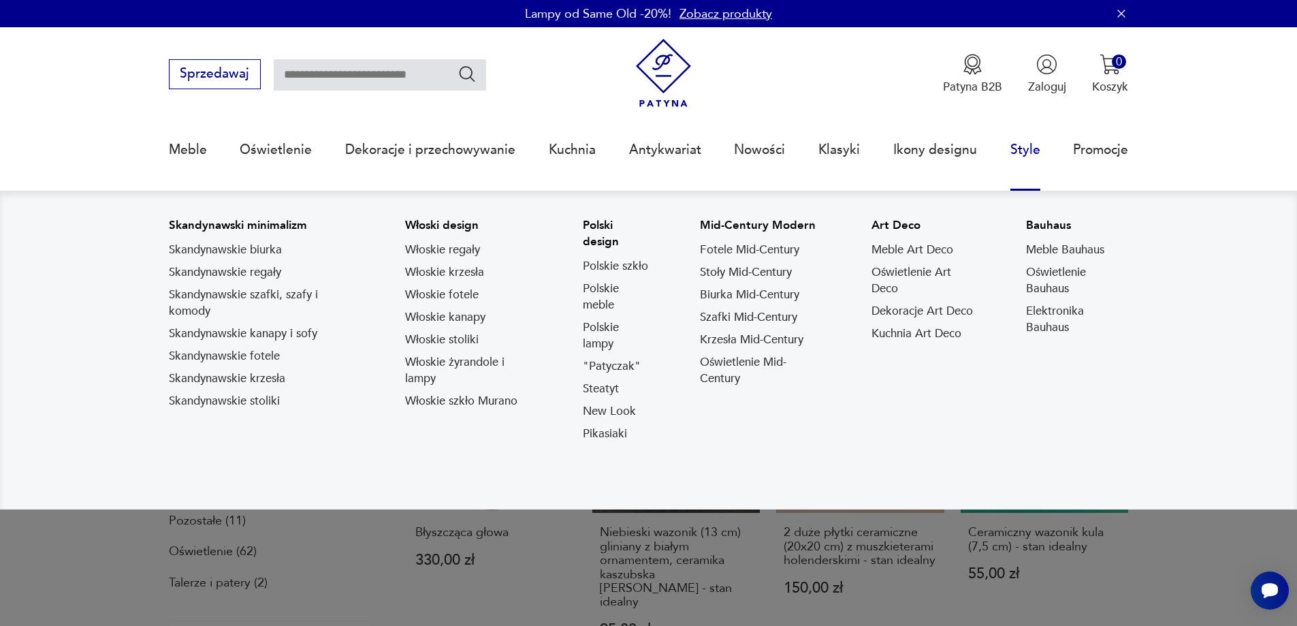
click at [1020, 147] on link "Style" at bounding box center [1025, 149] width 30 height 63
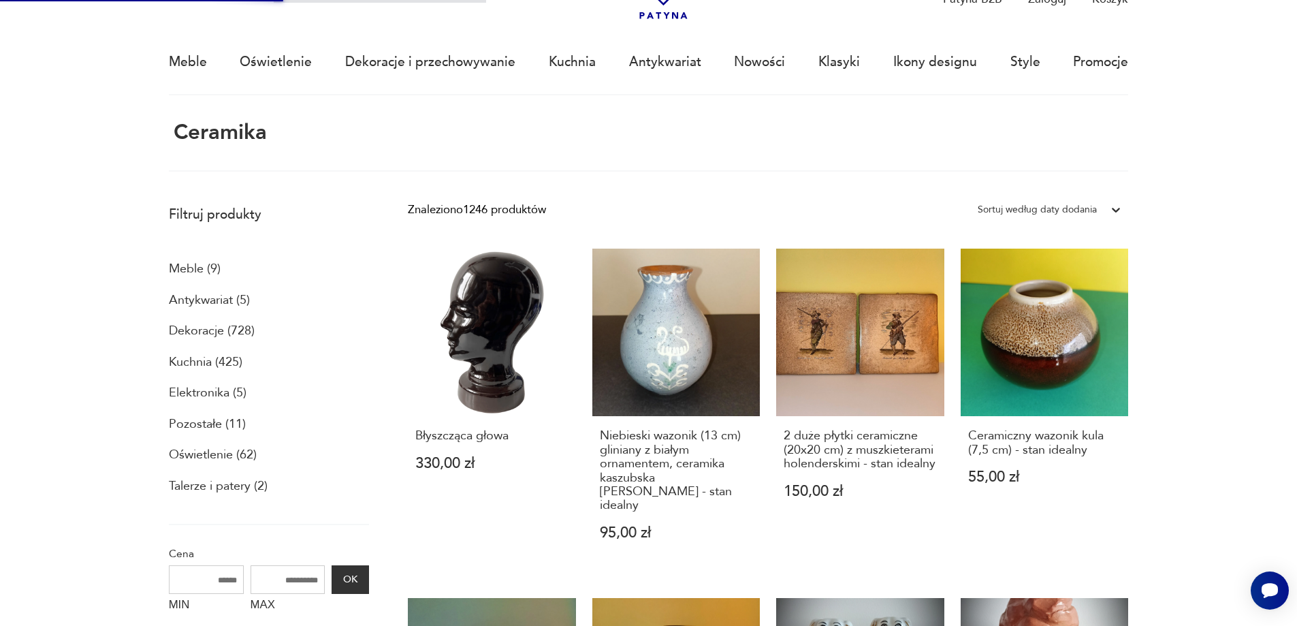
scroll to position [81, 0]
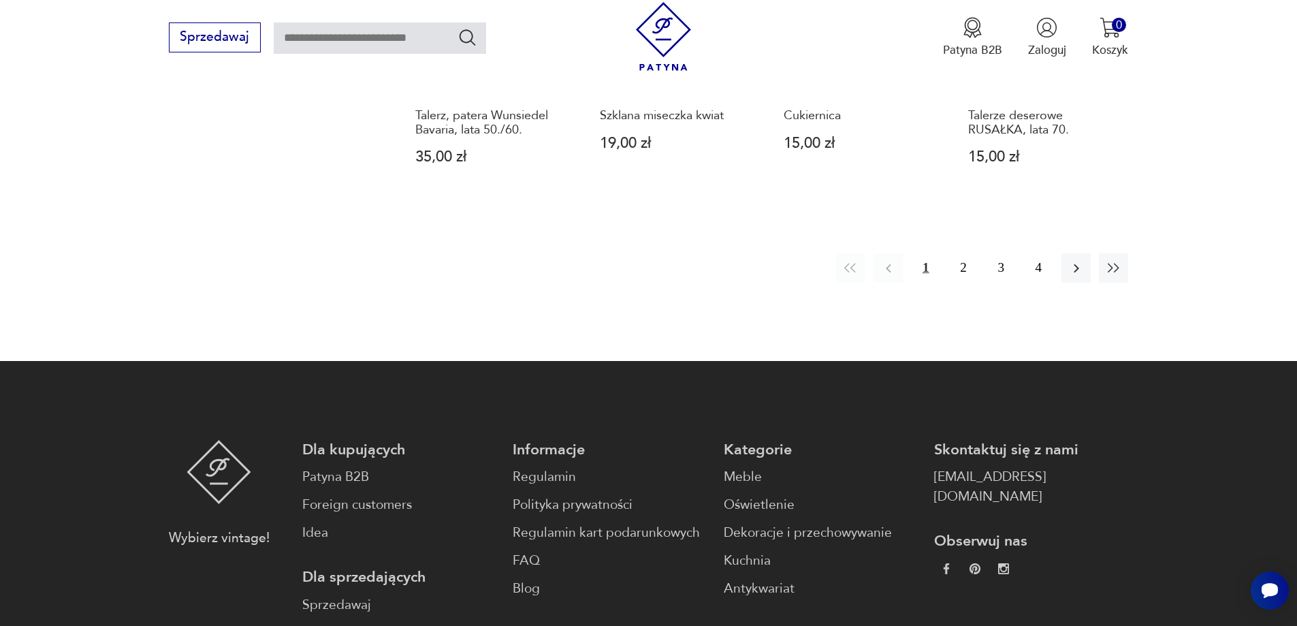
scroll to position [1589, 0]
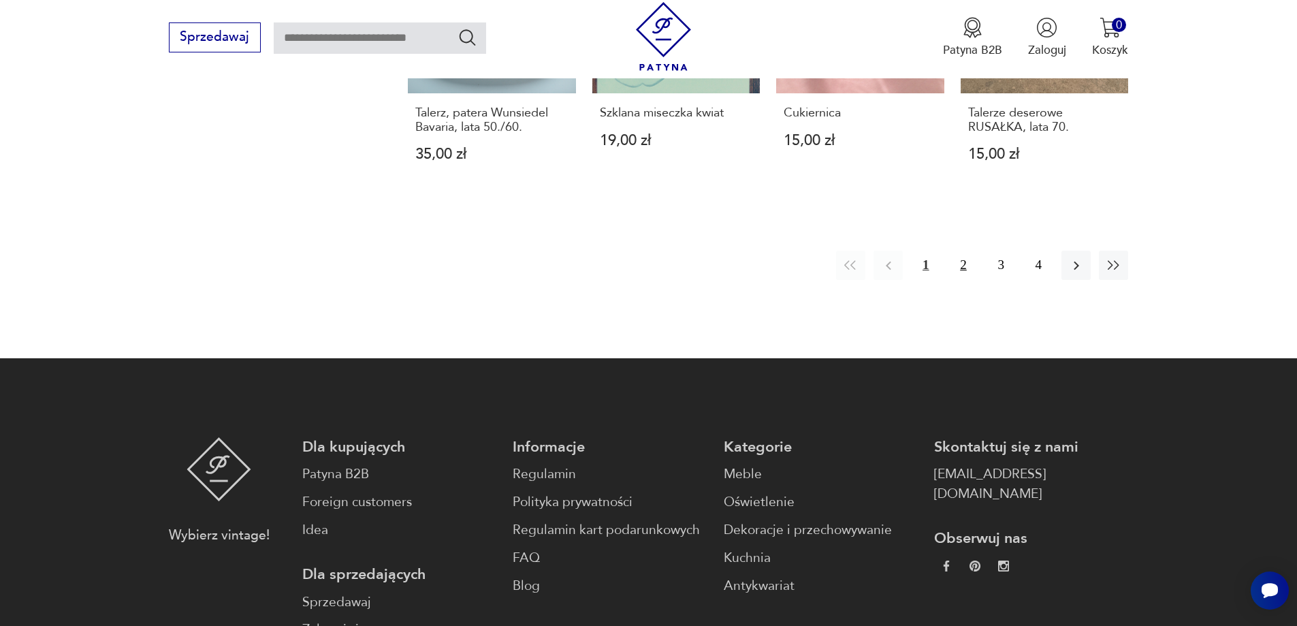
click at [962, 250] on button "2" at bounding box center [962, 264] width 29 height 29
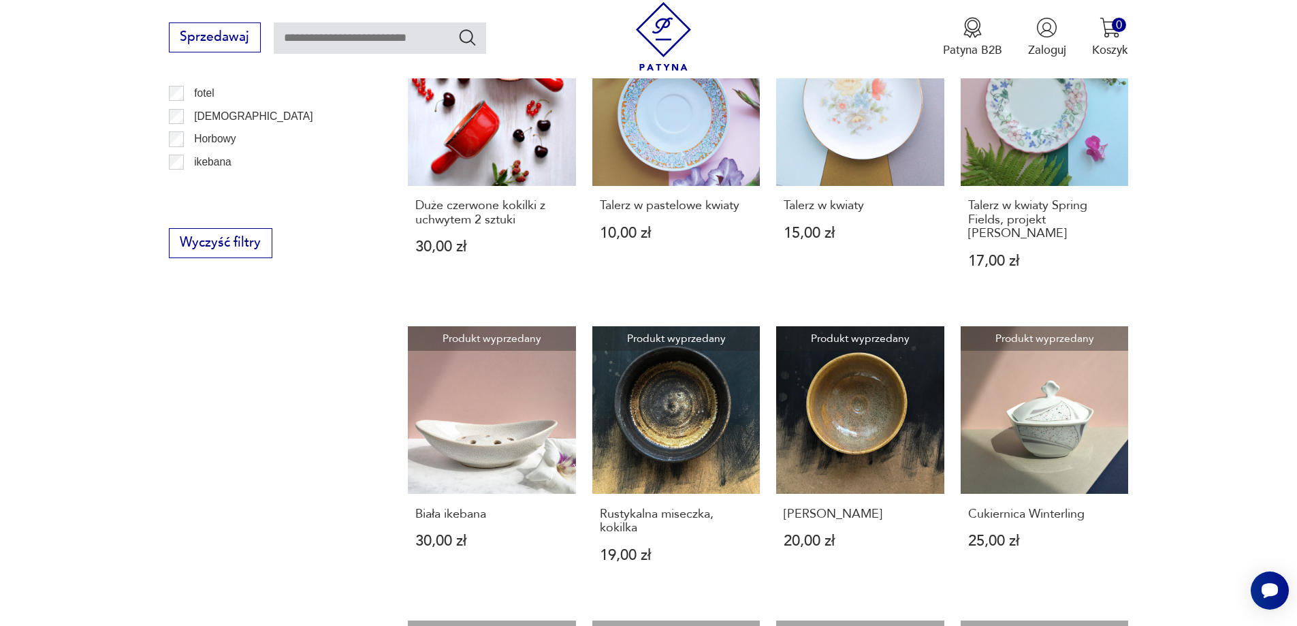
scroll to position [340, 0]
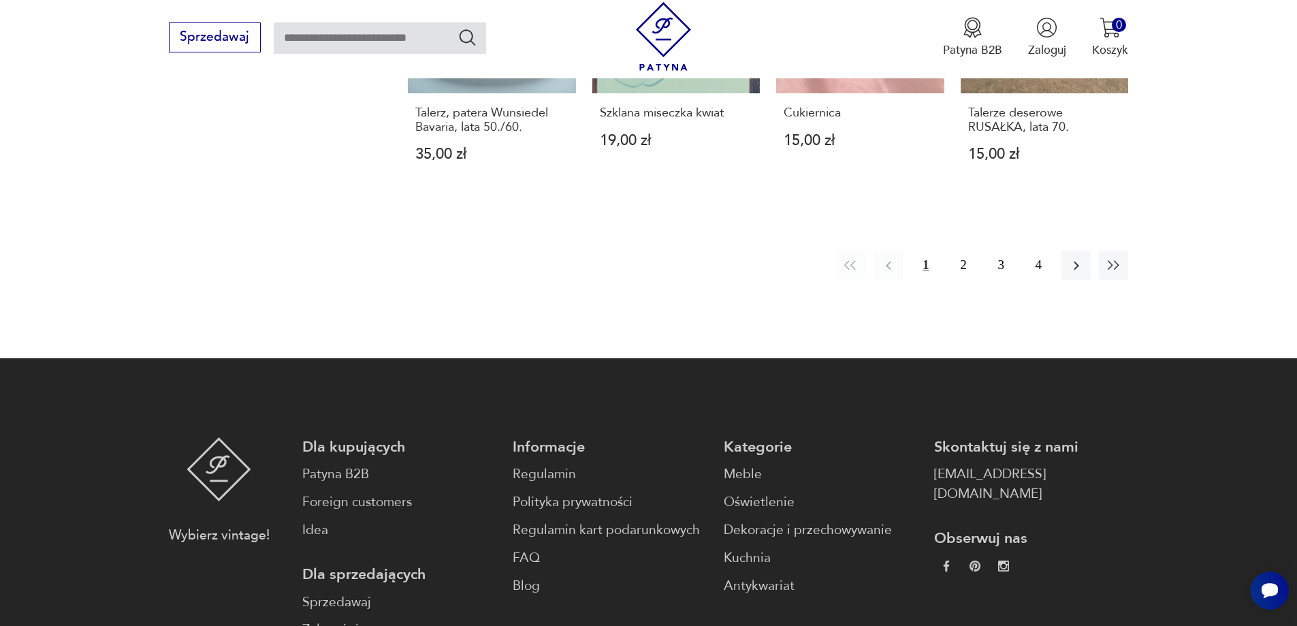
scroll to position [357, 0]
